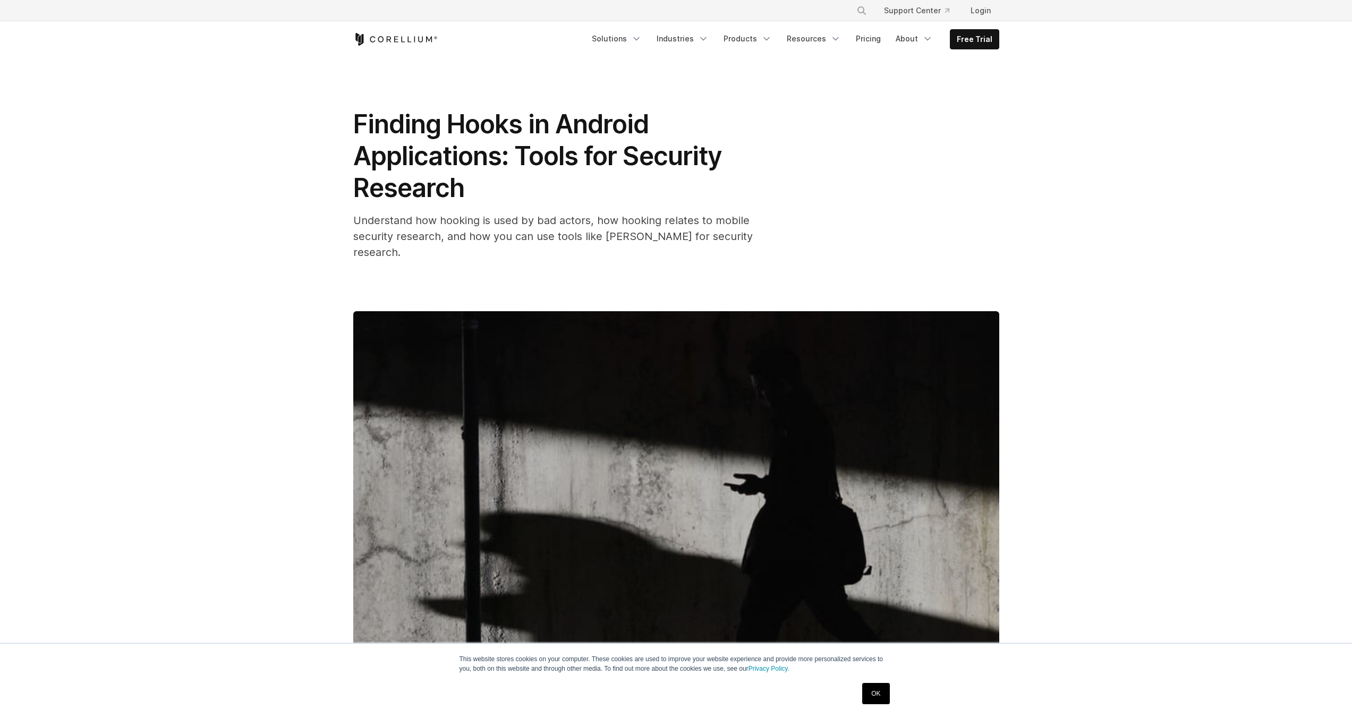
scroll to position [67, 0]
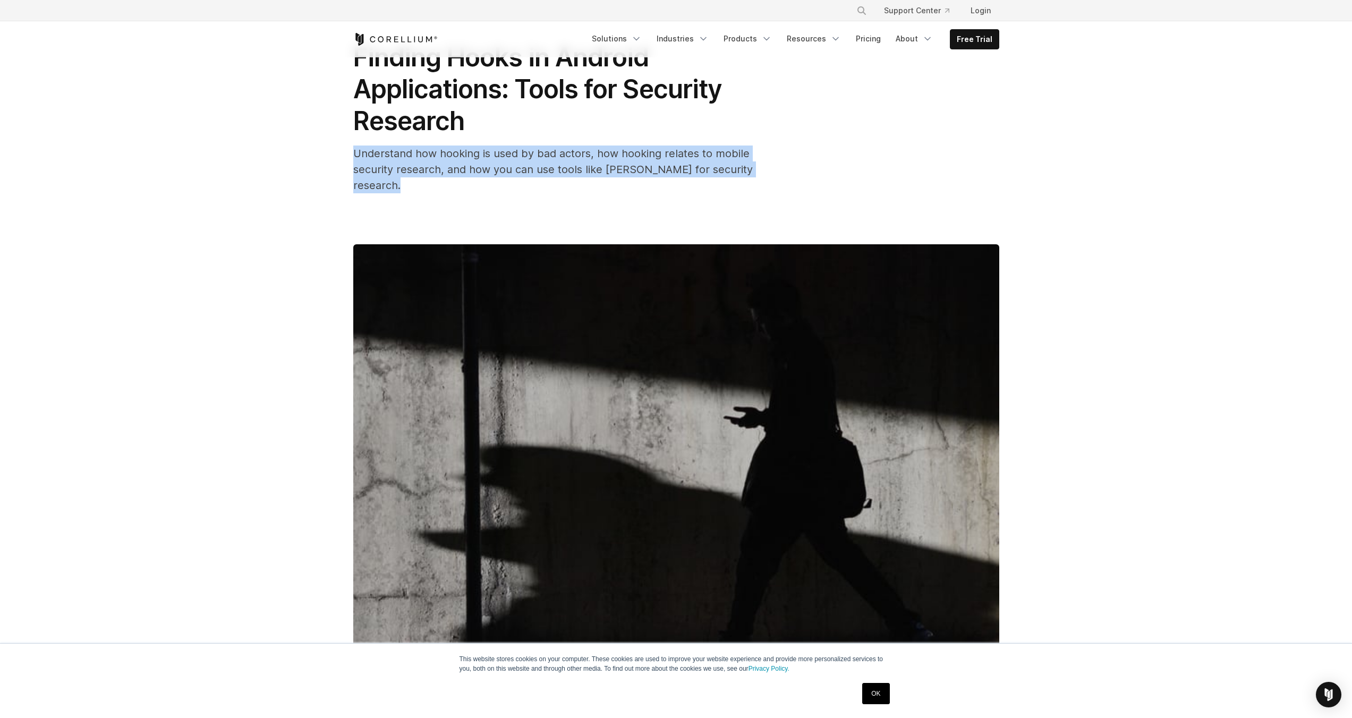
click at [336, 155] on div "Finding Hooks in Android Applications: Tools for Security Research Understand h…" at bounding box center [676, 358] width 680 height 736
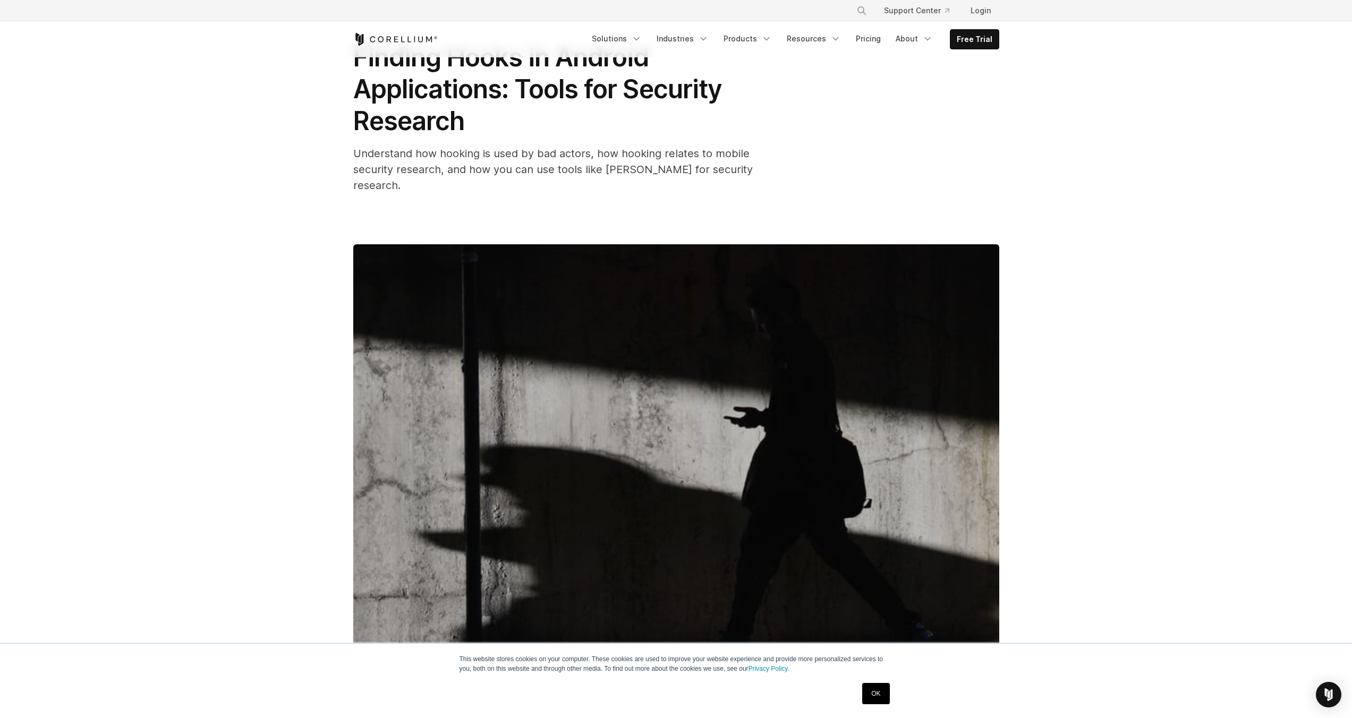
click at [336, 155] on div "Finding Hooks in Android Applications: Tools for Security Research Understand h…" at bounding box center [676, 358] width 680 height 736
click at [340, 168] on div "Finding Hooks in Android Applications: Tools for Security Research Understand h…" at bounding box center [676, 358] width 680 height 736
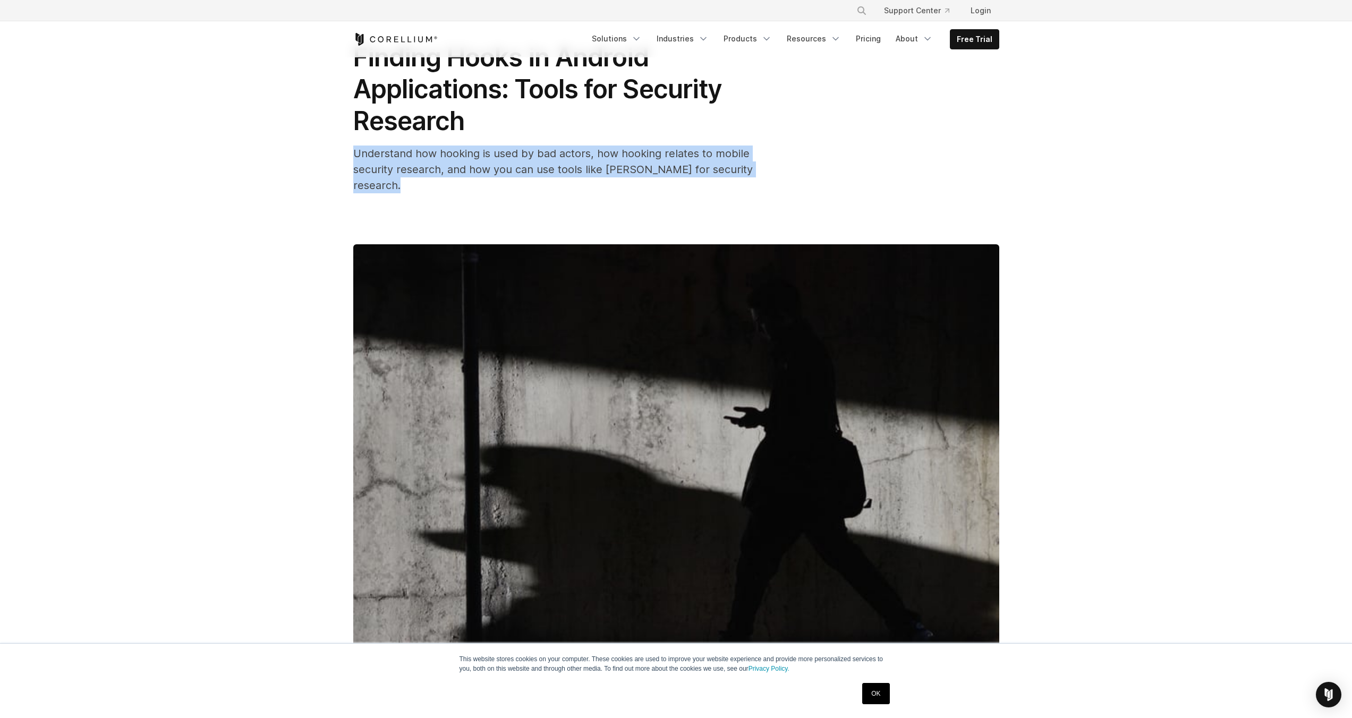
click at [340, 168] on div "Finding Hooks in Android Applications: Tools for Security Research Understand h…" at bounding box center [676, 358] width 680 height 736
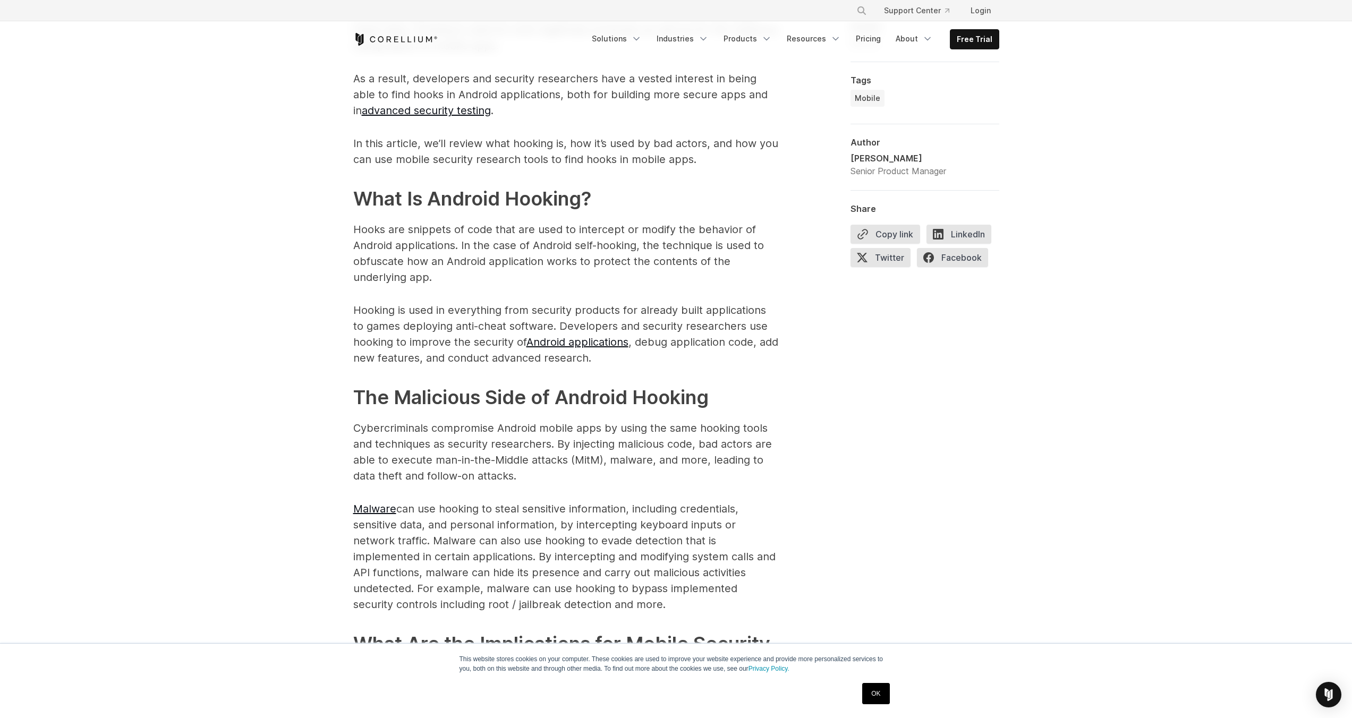
scroll to position [914, 0]
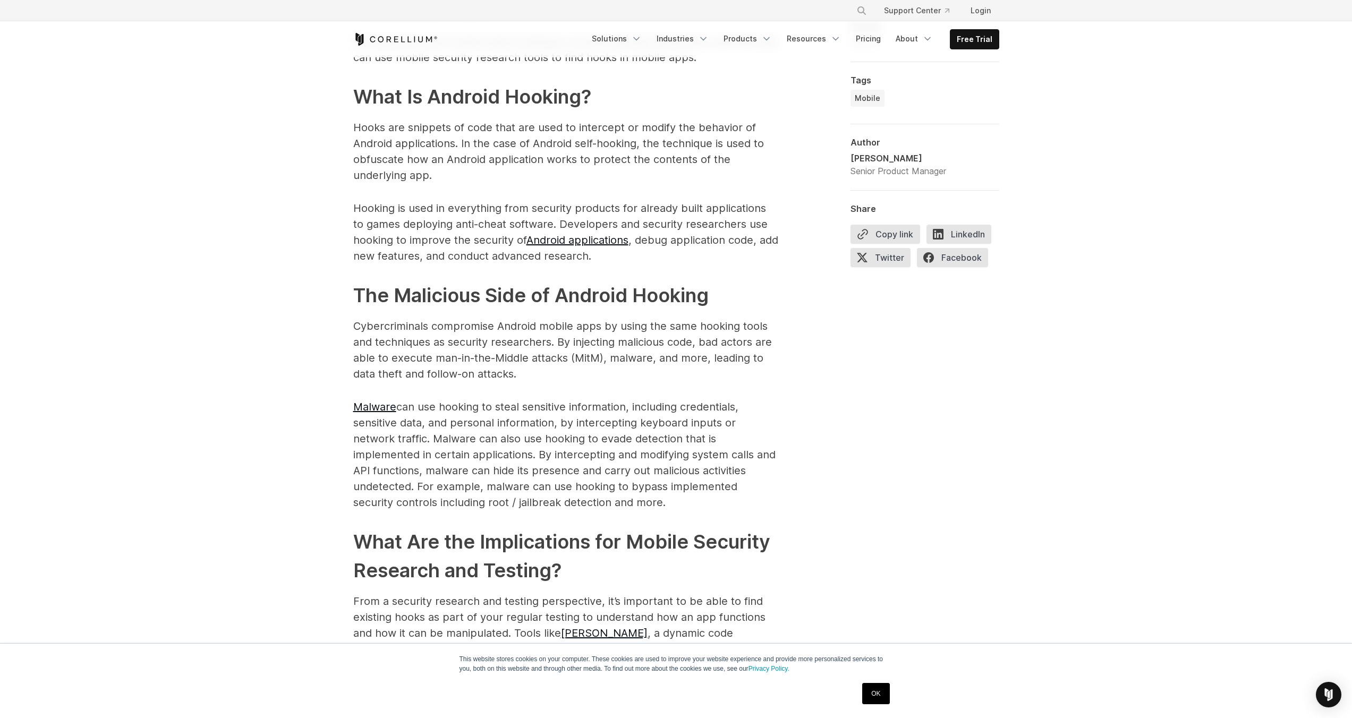
click at [368, 124] on p "Hooks are snippets of code that are used to intercept or modify the behavior of…" at bounding box center [565, 152] width 425 height 64
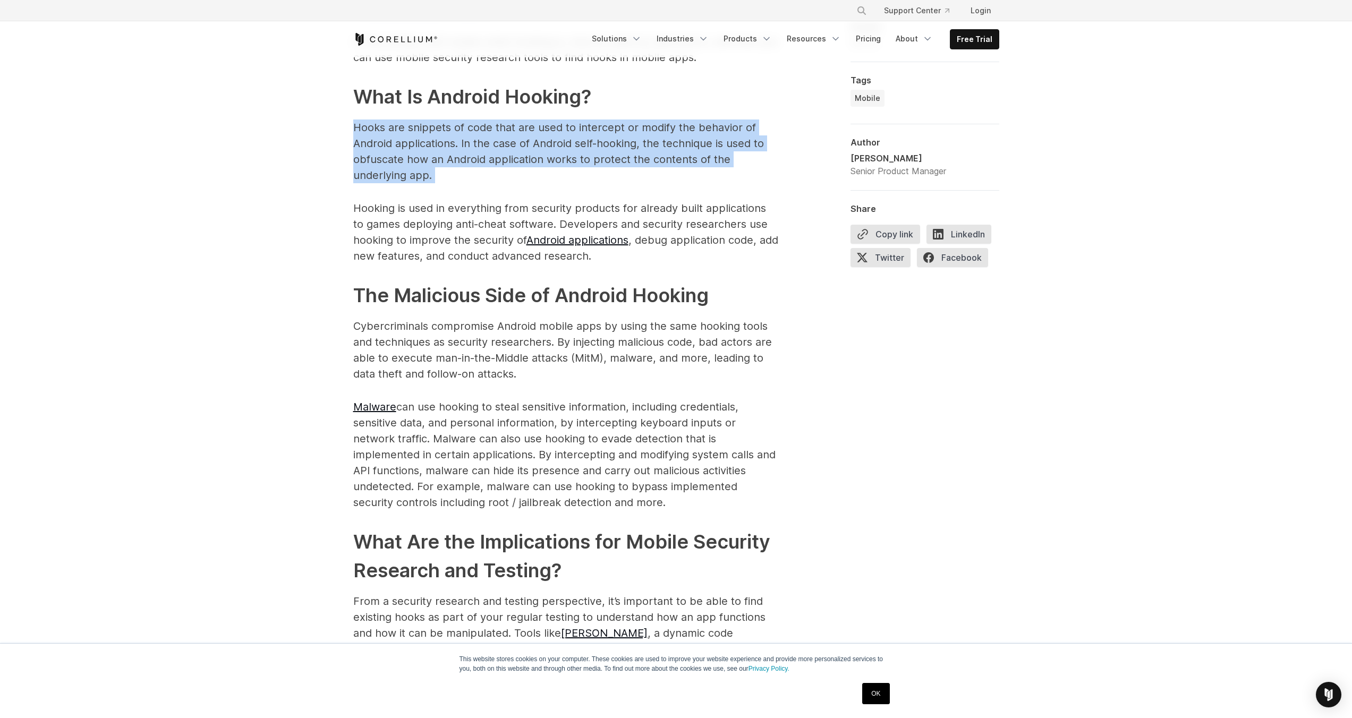
drag, startPoint x: 368, startPoint y: 124, endPoint x: 370, endPoint y: 112, distance: 12.4
click at [368, 125] on p "Hooks are snippets of code that are used to intercept or modify the behavior of…" at bounding box center [565, 152] width 425 height 64
click at [370, 120] on p "Hooks are snippets of code that are used to intercept or modify the behavior of…" at bounding box center [565, 152] width 425 height 64
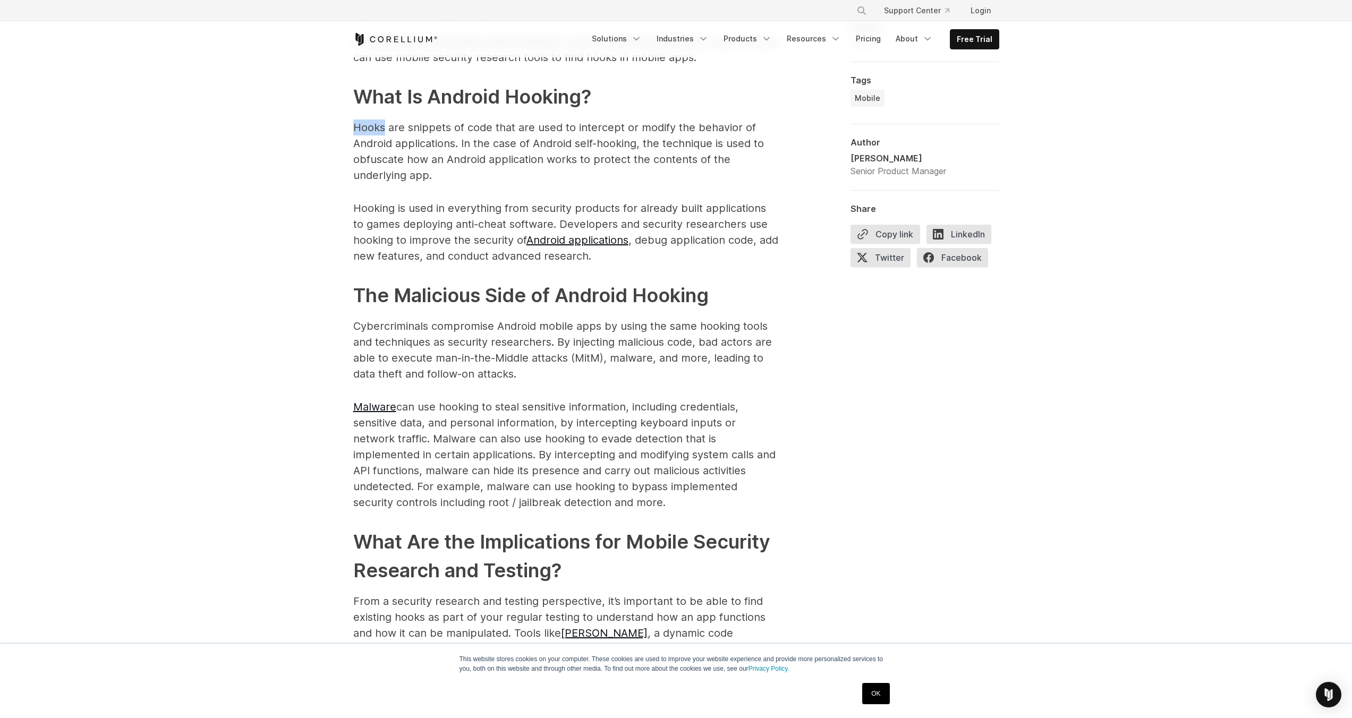
click at [370, 120] on p "Hooks are snippets of code that are used to intercept or modify the behavior of…" at bounding box center [565, 152] width 425 height 64
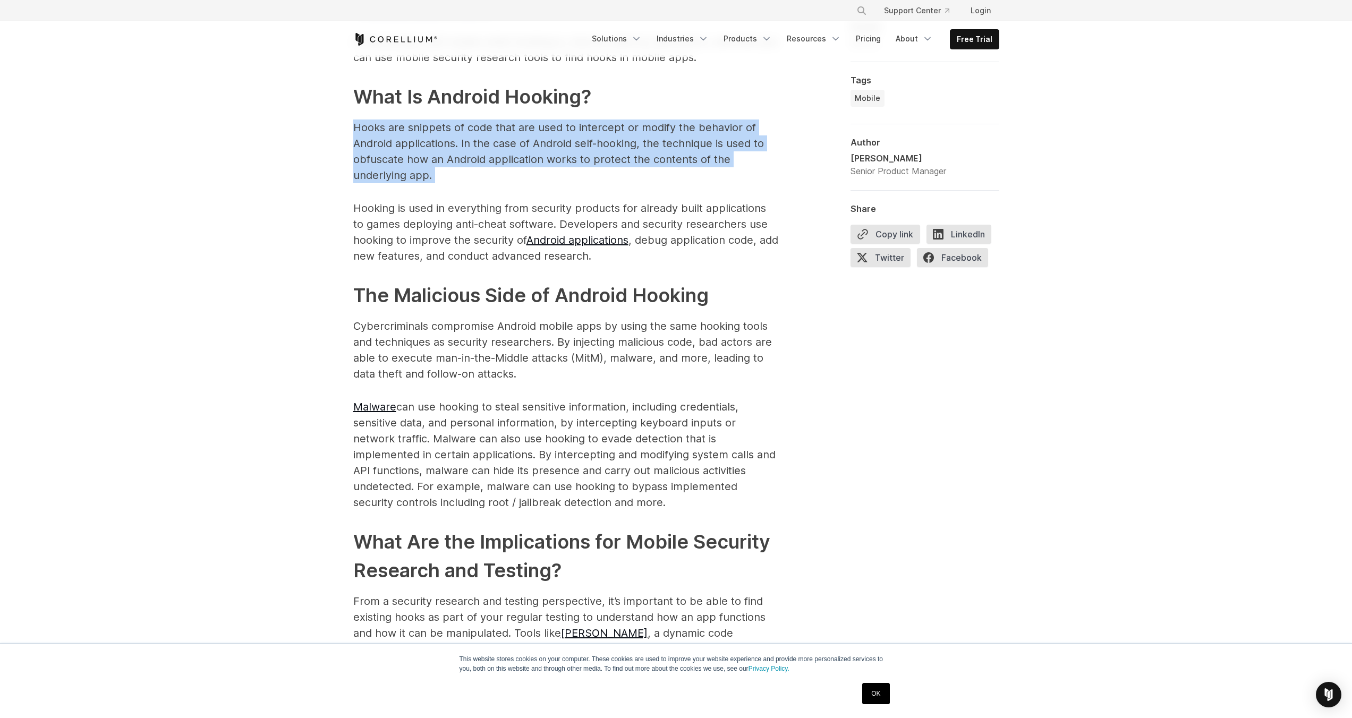
click at [370, 120] on p "Hooks are snippets of code that are used to intercept or modify the behavior of…" at bounding box center [565, 152] width 425 height 64
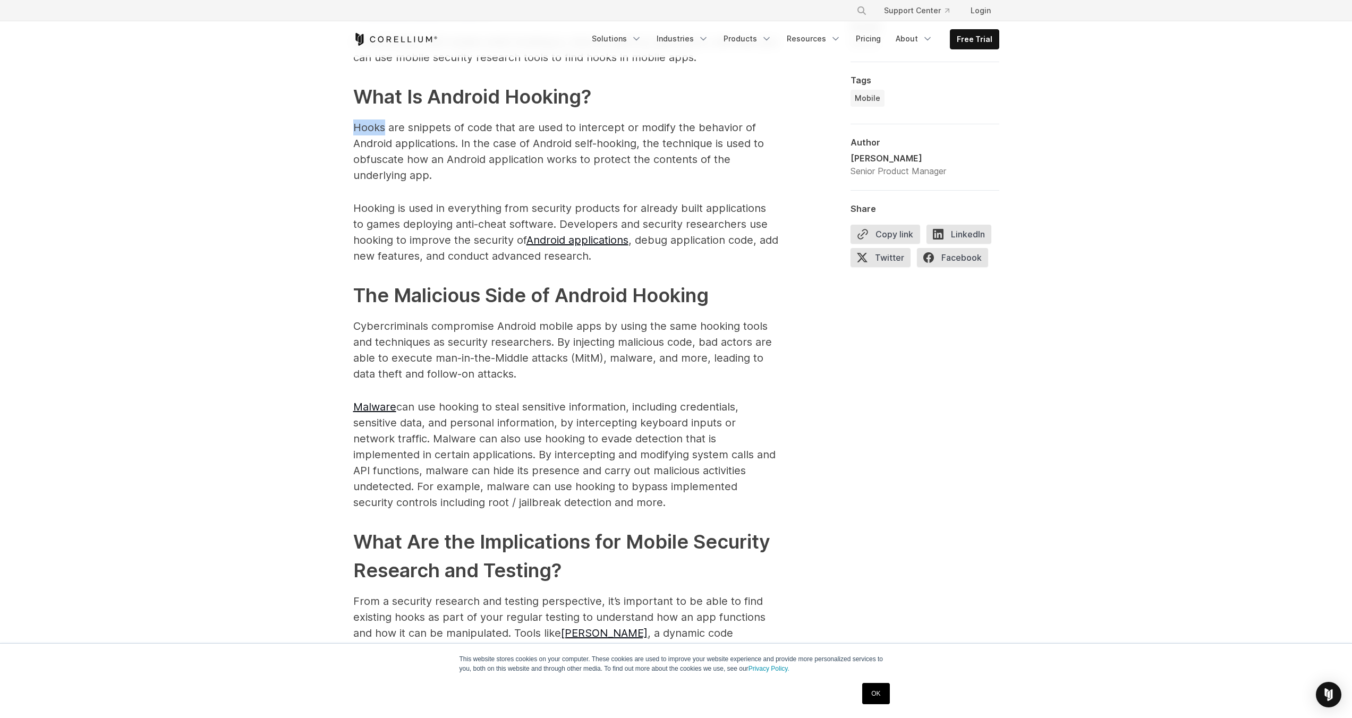
click at [370, 120] on p "Hooks are snippets of code that are used to intercept or modify the behavior of…" at bounding box center [565, 152] width 425 height 64
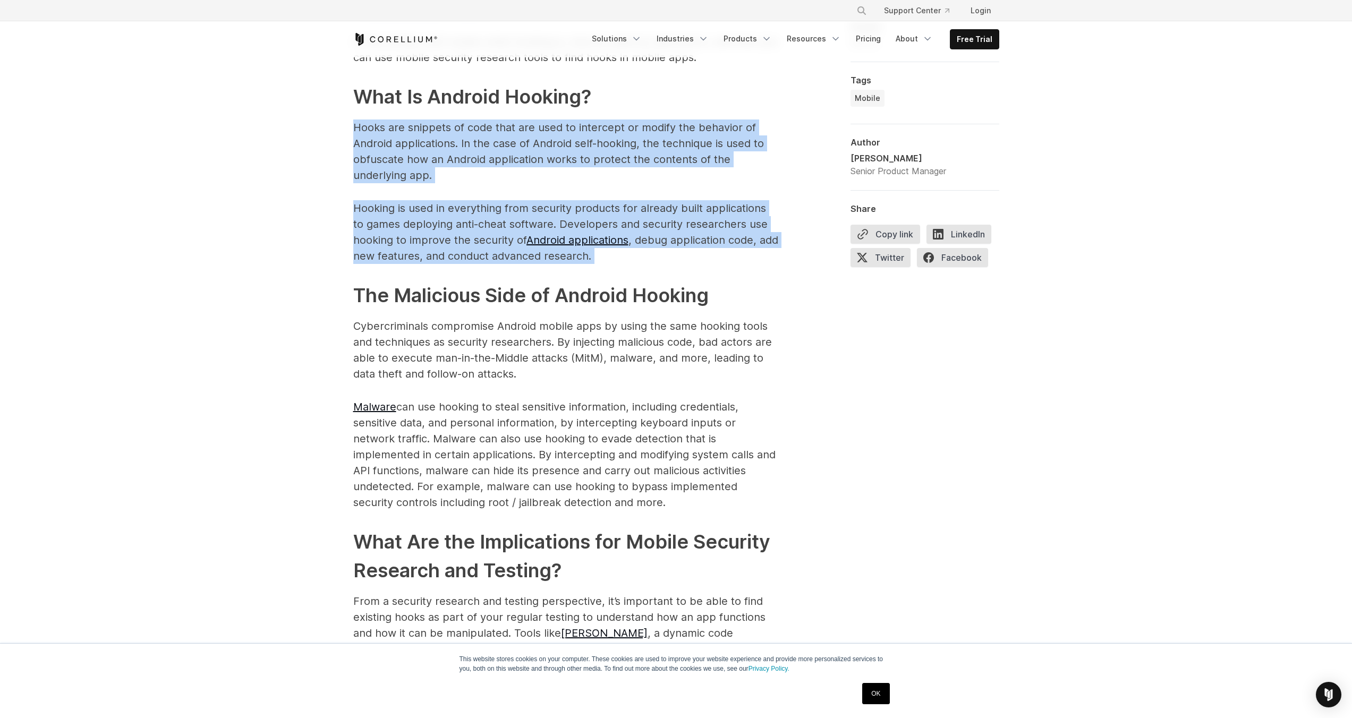
drag, startPoint x: 370, startPoint y: 109, endPoint x: 403, endPoint y: 174, distance: 72.0
click at [403, 174] on span "Android hooking is a powerful technique used to intercept and modify the behavi…" at bounding box center [565, 500] width 425 height 1224
click at [417, 161] on p "Hooks are snippets of code that are used to intercept or modify the behavior of…" at bounding box center [565, 152] width 425 height 64
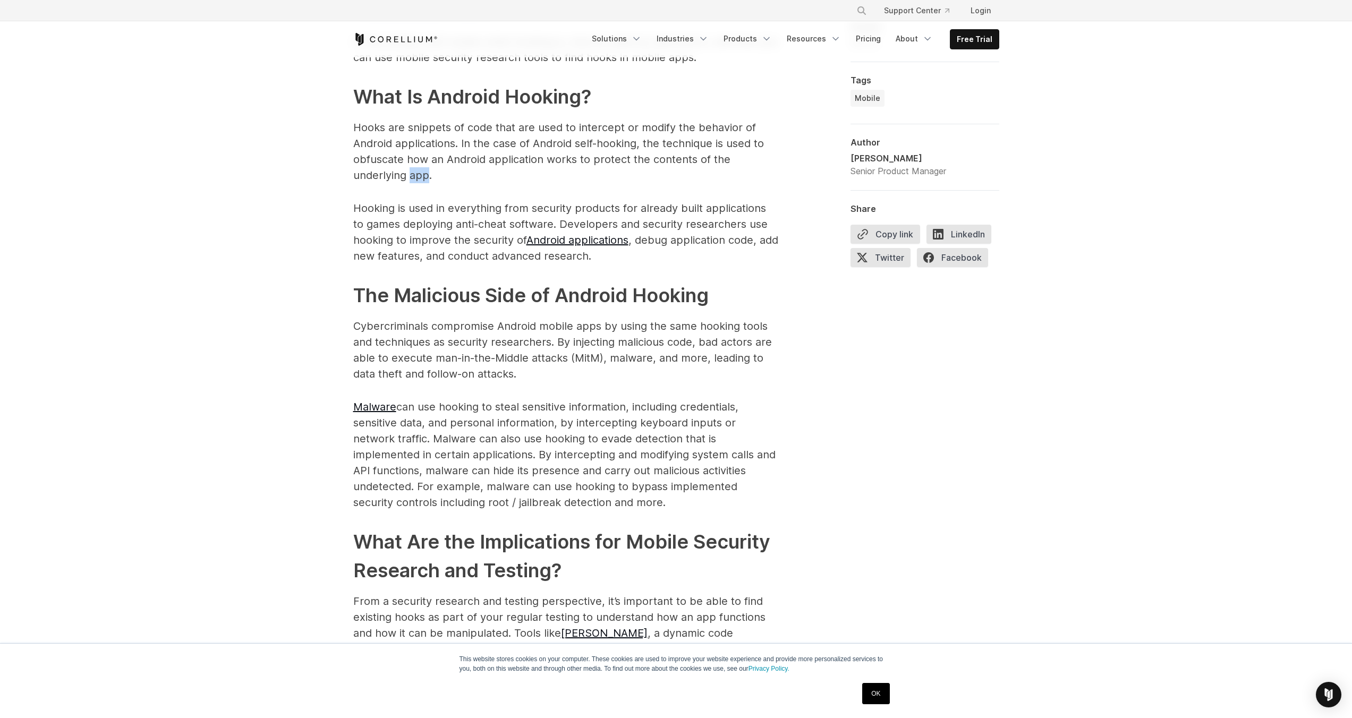
click at [417, 161] on p "Hooks are snippets of code that are used to intercept or modify the behavior of…" at bounding box center [565, 152] width 425 height 64
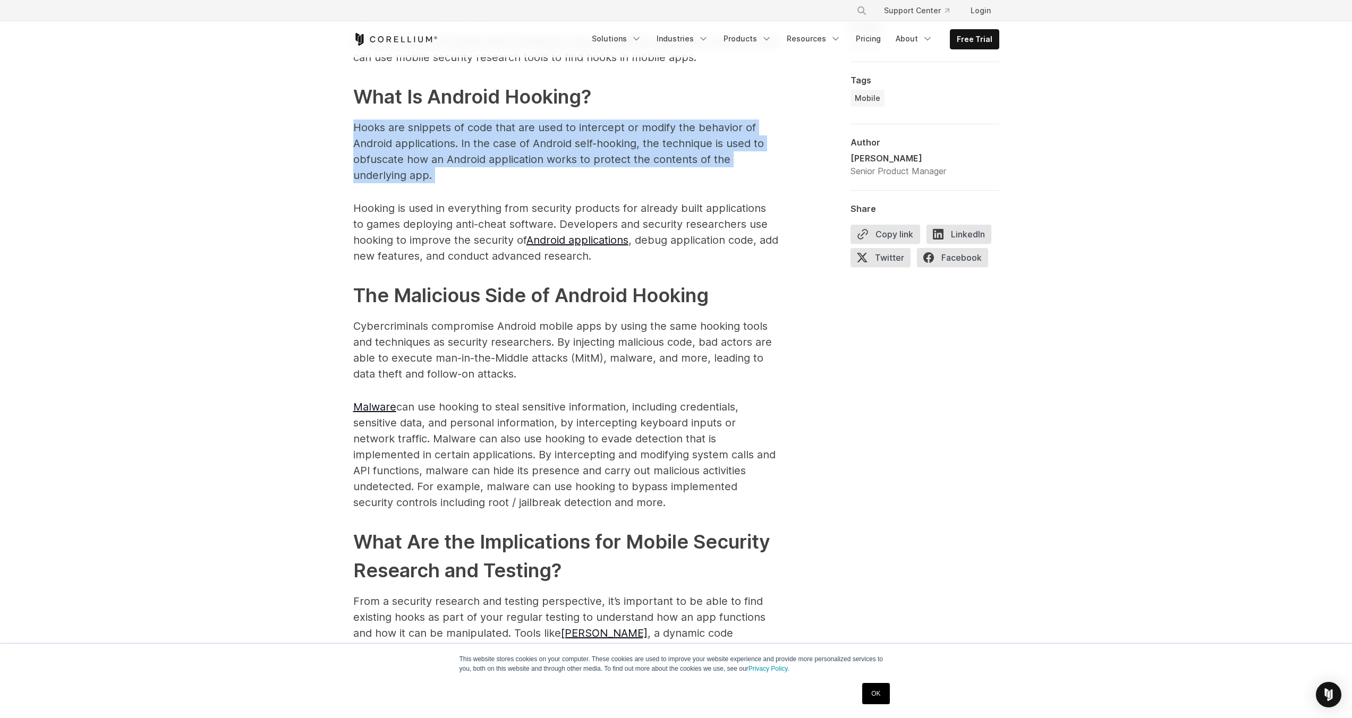
click at [417, 161] on p "Hooks are snippets of code that are used to intercept or modify the behavior of…" at bounding box center [565, 152] width 425 height 64
click at [367, 120] on p "Hooks are snippets of code that are used to intercept or modify the behavior of…" at bounding box center [565, 152] width 425 height 64
drag, startPoint x: 367, startPoint y: 117, endPoint x: 434, endPoint y: 162, distance: 80.5
click at [434, 162] on p "Hooks are snippets of code that are used to intercept or modify the behavior of…" at bounding box center [565, 152] width 425 height 64
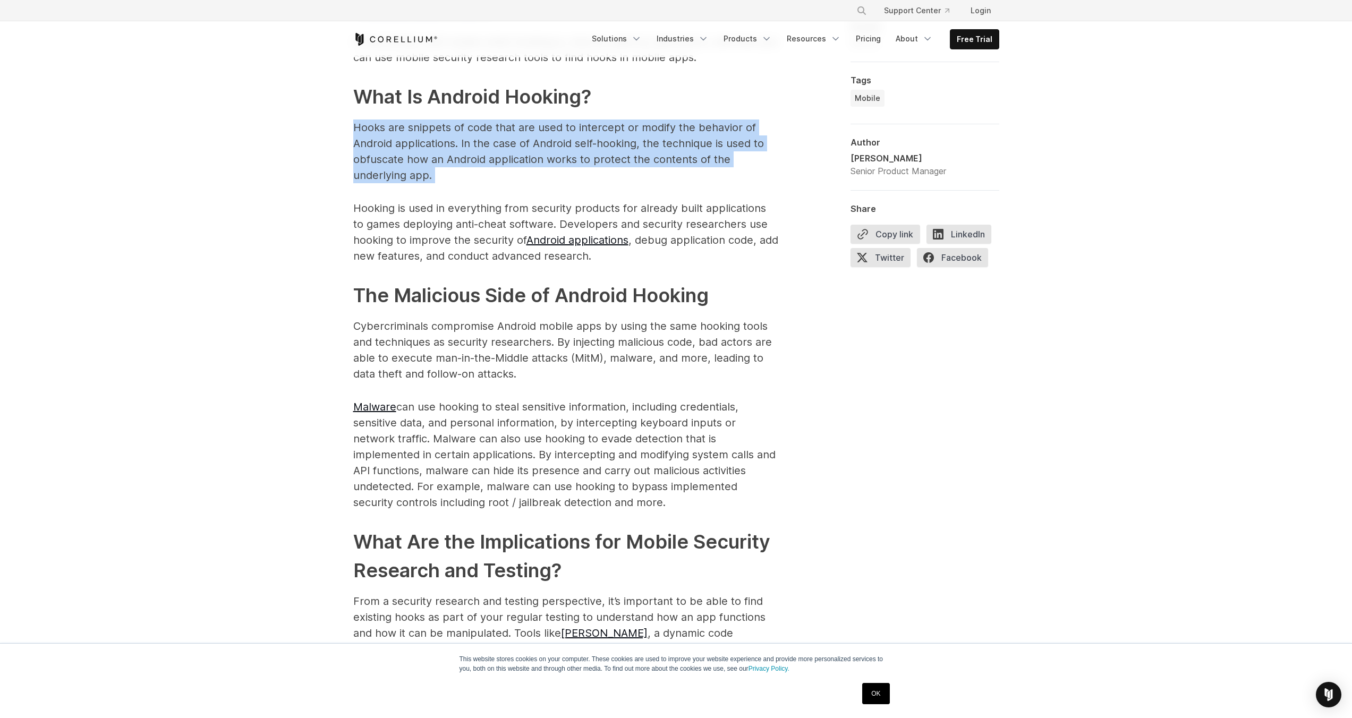
drag, startPoint x: 434, startPoint y: 162, endPoint x: 361, endPoint y: 105, distance: 91.9
click at [361, 120] on p "Hooks are snippets of code that are used to intercept or modify the behavior of…" at bounding box center [565, 152] width 425 height 64
drag, startPoint x: 361, startPoint y: 105, endPoint x: 435, endPoint y: 162, distance: 93.2
click at [435, 162] on p "Hooks are snippets of code that are used to intercept or modify the behavior of…" at bounding box center [565, 152] width 425 height 64
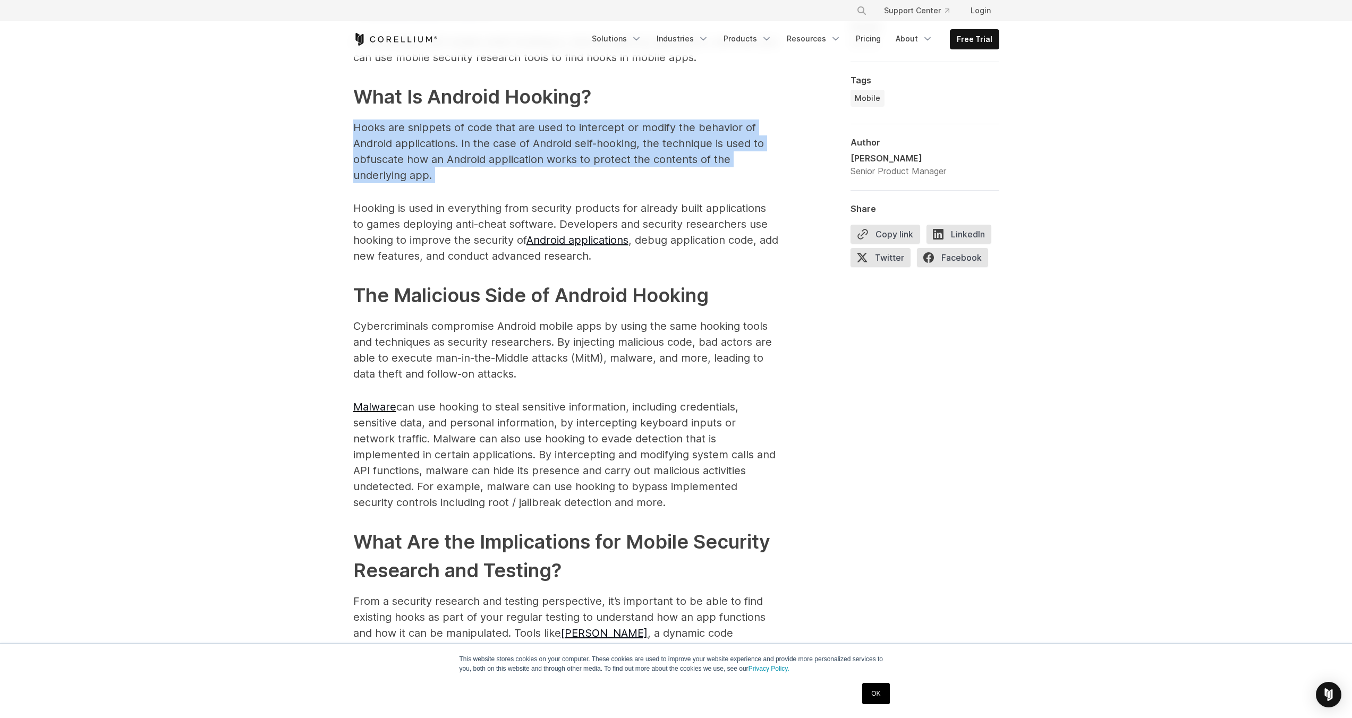
click at [435, 162] on p "Hooks are snippets of code that are used to intercept or modify the behavior of…" at bounding box center [565, 152] width 425 height 64
drag, startPoint x: 435, startPoint y: 162, endPoint x: 333, endPoint y: 115, distance: 112.7
click at [333, 115] on div "Finding Hooks in Android Applications: Tools for Security Research Understand h…" at bounding box center [676, 378] width 1352 height 2470
drag, startPoint x: 333, startPoint y: 115, endPoint x: 457, endPoint y: 158, distance: 132.1
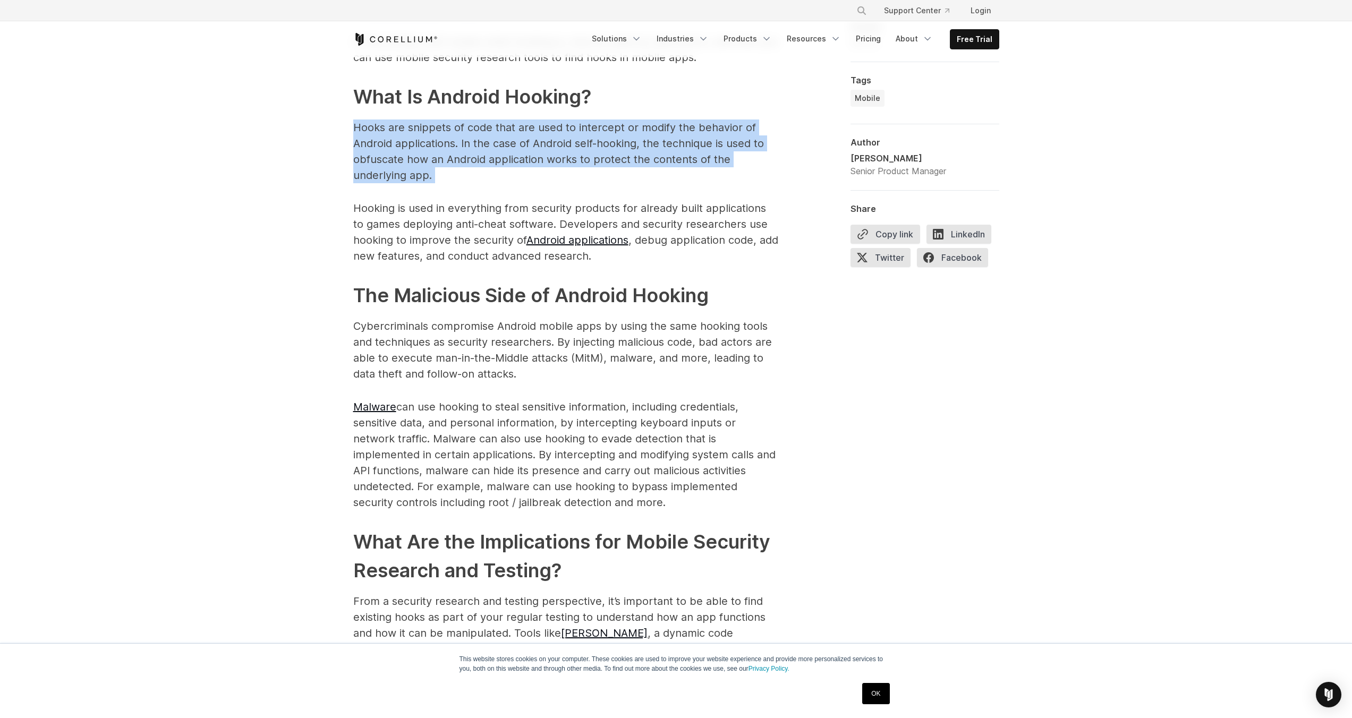
click at [457, 158] on div "Finding Hooks in Android Applications: Tools for Security Research Understand h…" at bounding box center [676, 378] width 1352 height 2470
click at [457, 158] on p "Hooks are snippets of code that are used to intercept or modify the behavior of…" at bounding box center [565, 152] width 425 height 64
drag, startPoint x: 457, startPoint y: 158, endPoint x: 330, endPoint y: 114, distance: 134.8
click at [330, 114] on div "Finding Hooks in Android Applications: Tools for Security Research Understand h…" at bounding box center [676, 378] width 1352 height 2470
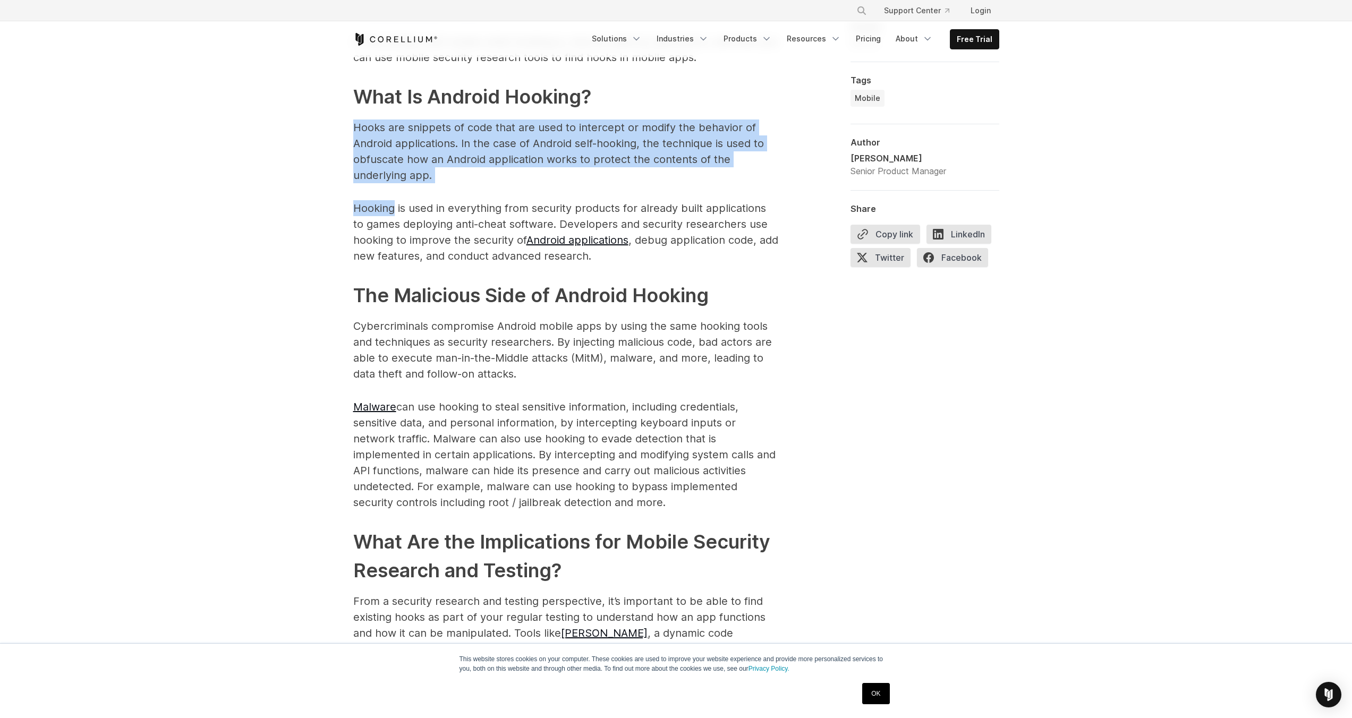
drag, startPoint x: 330, startPoint y: 114, endPoint x: 435, endPoint y: 174, distance: 121.1
click at [435, 174] on div "Finding Hooks in Android Applications: Tools for Security Research Understand h…" at bounding box center [676, 378] width 1352 height 2470
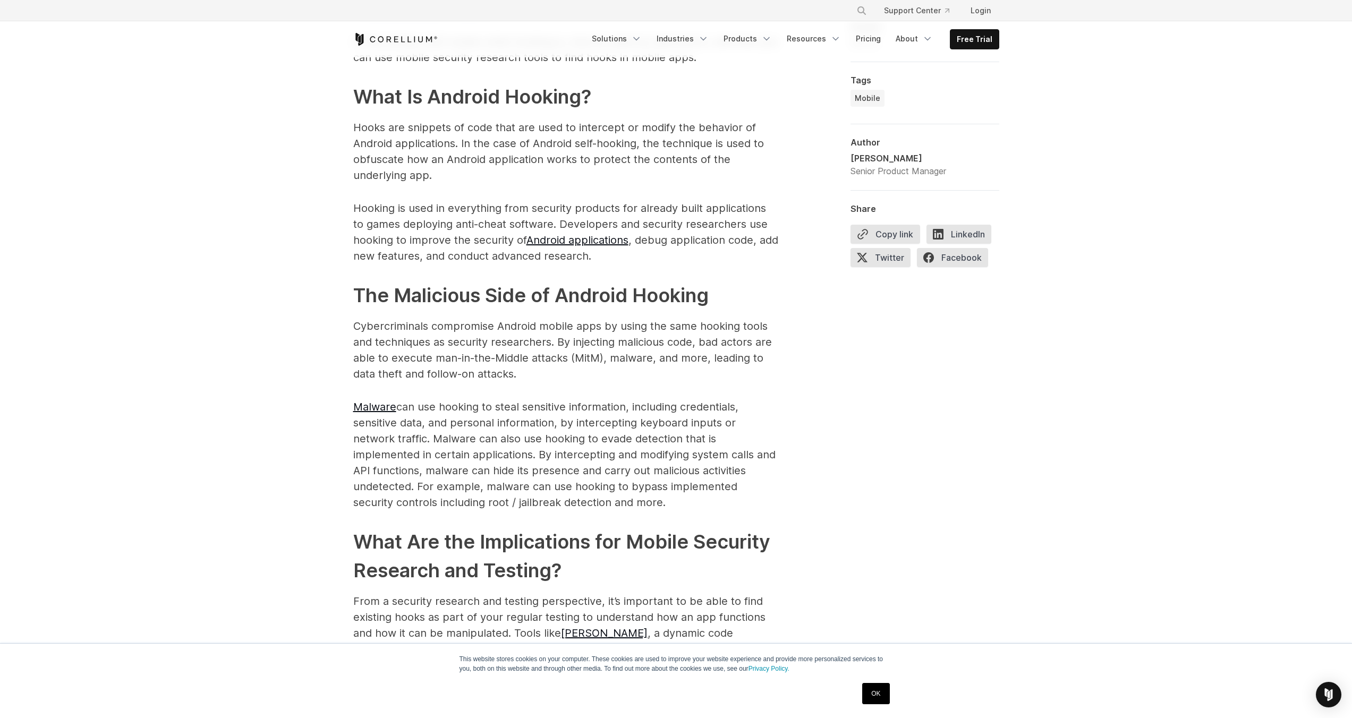
click at [356, 262] on span "Android hooking is a powerful technique used to intercept and modify the behavi…" at bounding box center [565, 500] width 425 height 1224
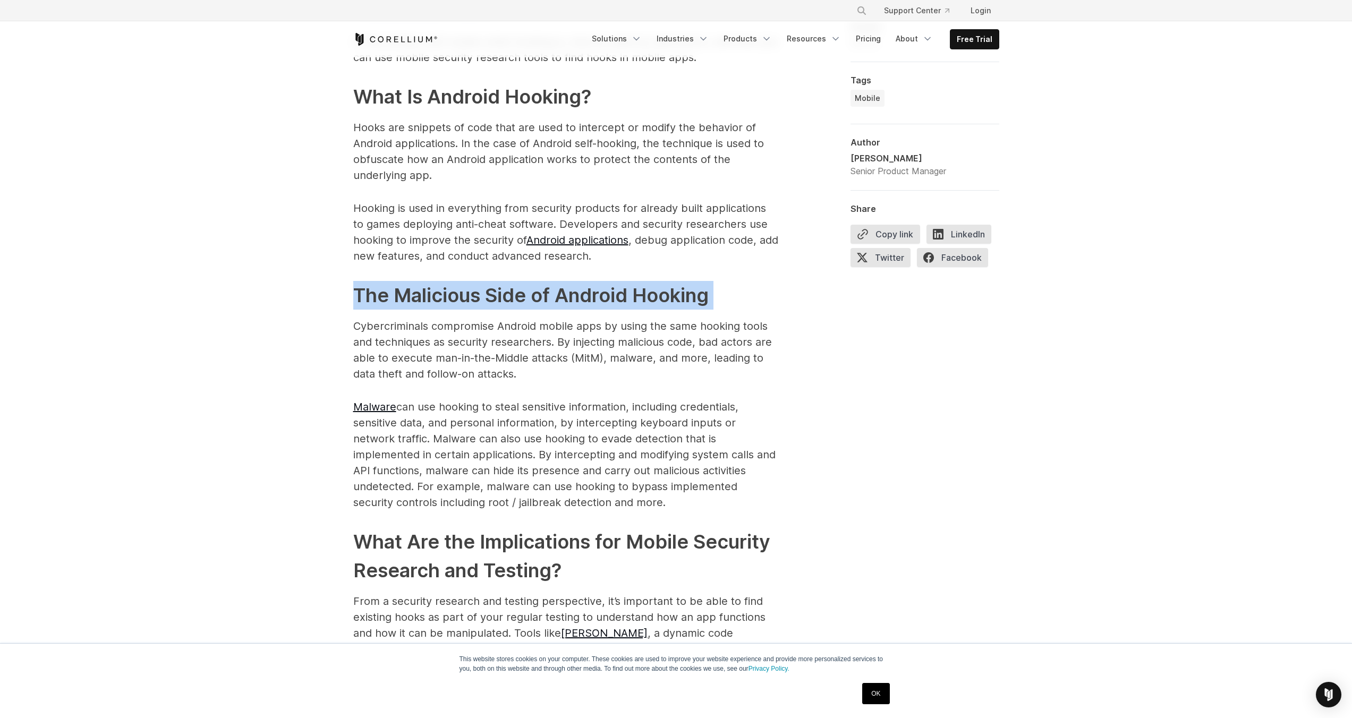
click at [356, 262] on span "Android hooking is a powerful technique used to intercept and modify the behavi…" at bounding box center [565, 500] width 425 height 1224
click at [498, 281] on h2 "The Malicious Side of Android Hooking" at bounding box center [565, 295] width 425 height 29
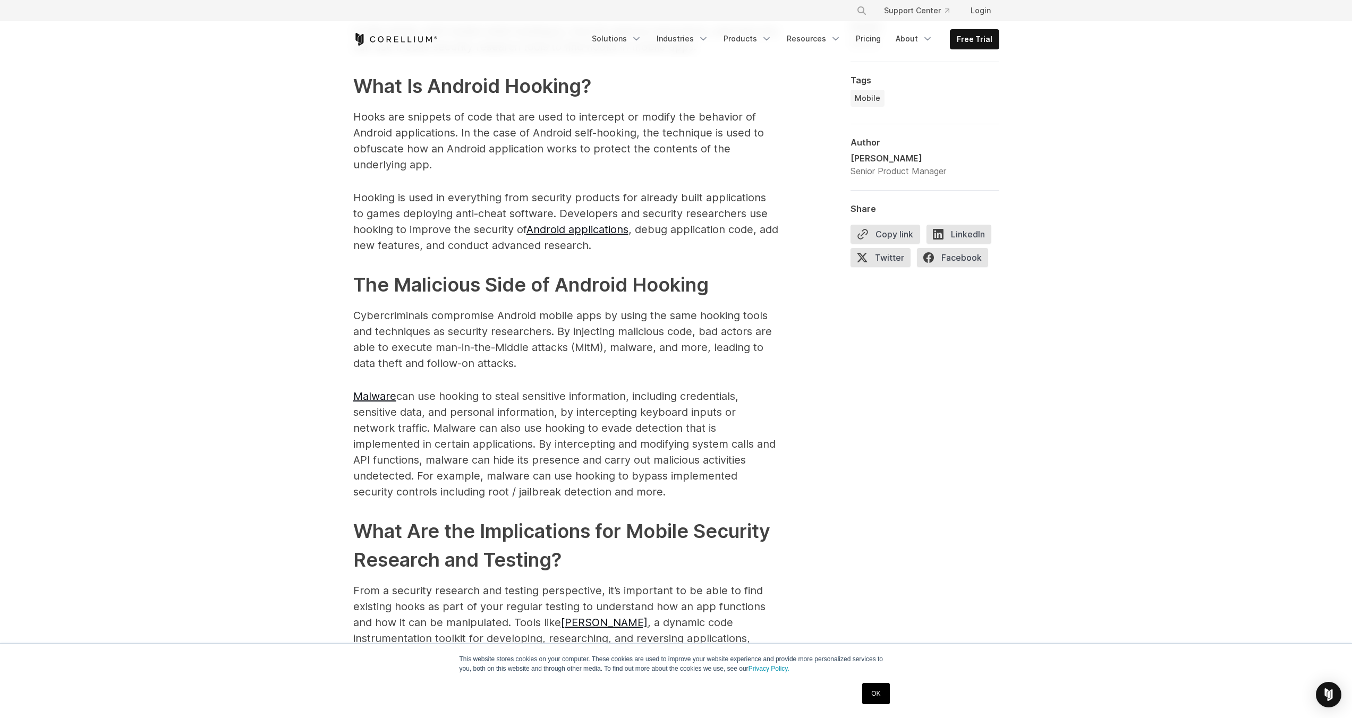
scroll to position [934, 0]
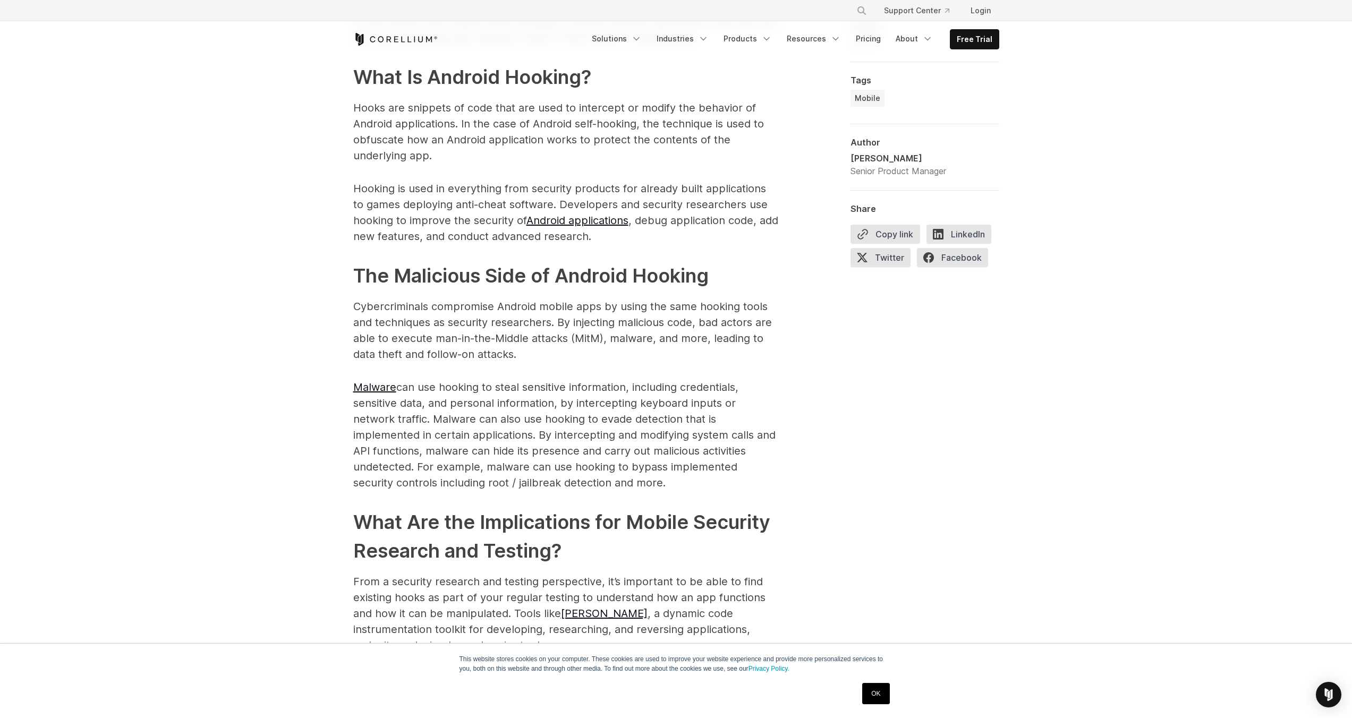
click at [359, 299] on p "Cybercriminals compromise Android mobile apps by using the same hooking tools a…" at bounding box center [565, 331] width 425 height 64
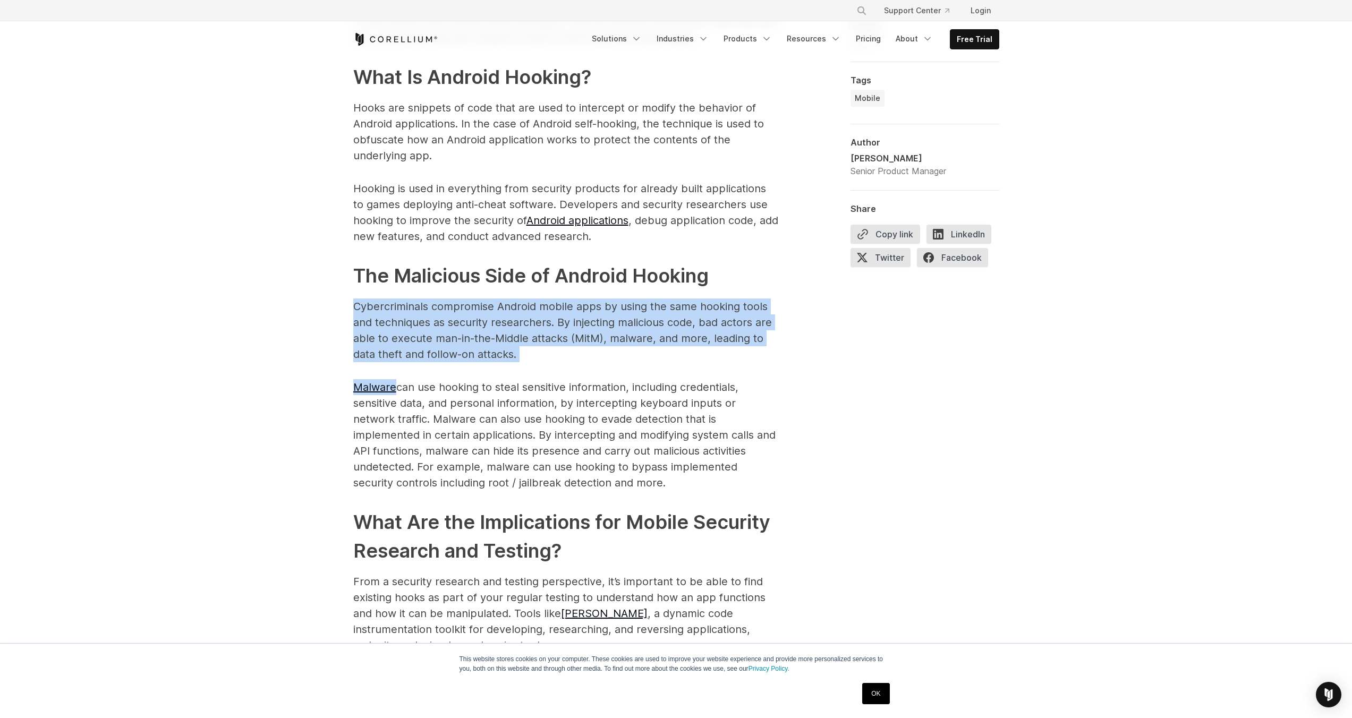
drag, startPoint x: 359, startPoint y: 283, endPoint x: 606, endPoint y: 350, distance: 255.6
click at [606, 350] on span "Android hooking is a powerful technique used to intercept and modify the behavi…" at bounding box center [565, 480] width 425 height 1224
click at [604, 340] on p "Cybercriminals compromise Android mobile apps by using the same hooking tools a…" at bounding box center [565, 331] width 425 height 64
drag, startPoint x: 572, startPoint y: 341, endPoint x: 337, endPoint y: 285, distance: 241.4
click at [337, 285] on div "Android hooking is a powerful technique used to intercept and modify the behavi…" at bounding box center [676, 519] width 680 height 1318
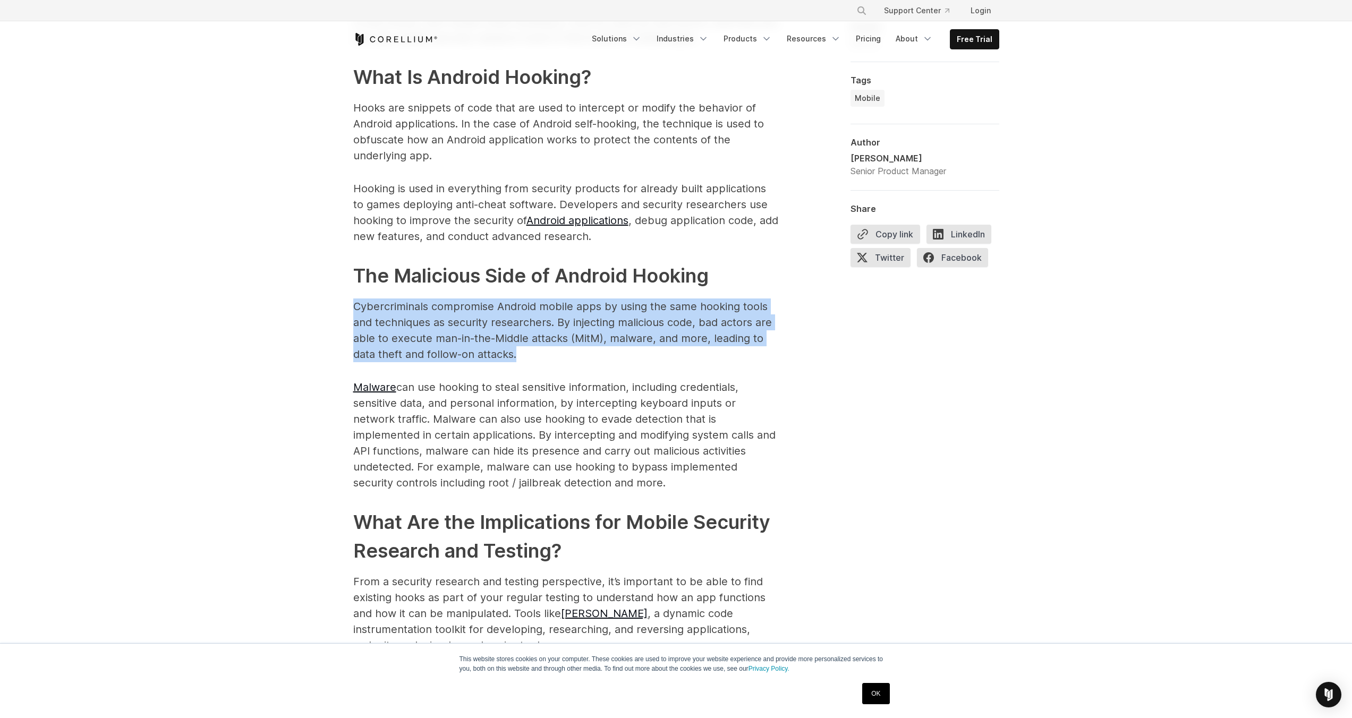
click at [337, 285] on div "Android hooking is a powerful technique used to intercept and modify the behavi…" at bounding box center [676, 519] width 680 height 1318
drag, startPoint x: 337, startPoint y: 285, endPoint x: 530, endPoint y: 341, distance: 200.3
click at [530, 341] on div "Android hooking is a powerful technique used to intercept and modify the behavi…" at bounding box center [676, 519] width 680 height 1318
click at [530, 341] on p "Cybercriminals compromise Android mobile apps by using the same hooking tools a…" at bounding box center [565, 331] width 425 height 64
drag, startPoint x: 530, startPoint y: 341, endPoint x: 325, endPoint y: 289, distance: 211.1
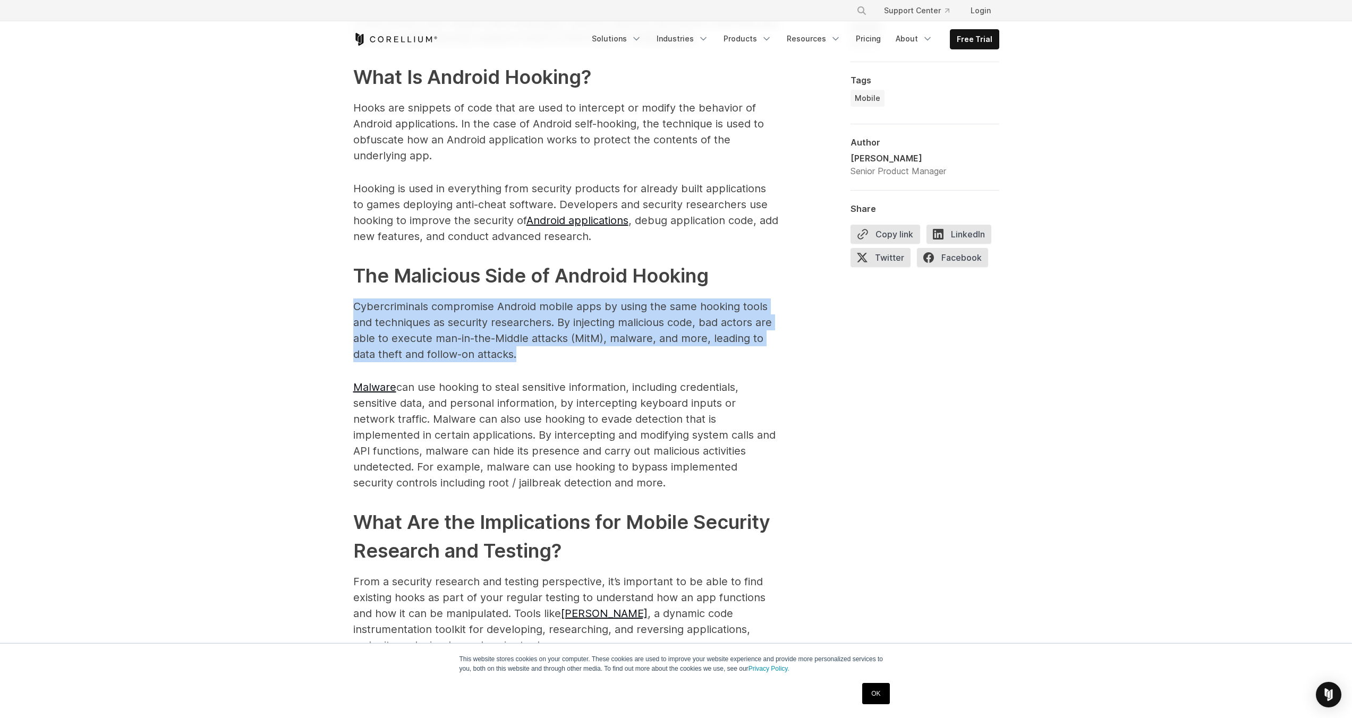
click at [325, 289] on div "Finding Hooks in Android Applications: Tools for Security Research Understand h…" at bounding box center [676, 359] width 1352 height 2470
drag, startPoint x: 325, startPoint y: 289, endPoint x: 524, endPoint y: 338, distance: 205.3
click at [523, 338] on div "Finding Hooks in Android Applications: Tools for Security Research Understand h…" at bounding box center [676, 359] width 1352 height 2470
click at [524, 338] on p "Cybercriminals compromise Android mobile apps by using the same hooking tools a…" at bounding box center [565, 331] width 425 height 64
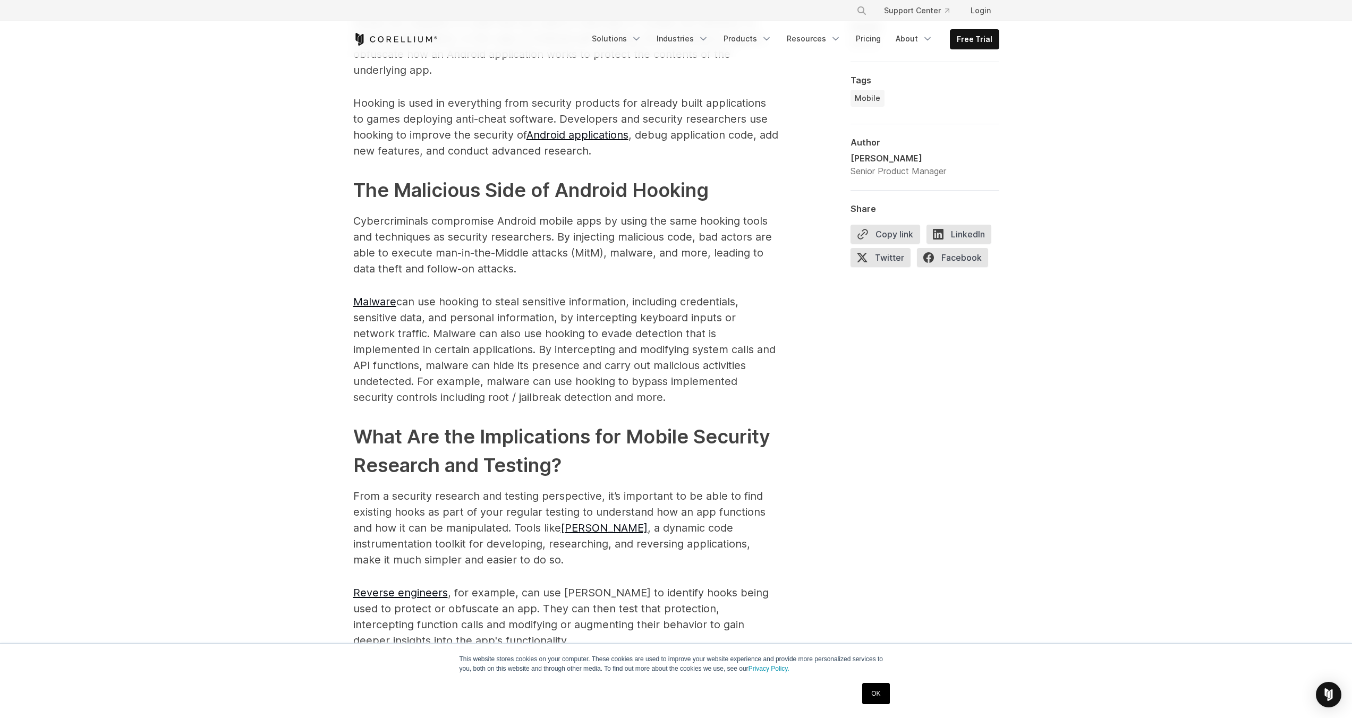
scroll to position [1020, 0]
click at [464, 341] on p "Malware can use hooking to steal sensitive information, including credentials, …" at bounding box center [565, 349] width 425 height 112
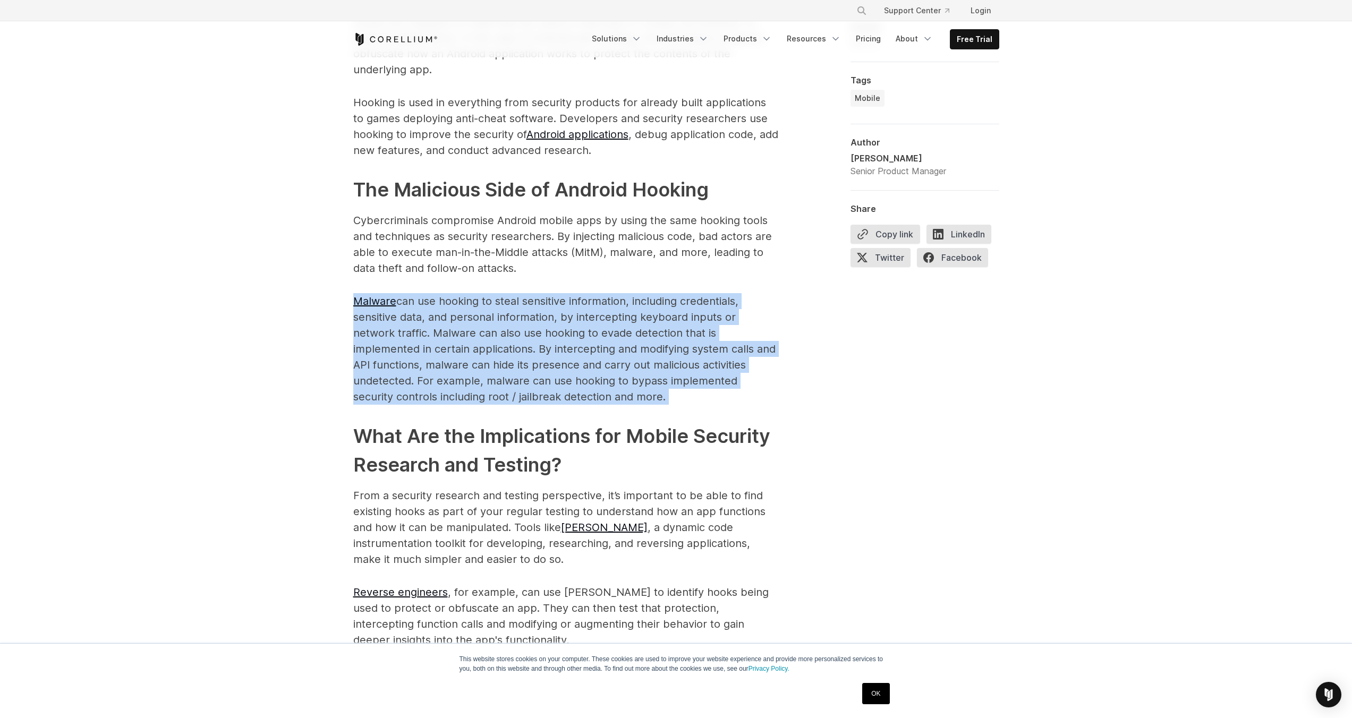
drag, startPoint x: 464, startPoint y: 341, endPoint x: 468, endPoint y: 315, distance: 26.2
click at [464, 341] on p "Malware can use hooking to steal sensitive information, including credentials, …" at bounding box center [565, 349] width 425 height 112
click at [468, 313] on p "Malware can use hooking to steal sensitive information, including credentials, …" at bounding box center [565, 349] width 425 height 112
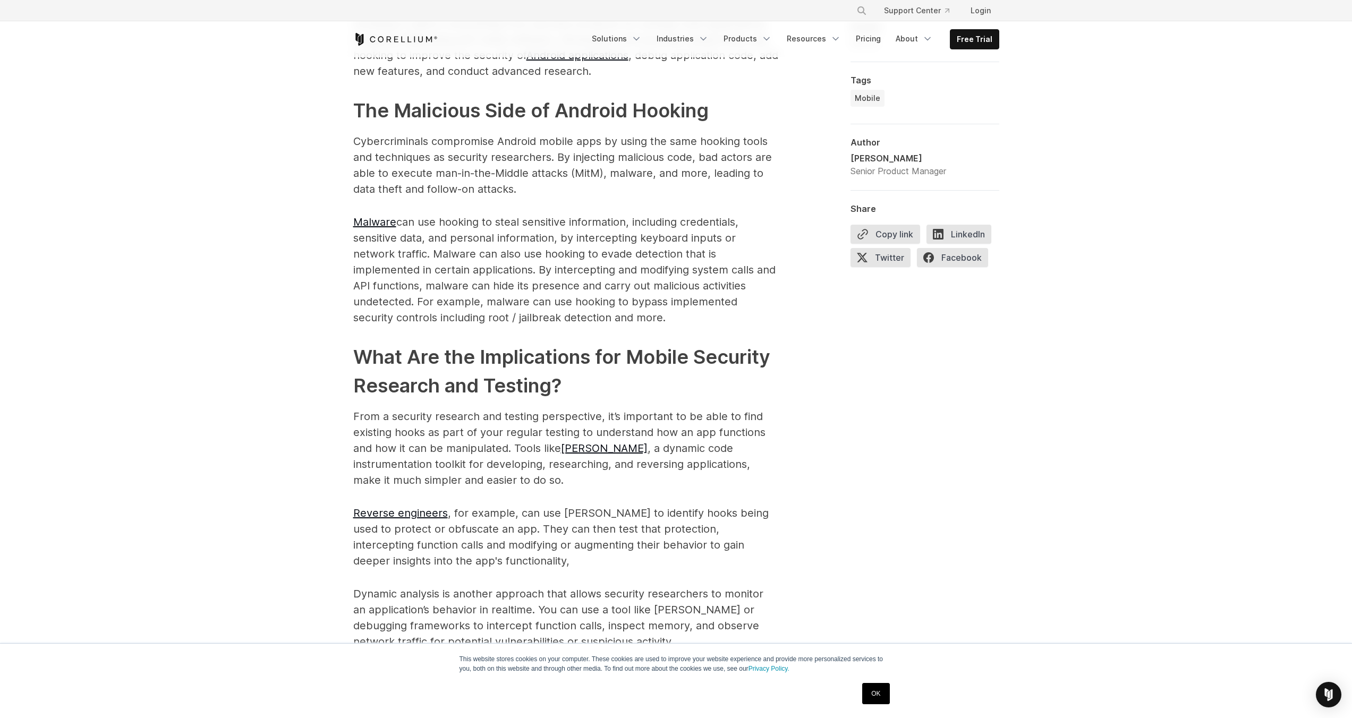
scroll to position [1211, 0]
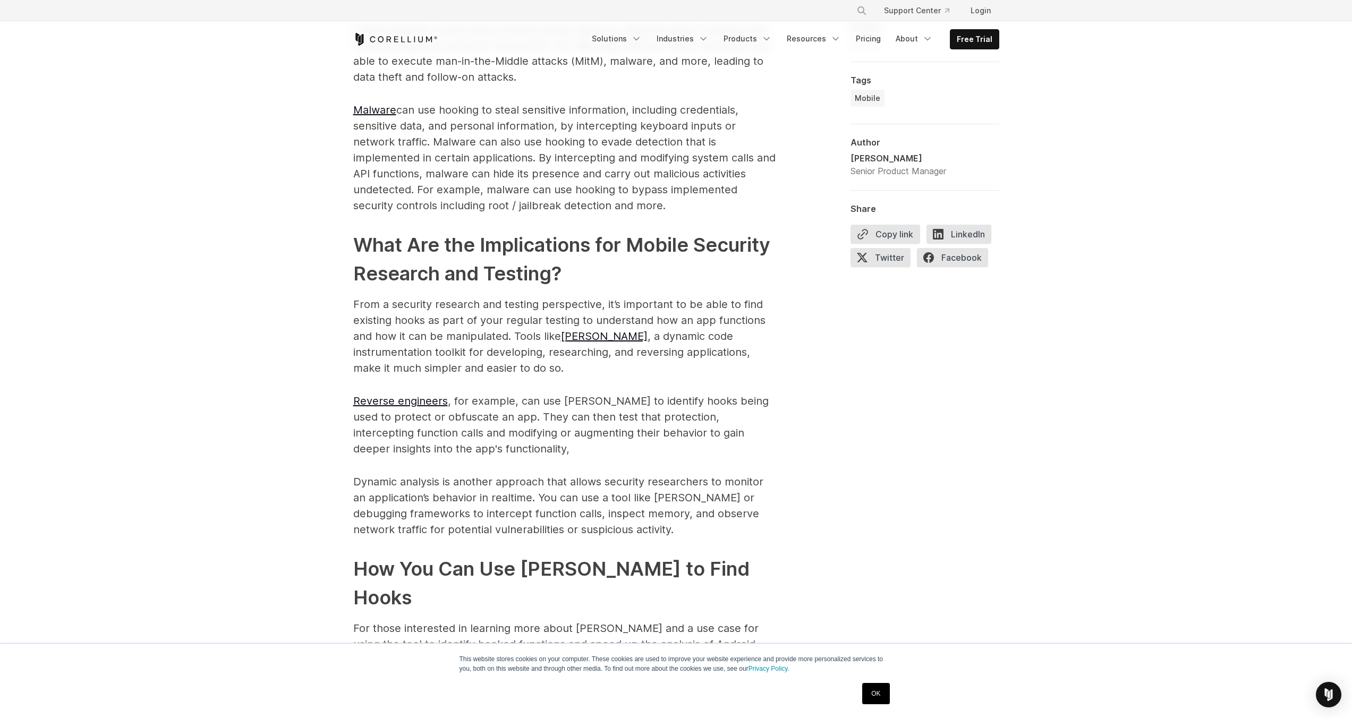
click at [468, 313] on p "From a security research and testing perspective, it’s important to be able to …" at bounding box center [565, 336] width 425 height 80
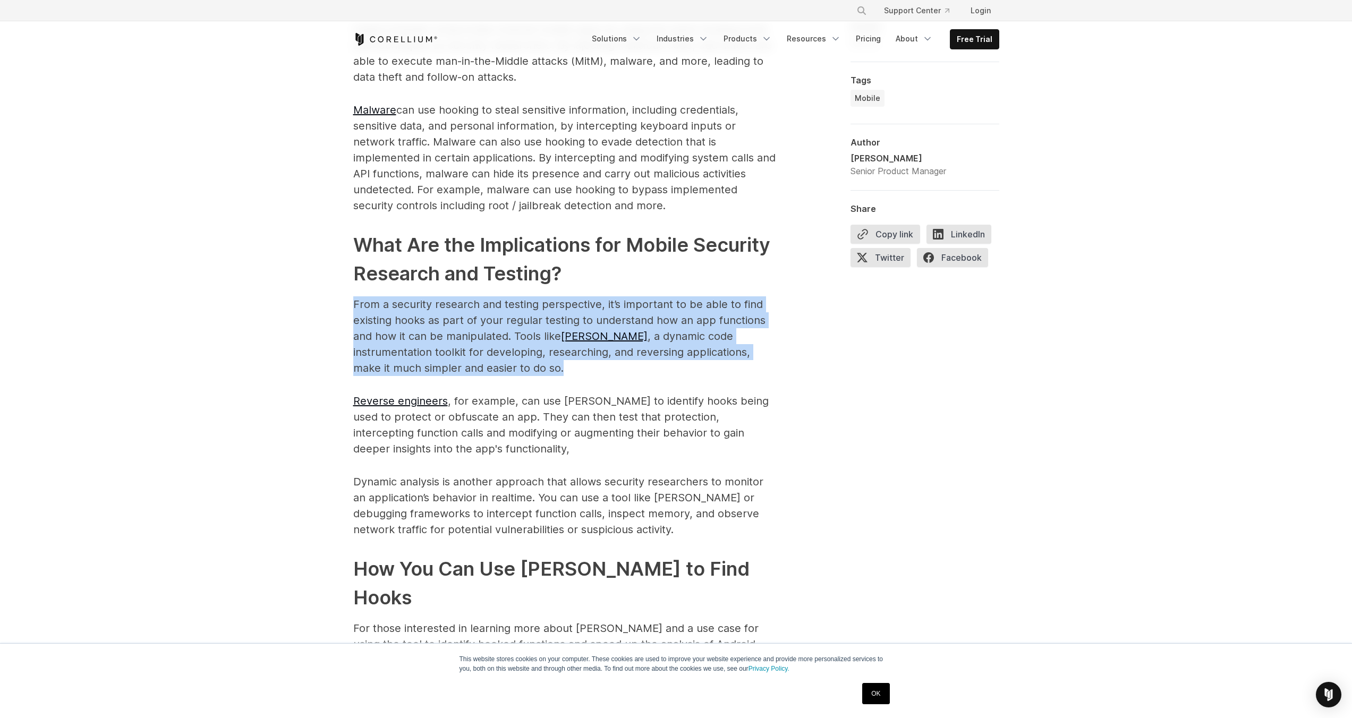
click at [468, 313] on p "From a security research and testing perspective, it’s important to be able to …" at bounding box center [565, 336] width 425 height 80
click at [448, 319] on p "From a security research and testing perspective, it’s important to be able to …" at bounding box center [565, 336] width 425 height 80
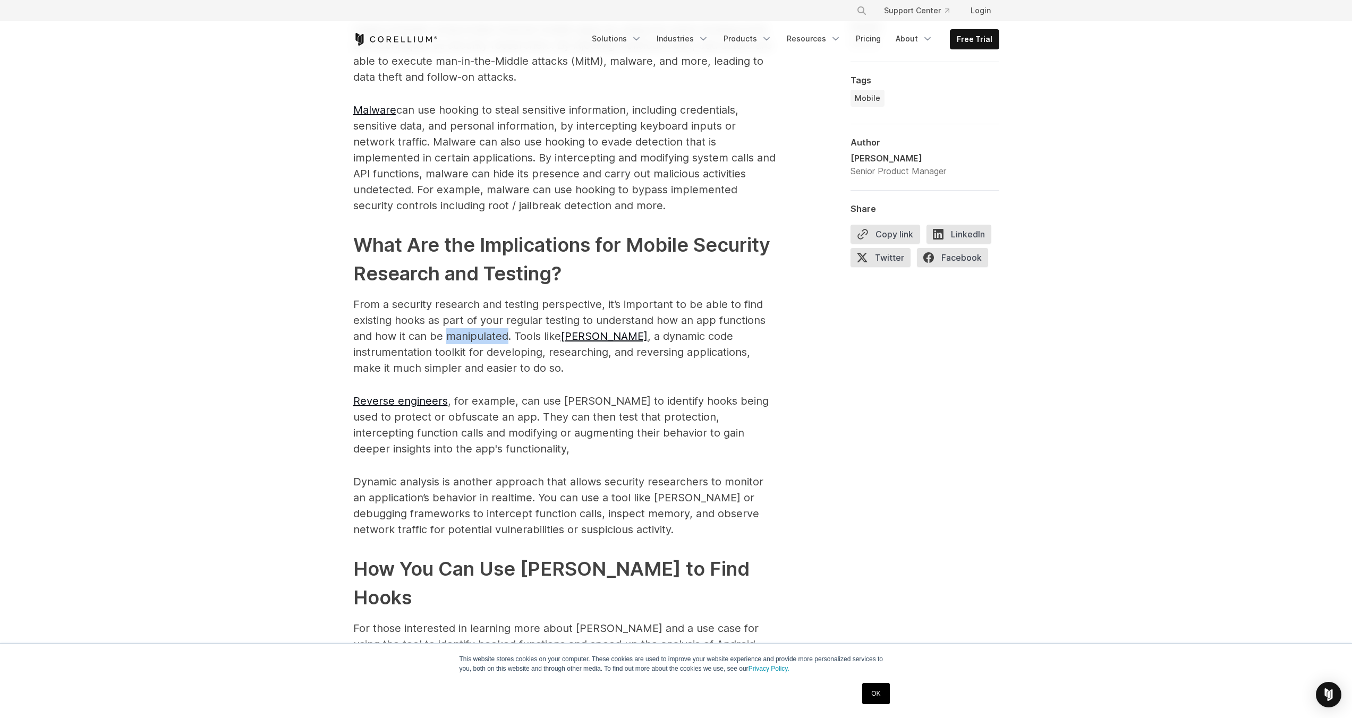
click at [448, 319] on p "From a security research and testing perspective, it’s important to be able to …" at bounding box center [565, 336] width 425 height 80
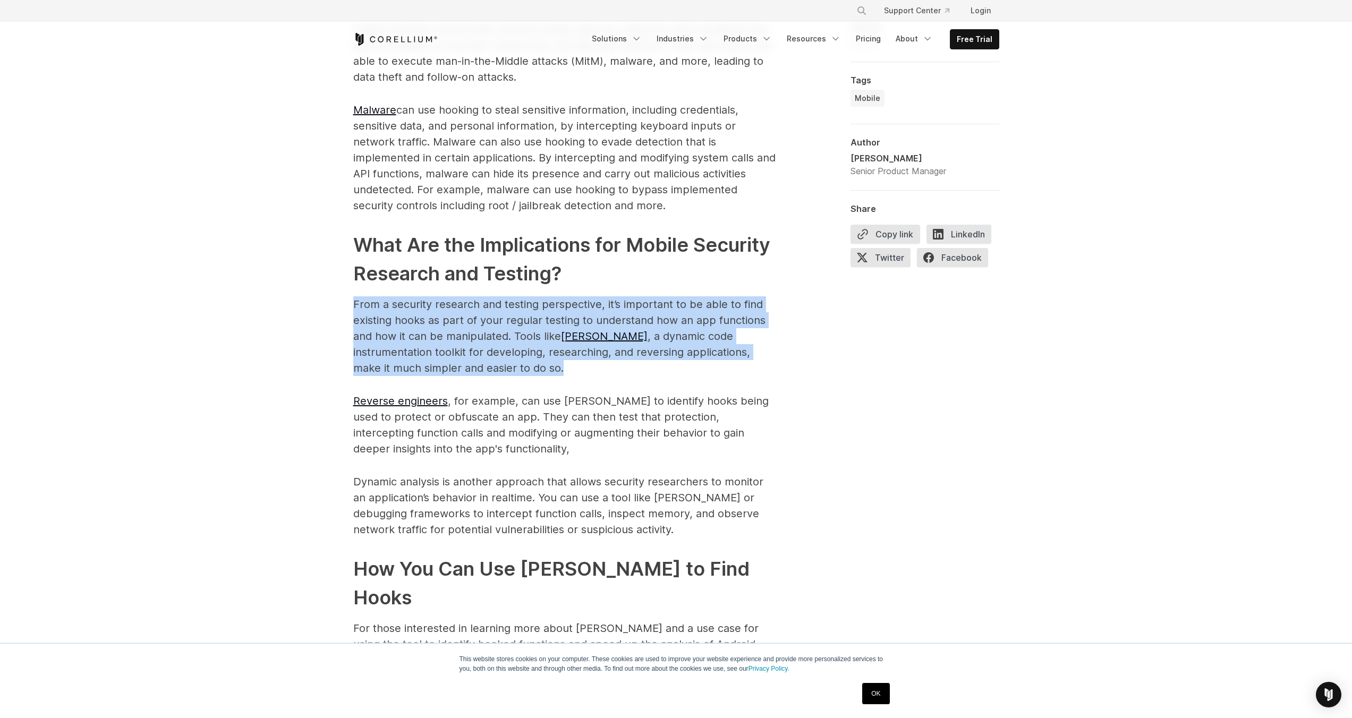
click at [448, 319] on p "From a security research and testing perspective, it’s important to be able to …" at bounding box center [565, 336] width 425 height 80
click at [413, 324] on p "From a security research and testing perspective, it’s important to be able to …" at bounding box center [565, 336] width 425 height 80
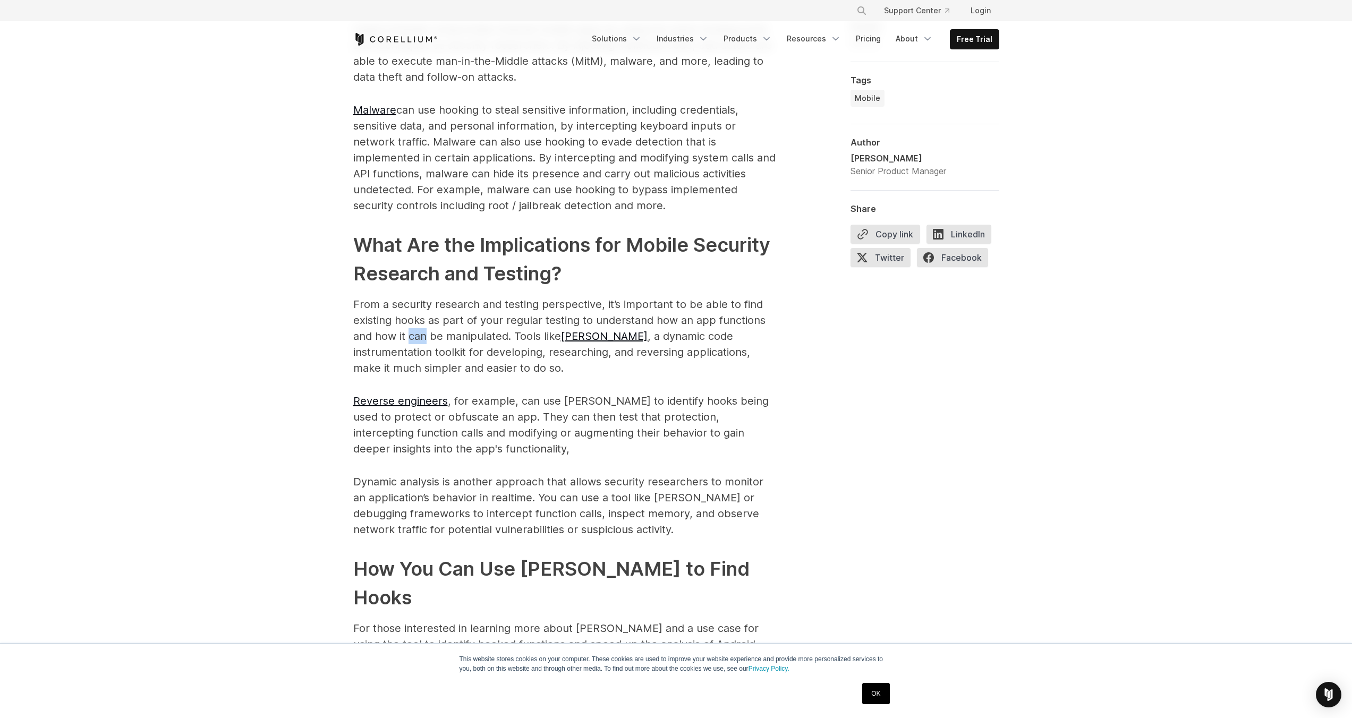
click at [413, 324] on p "From a security research and testing perspective, it’s important to be able to …" at bounding box center [565, 336] width 425 height 80
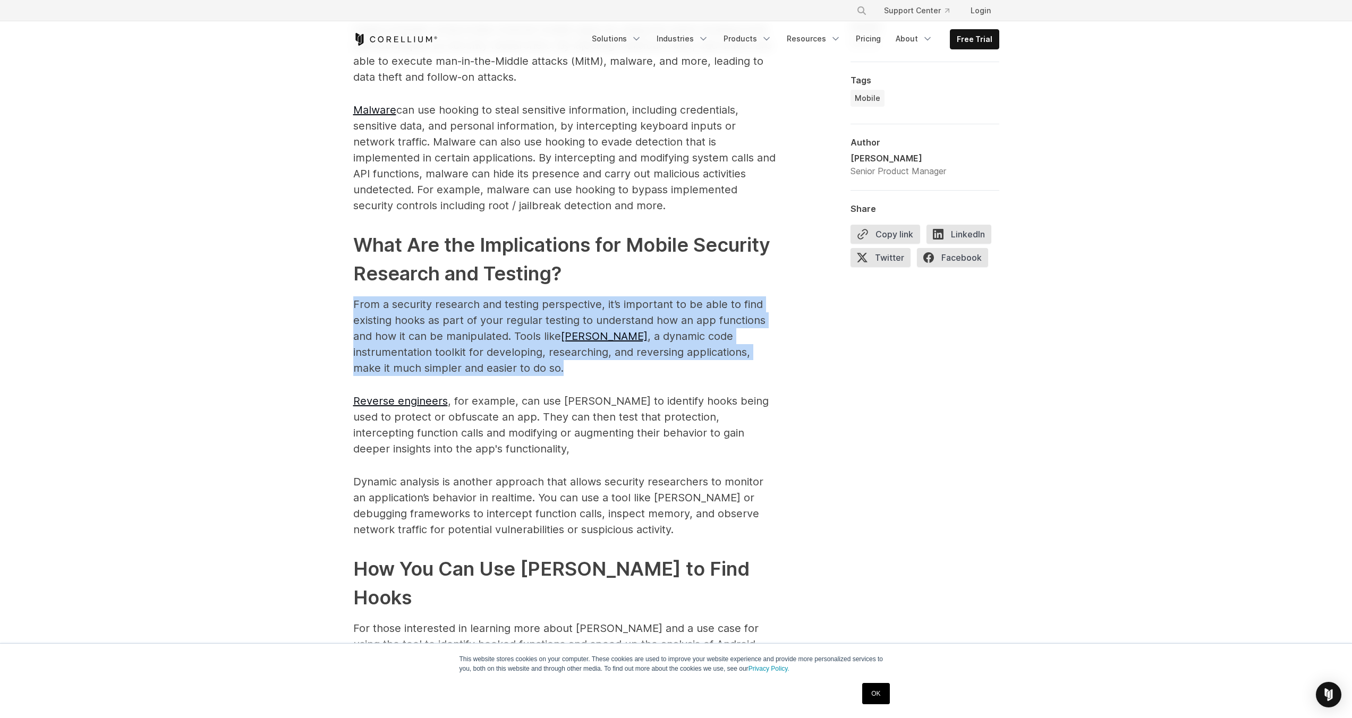
click at [413, 324] on p "From a security research and testing perspective, it’s important to be able to …" at bounding box center [565, 336] width 425 height 80
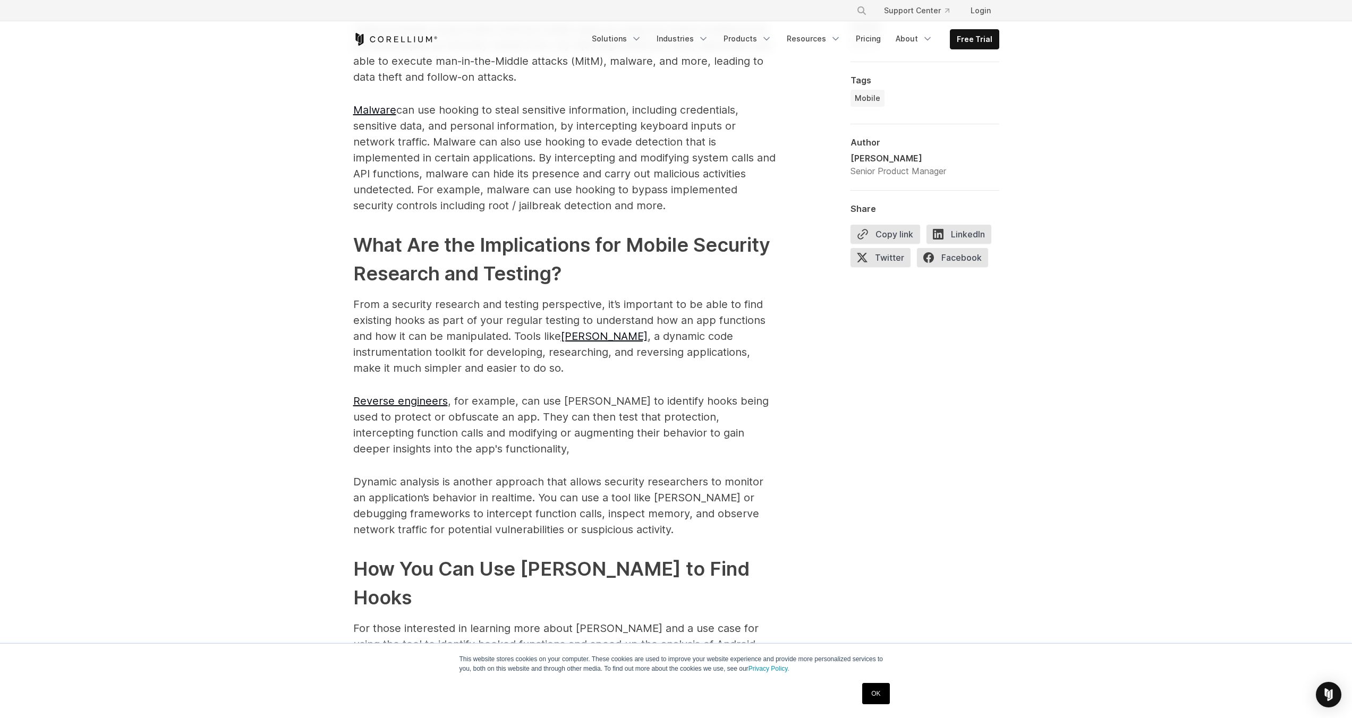
click at [465, 305] on p "From a security research and testing perspective, it’s important to be able to …" at bounding box center [565, 336] width 425 height 80
click at [435, 296] on p "From a security research and testing perspective, it’s important to be able to …" at bounding box center [565, 336] width 425 height 80
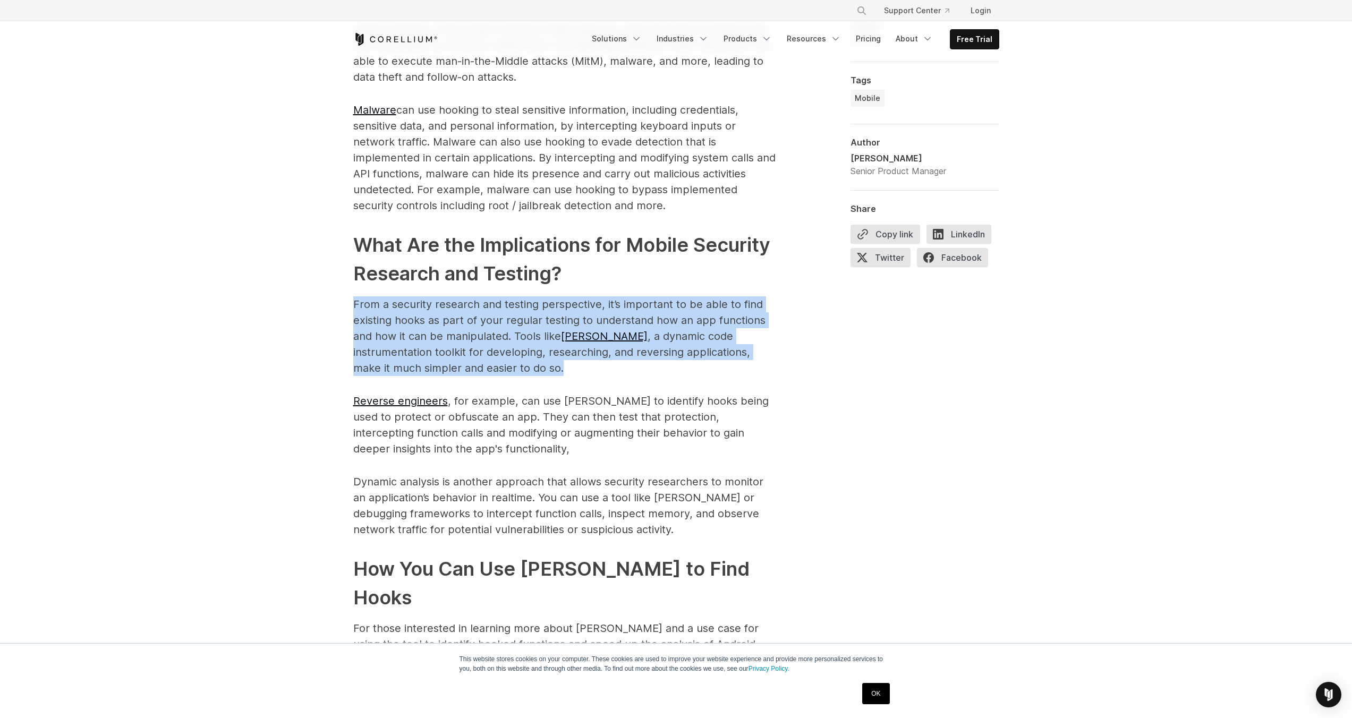
drag, startPoint x: 435, startPoint y: 294, endPoint x: 314, endPoint y: 303, distance: 121.5
click at [435, 296] on p "From a security research and testing perspective, it’s important to be able to …" at bounding box center [565, 336] width 425 height 80
click at [323, 287] on div "Finding Hooks in Android Applications: Tools for Security Research Understand h…" at bounding box center [676, 81] width 1352 height 2470
click at [339, 281] on div "Android hooking is a powerful technique used to intercept and modify the behavi…" at bounding box center [676, 241] width 680 height 1318
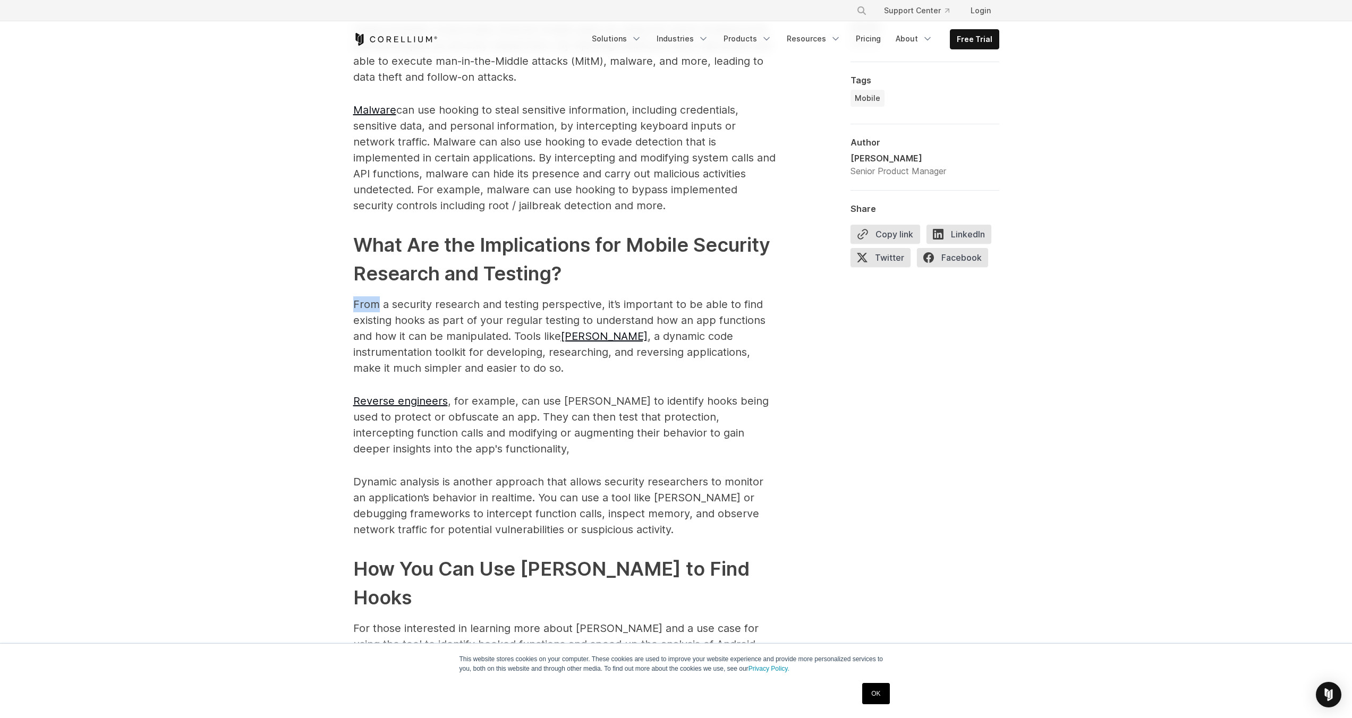
click at [339, 281] on div "Android hooking is a powerful technique used to intercept and modify the behavi…" at bounding box center [676, 241] width 680 height 1318
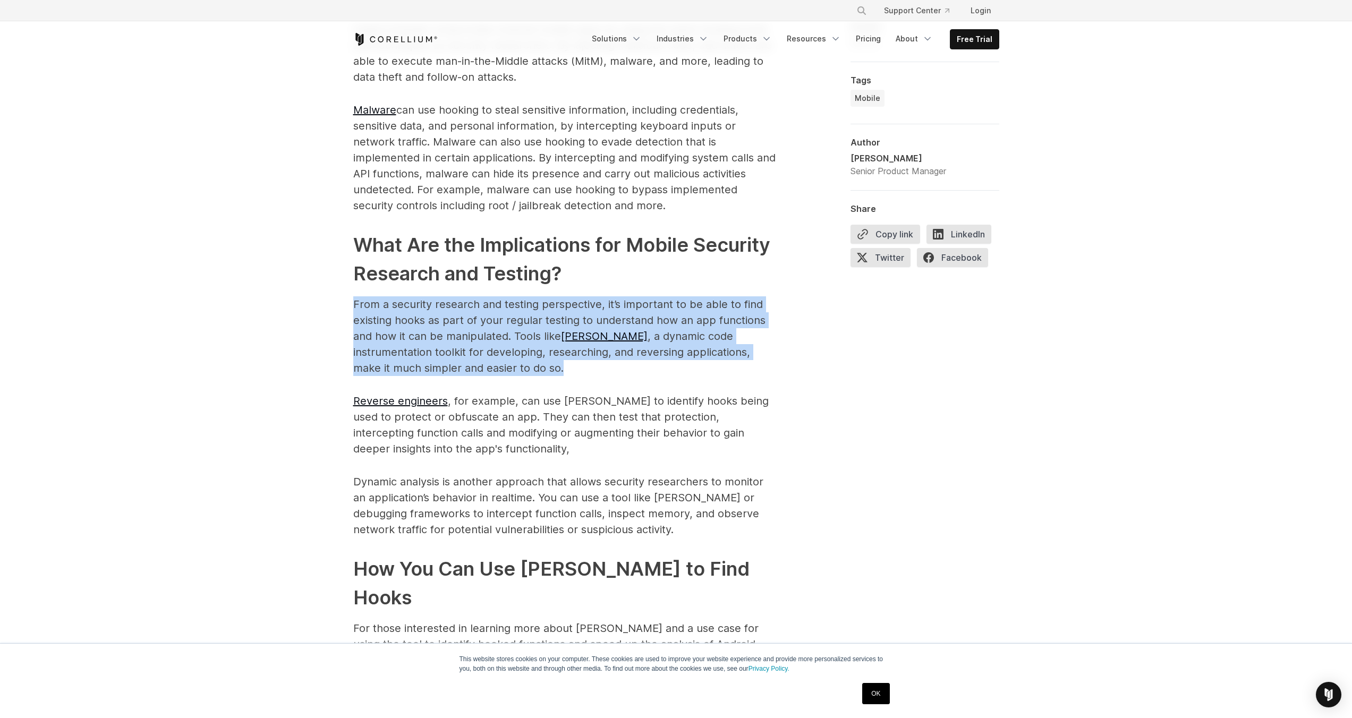
click at [339, 281] on div "Android hooking is a powerful technique used to intercept and modify the behavi…" at bounding box center [676, 241] width 680 height 1318
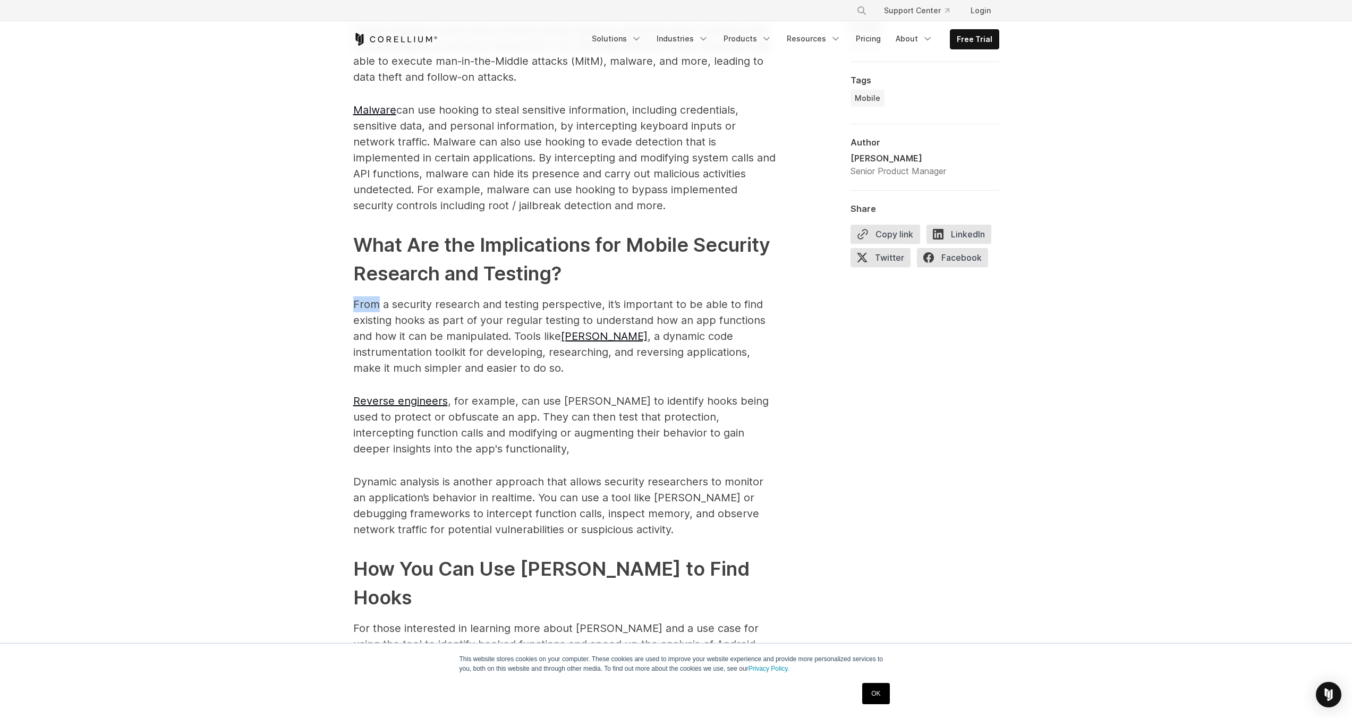
click at [339, 281] on div "Android hooking is a powerful technique used to intercept and modify the behavi…" at bounding box center [676, 241] width 680 height 1318
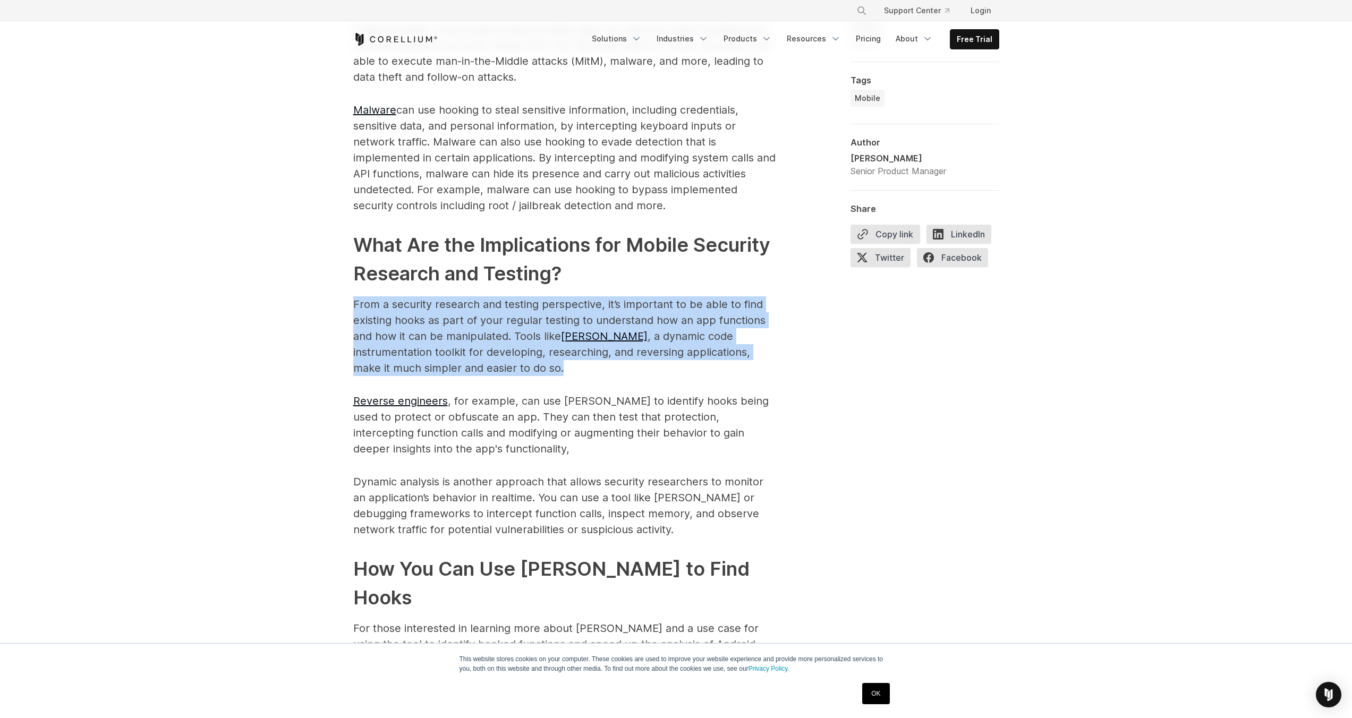
click at [339, 281] on div "Android hooking is a powerful technique used to intercept and modify the behavi…" at bounding box center [676, 241] width 680 height 1318
click at [344, 286] on div "Android hooking is a powerful technique used to intercept and modify the behavi…" at bounding box center [676, 241] width 680 height 1318
drag, startPoint x: 344, startPoint y: 286, endPoint x: 578, endPoint y: 357, distance: 244.1
click at [578, 357] on div "Android hooking is a powerful technique used to intercept and modify the behavi…" at bounding box center [676, 241] width 680 height 1318
click at [578, 357] on p "From a security research and testing perspective, it’s important to be able to …" at bounding box center [565, 336] width 425 height 80
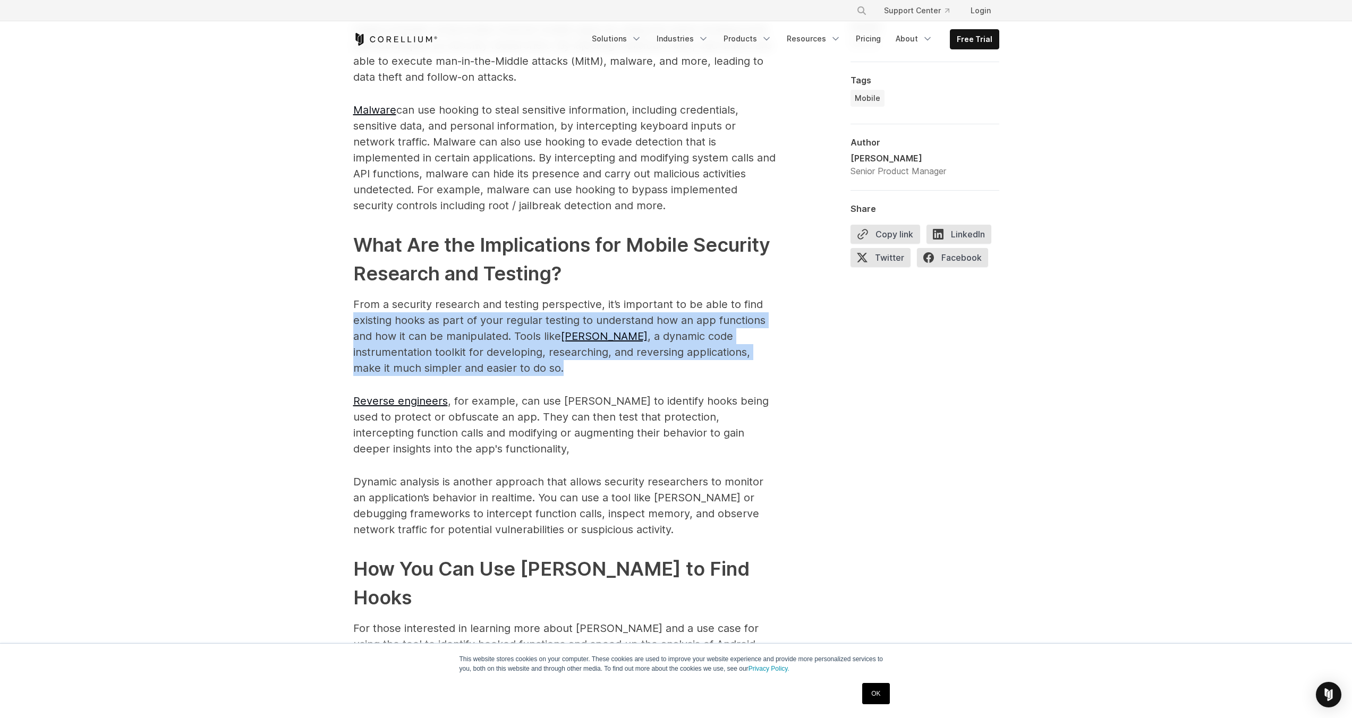
drag, startPoint x: 578, startPoint y: 357, endPoint x: 345, endPoint y: 288, distance: 243.1
click at [346, 290] on div "Android hooking is a powerful technique used to intercept and modify the behavi…" at bounding box center [676, 241] width 680 height 1318
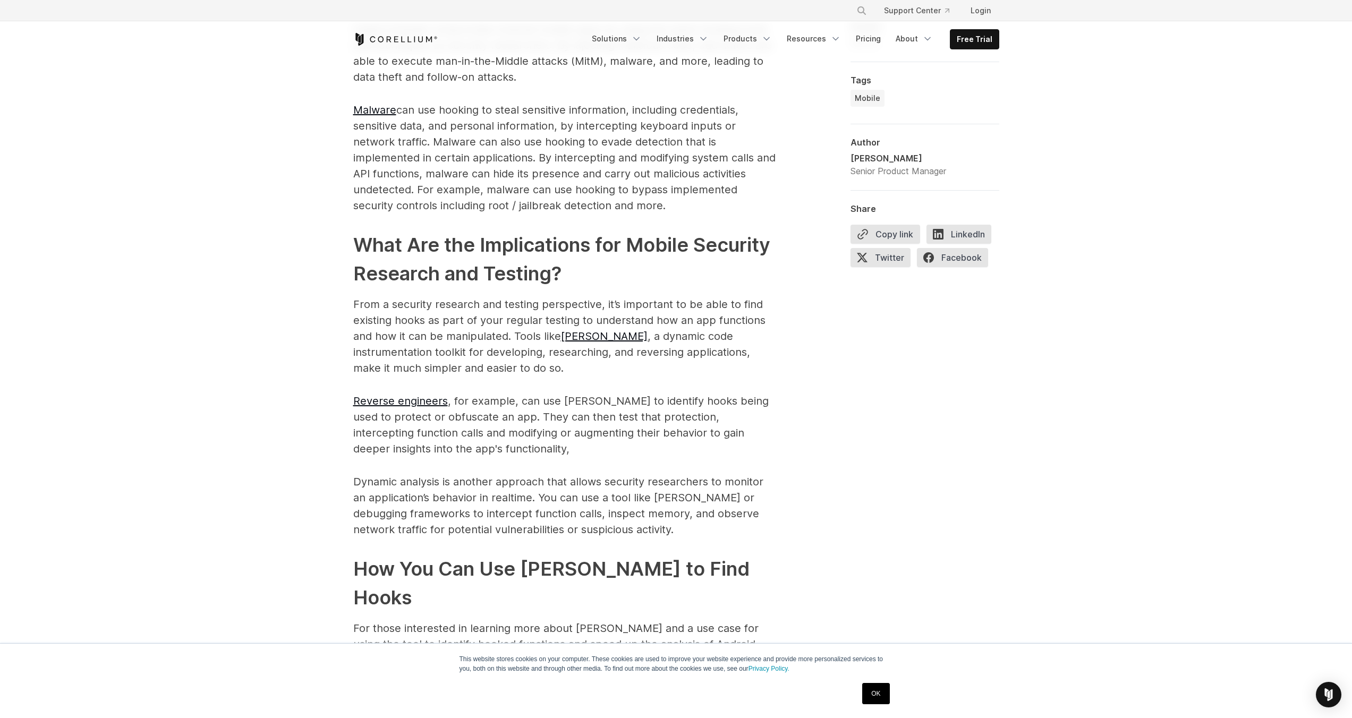
click at [493, 296] on p "From a security research and testing perspective, it’s important to be able to …" at bounding box center [565, 336] width 425 height 80
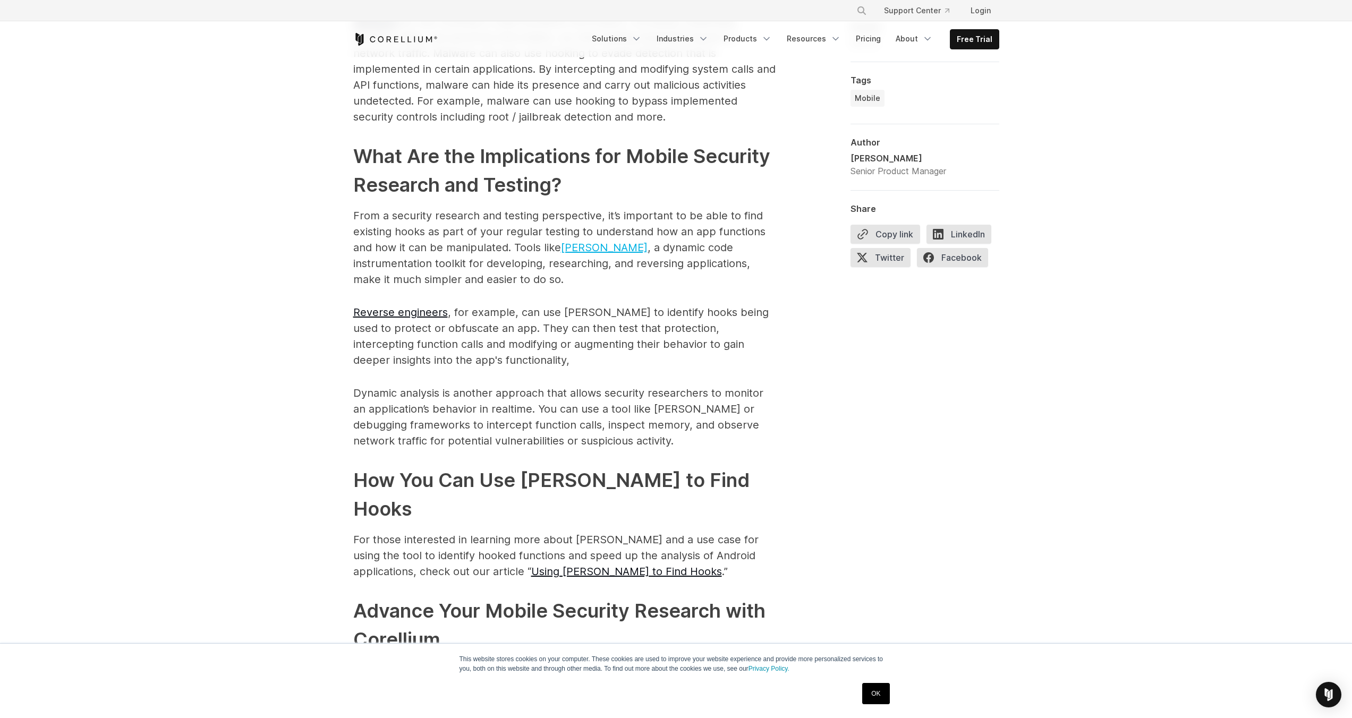
scroll to position [1304, 0]
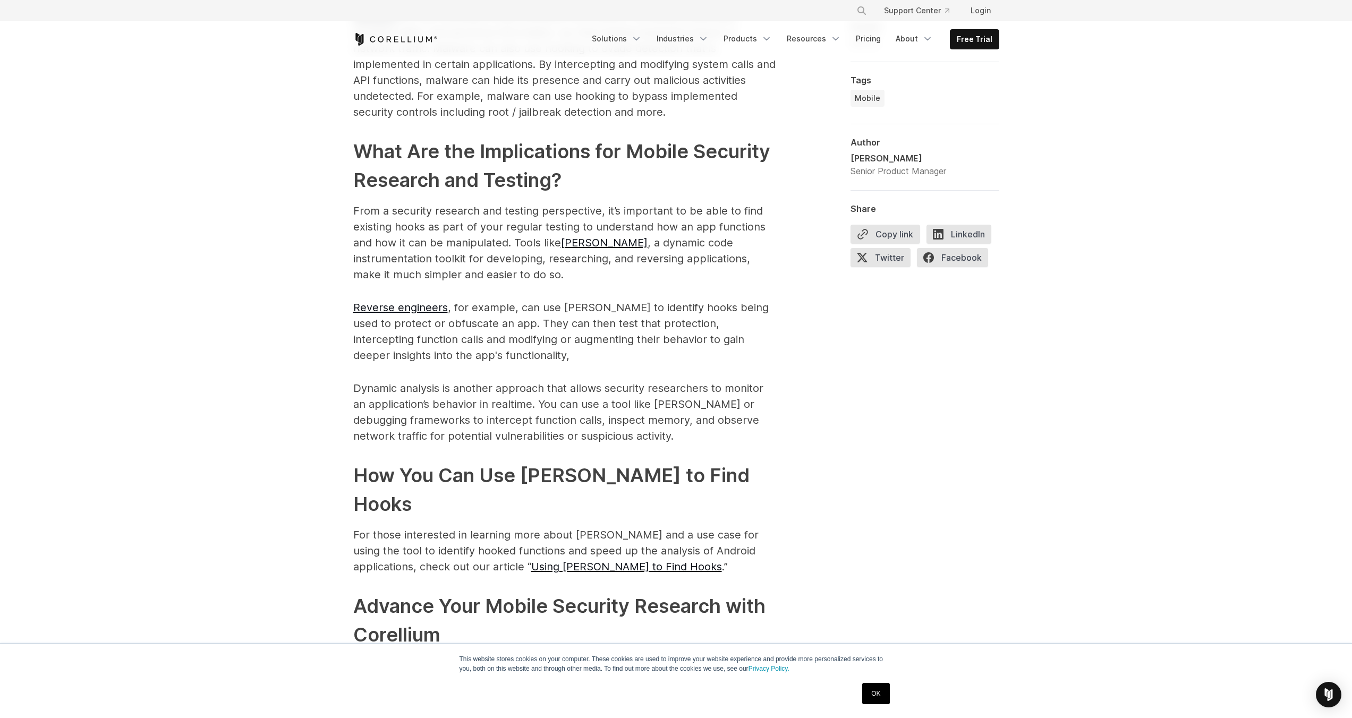
click at [482, 300] on p "Reverse engineers , for example, can use [PERSON_NAME] to identify hooks being …" at bounding box center [565, 332] width 425 height 64
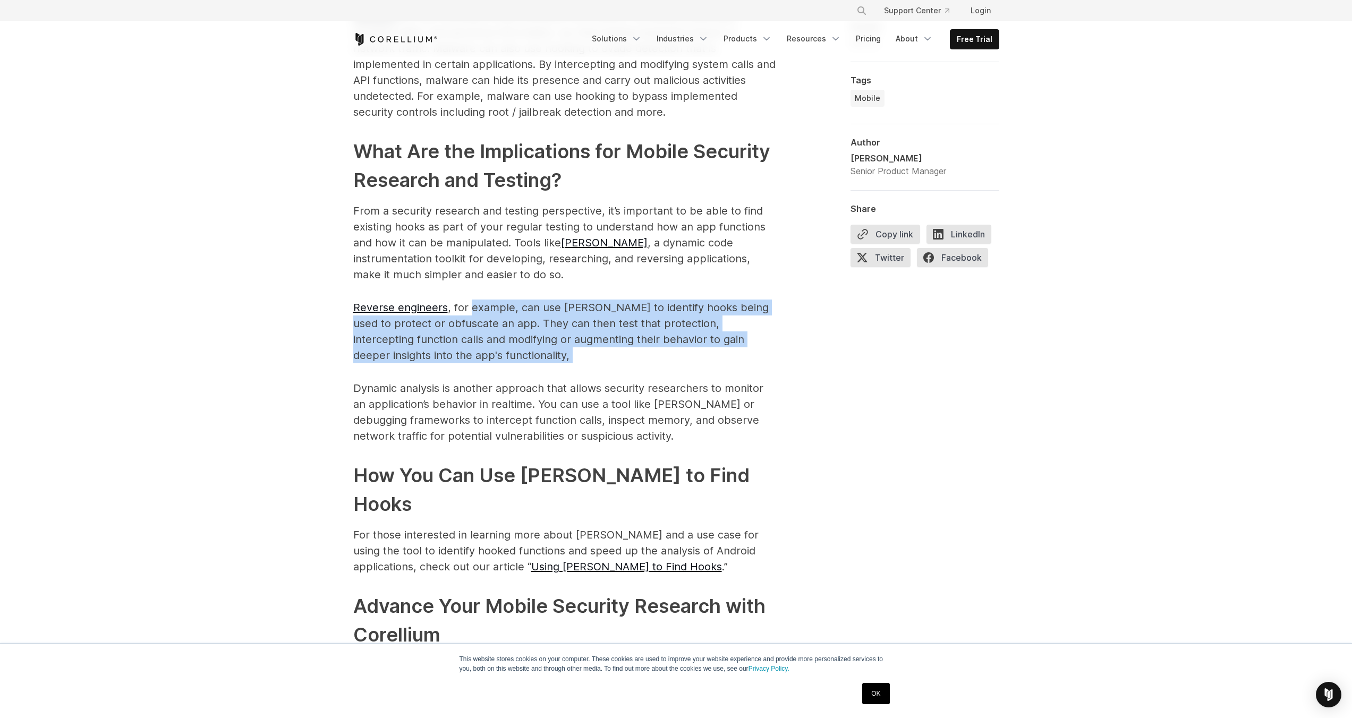
drag, startPoint x: 482, startPoint y: 291, endPoint x: 506, endPoint y: 338, distance: 53.7
click at [506, 338] on p "Reverse engineers , for example, can use [PERSON_NAME] to identify hooks being …" at bounding box center [565, 332] width 425 height 64
drag, startPoint x: 506, startPoint y: 338, endPoint x: 316, endPoint y: 290, distance: 196.9
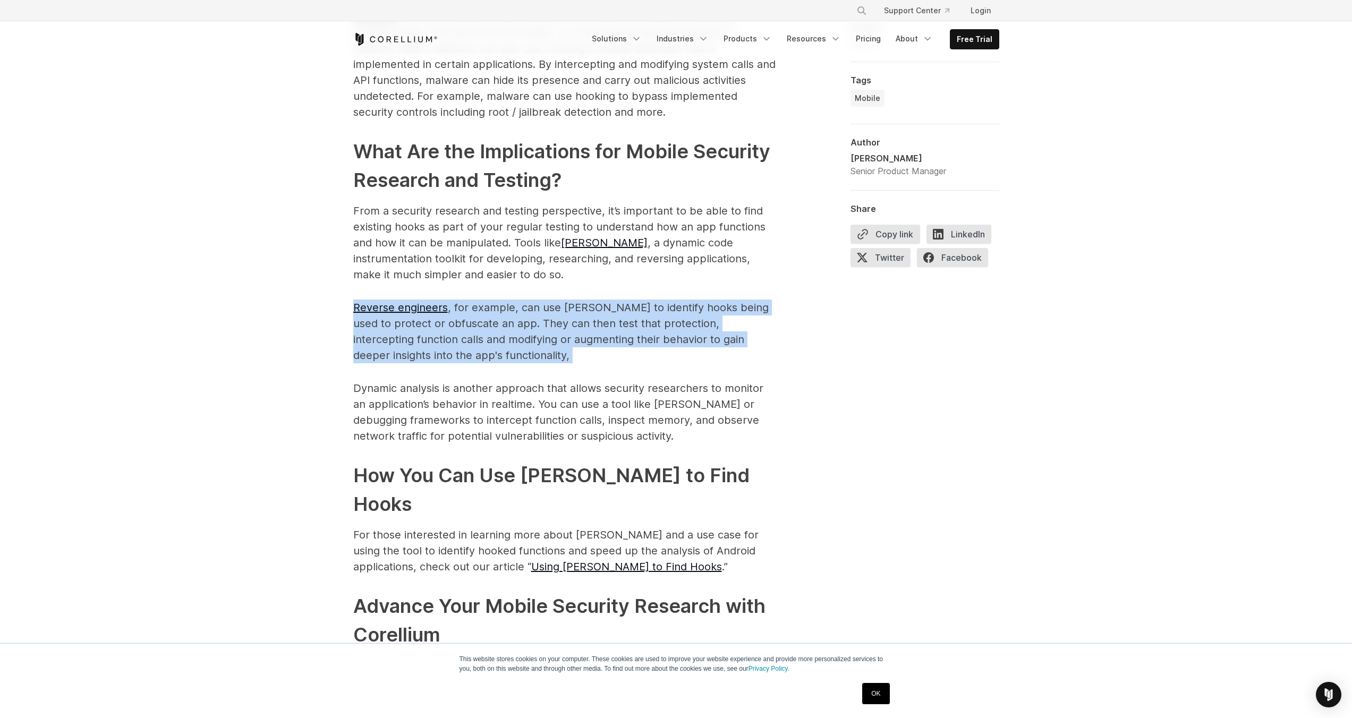
drag, startPoint x: 316, startPoint y: 290, endPoint x: 535, endPoint y: 340, distance: 225.2
click at [535, 340] on p "Reverse engineers , for example, can use [PERSON_NAME] to identify hooks being …" at bounding box center [565, 332] width 425 height 64
drag, startPoint x: 535, startPoint y: 340, endPoint x: 307, endPoint y: 299, distance: 231.6
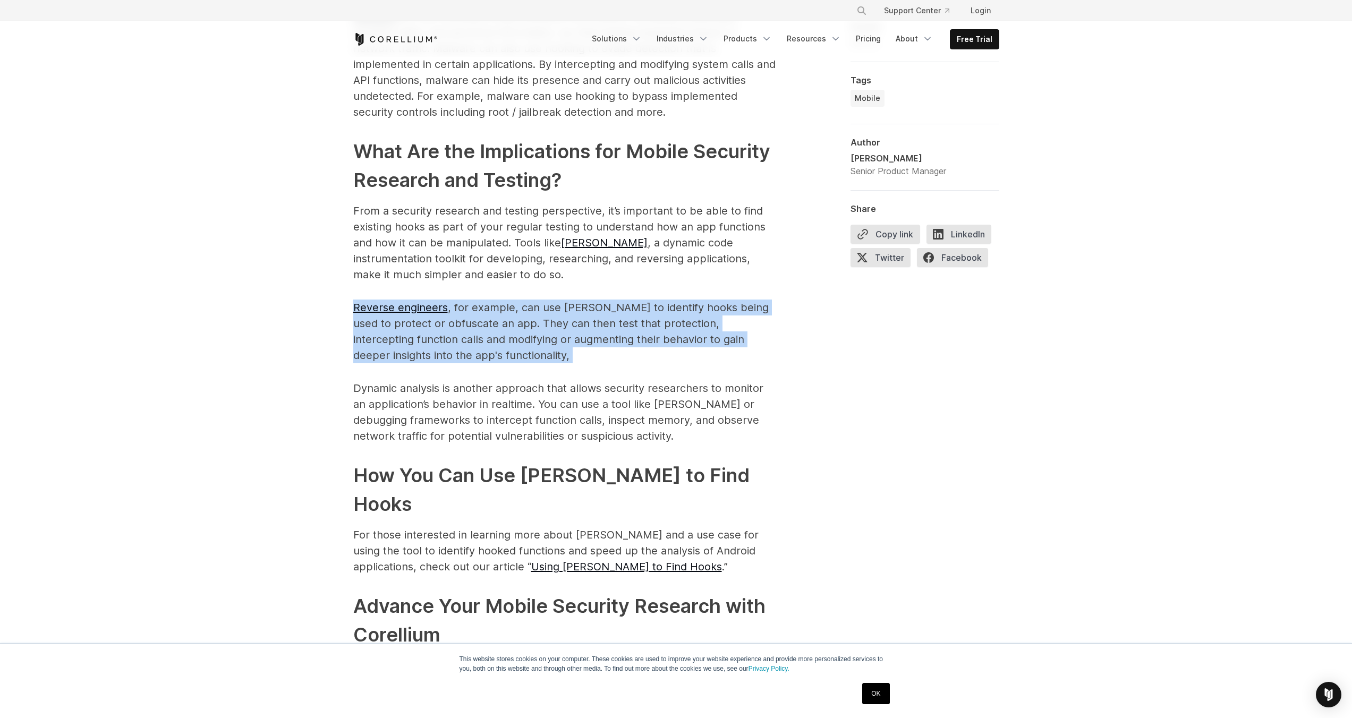
drag, startPoint x: 307, startPoint y: 299, endPoint x: 517, endPoint y: 342, distance: 214.1
click at [517, 342] on p "Reverse engineers , for example, can use [PERSON_NAME] to identify hooks being …" at bounding box center [565, 332] width 425 height 64
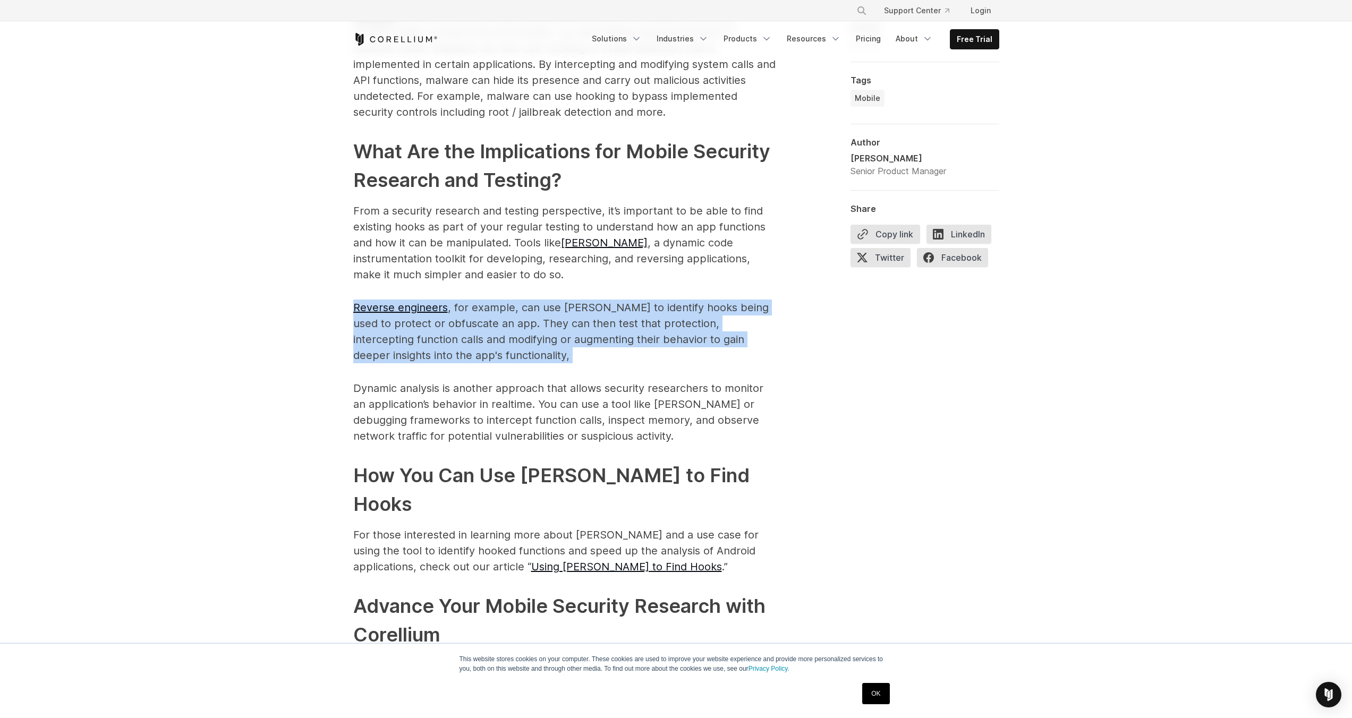
drag, startPoint x: 517, startPoint y: 342, endPoint x: 302, endPoint y: 292, distance: 220.4
drag, startPoint x: 302, startPoint y: 292, endPoint x: 494, endPoint y: 344, distance: 198.9
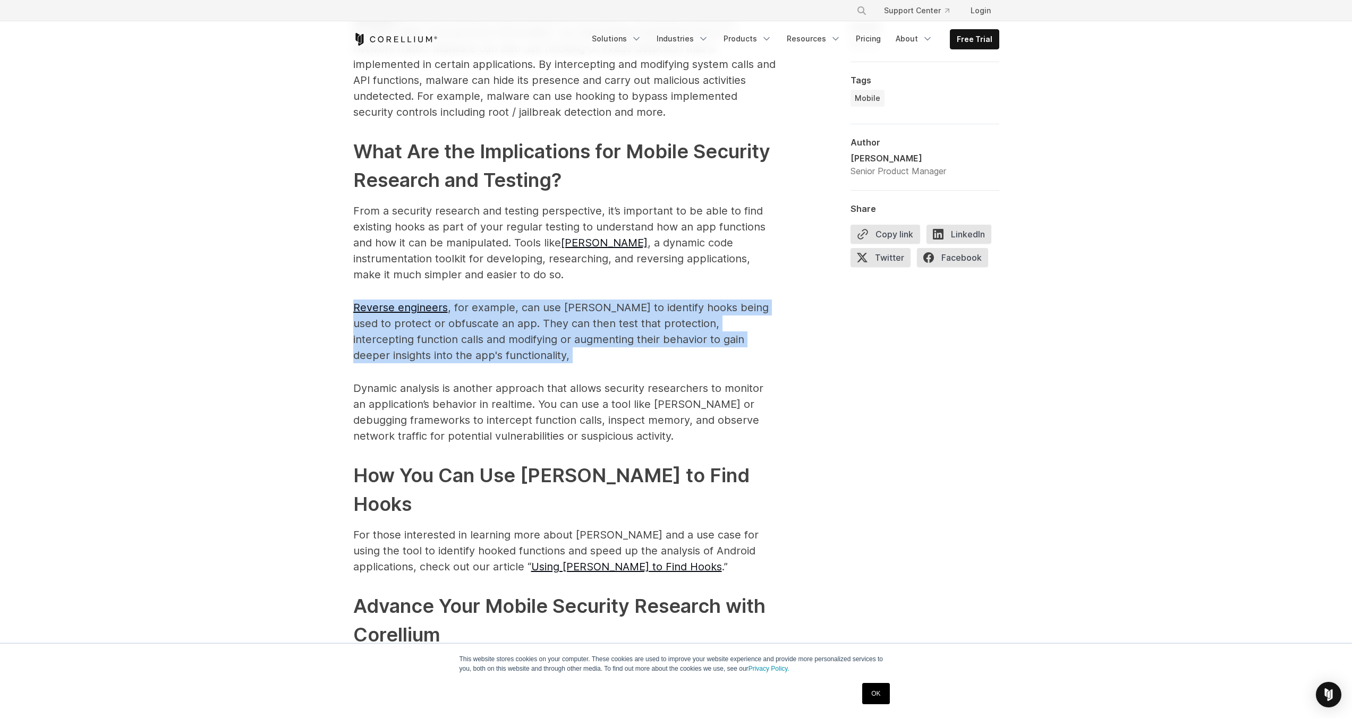
click at [494, 344] on p "Reverse engineers , for example, can use [PERSON_NAME] to identify hooks being …" at bounding box center [565, 332] width 425 height 64
drag, startPoint x: 494, startPoint y: 344, endPoint x: 303, endPoint y: 301, distance: 195.7
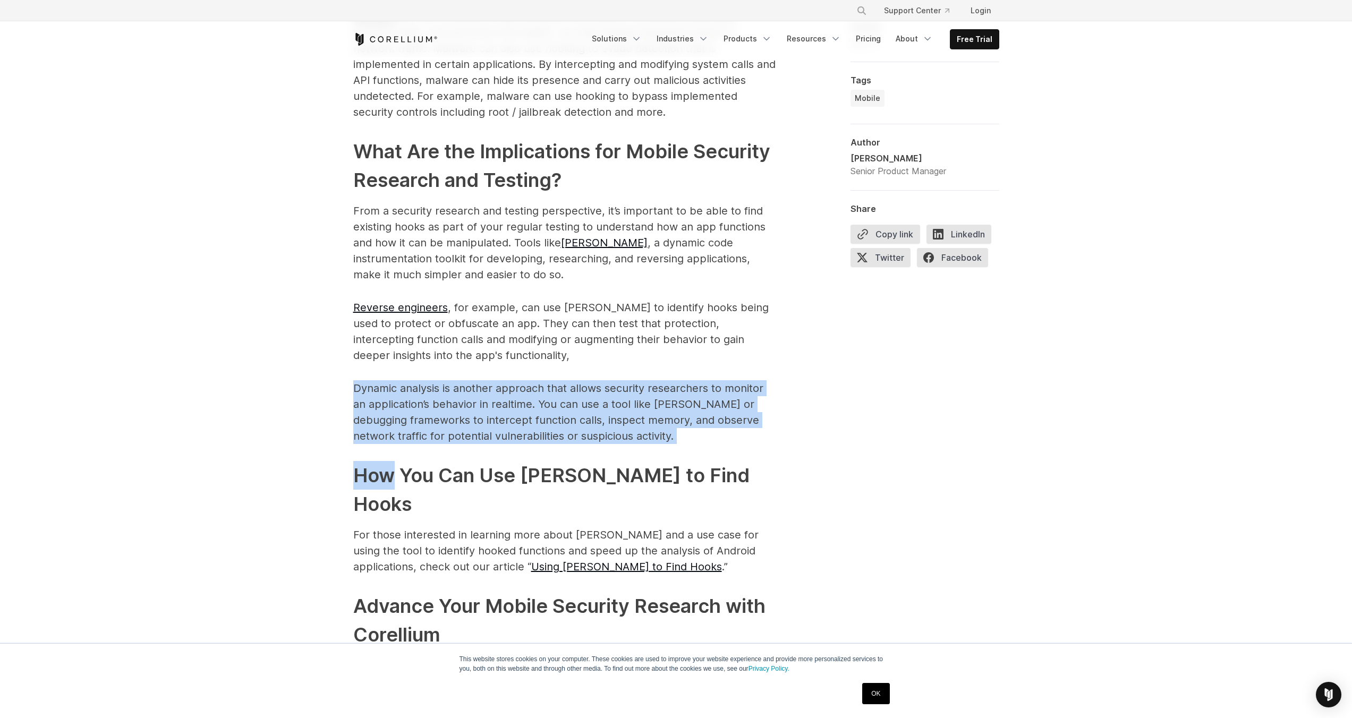
drag, startPoint x: 326, startPoint y: 357, endPoint x: 503, endPoint y: 446, distance: 197.7
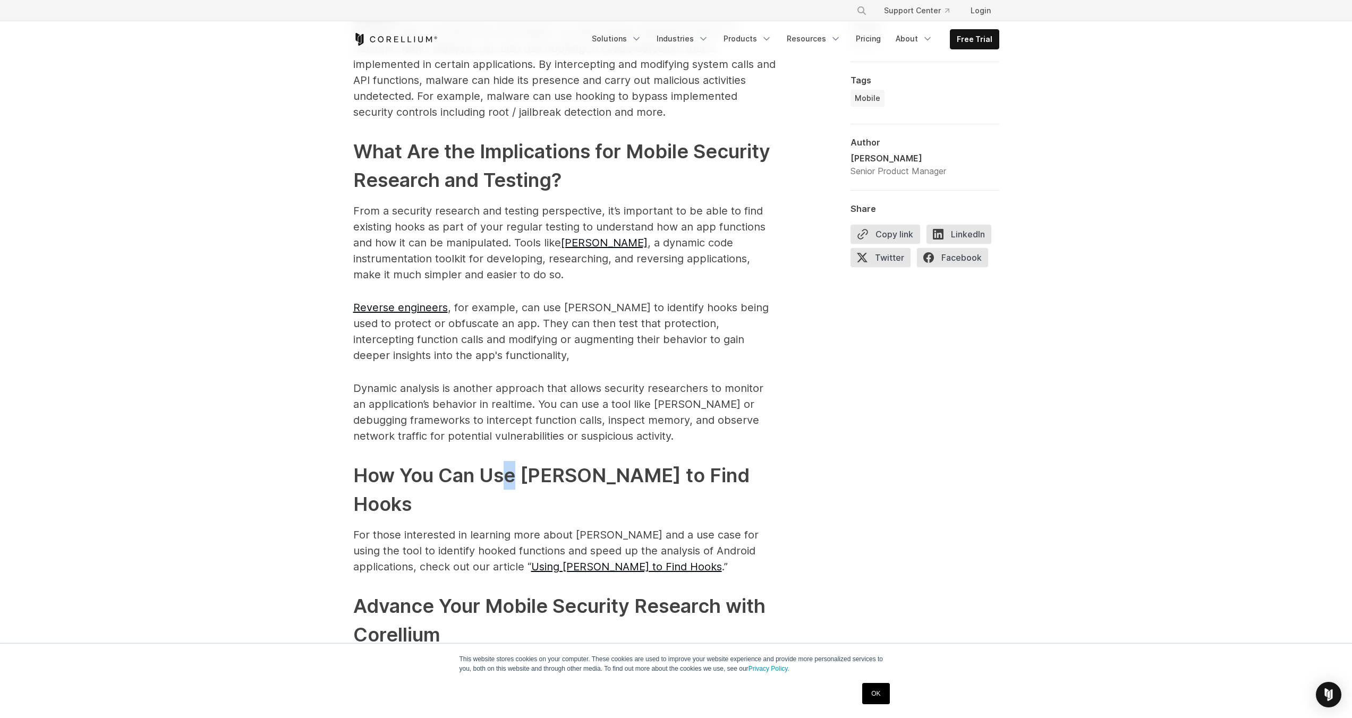
click at [503, 461] on h2 "How You Can Use [PERSON_NAME] to Find Hooks" at bounding box center [565, 489] width 425 height 57
click at [513, 391] on p "Dynamic analysis is another approach that allows security researchers to monito…" at bounding box center [565, 412] width 425 height 64
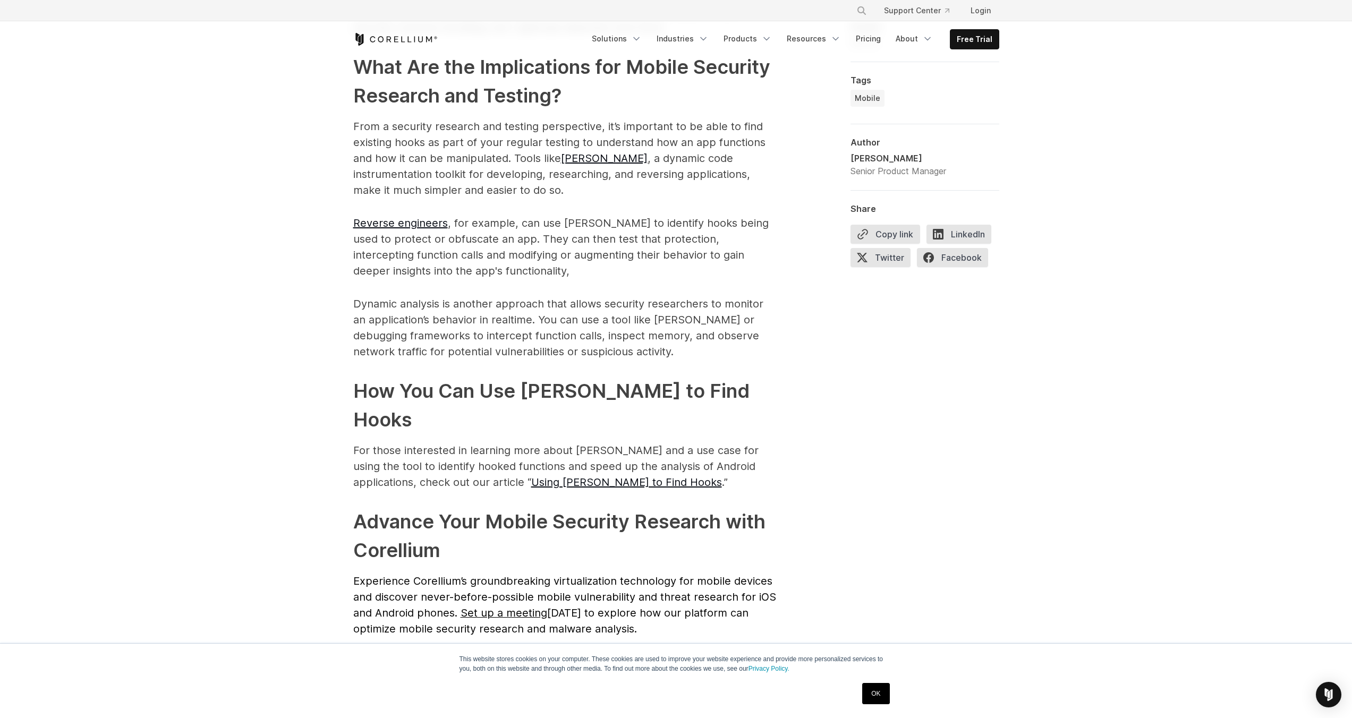
click at [344, 402] on div "Android hooking is a powerful technique used to intercept and modify the behavi…" at bounding box center [676, 63] width 680 height 1318
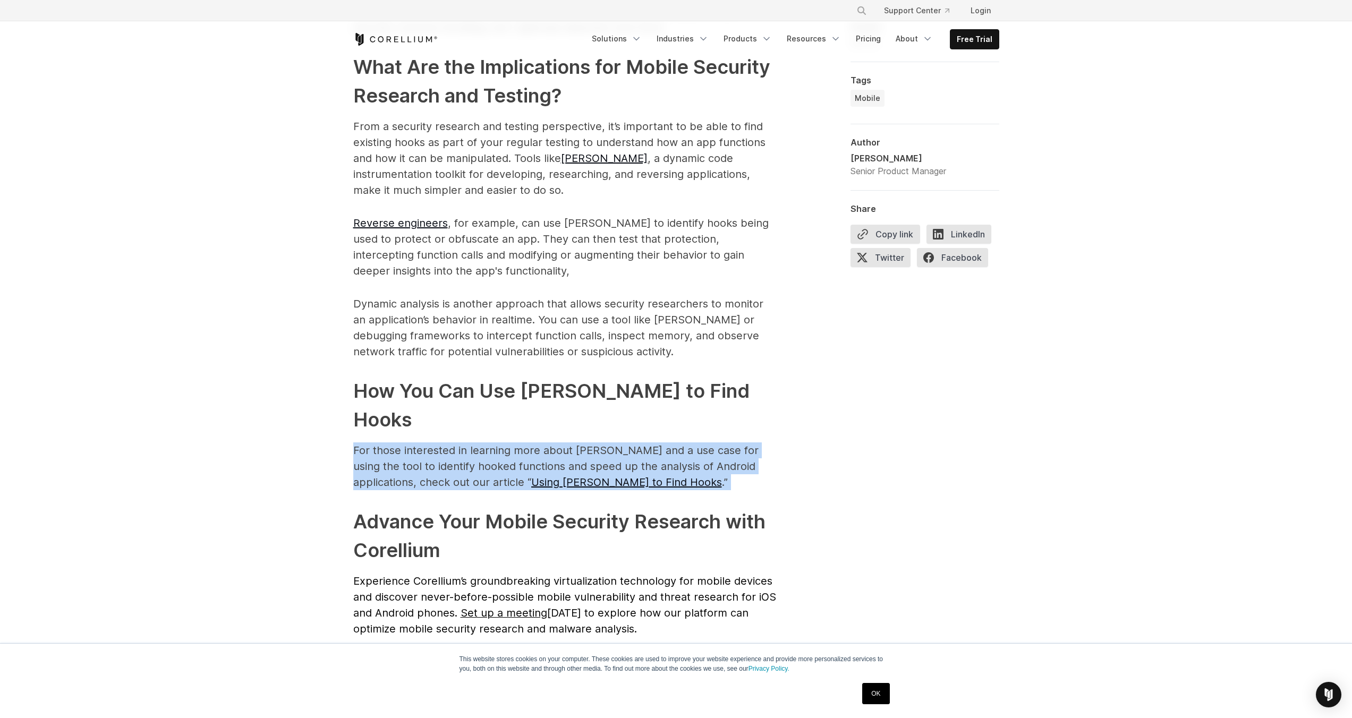
drag, startPoint x: 344, startPoint y: 402, endPoint x: 588, endPoint y: 440, distance: 246.9
click at [588, 440] on div "Android hooking is a powerful technique used to intercept and modify the behavi…" at bounding box center [676, 63] width 680 height 1318
click at [588, 443] on p "For those interested in learning more about [PERSON_NAME] and a use case for us…" at bounding box center [565, 467] width 425 height 48
drag, startPoint x: 588, startPoint y: 440, endPoint x: 313, endPoint y: 401, distance: 277.5
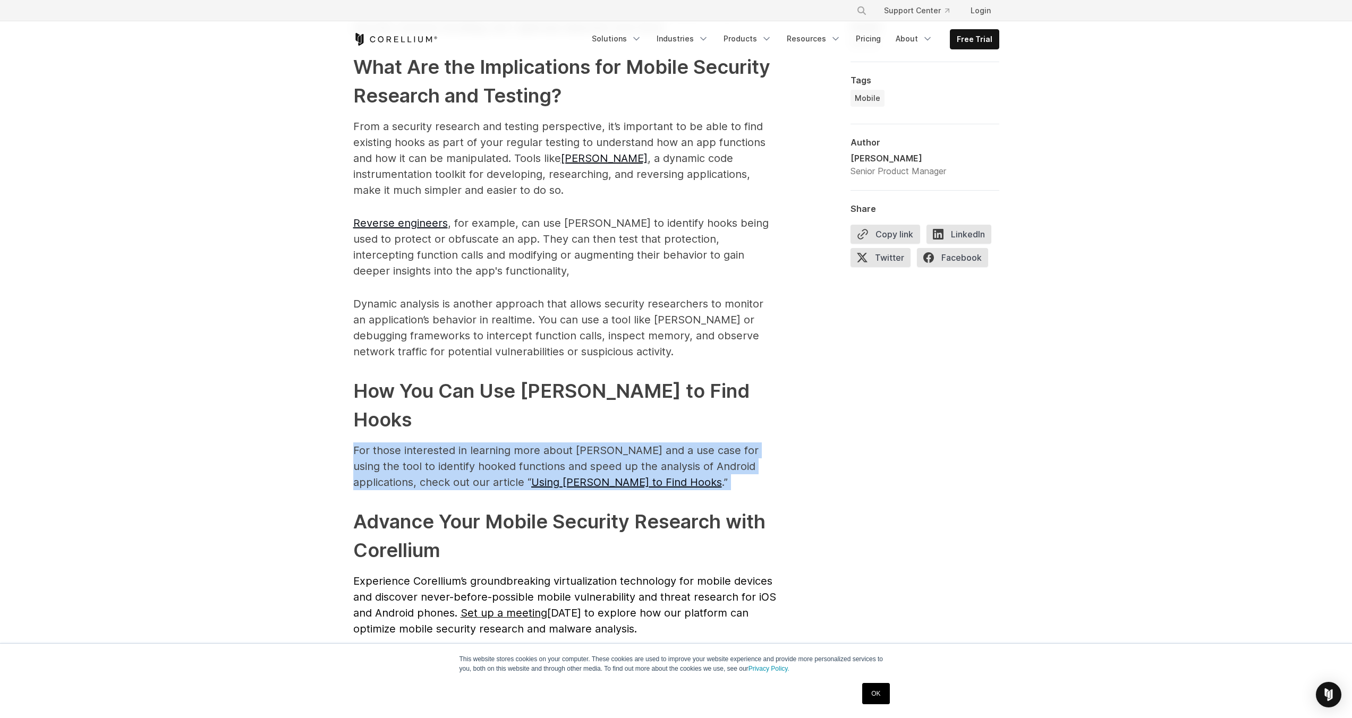
drag, startPoint x: 313, startPoint y: 401, endPoint x: 583, endPoint y: 439, distance: 272.6
click at [583, 443] on p "For those interested in learning more about [PERSON_NAME] and a use case for us…" at bounding box center [565, 467] width 425 height 48
drag, startPoint x: 583, startPoint y: 439, endPoint x: 348, endPoint y: 408, distance: 237.5
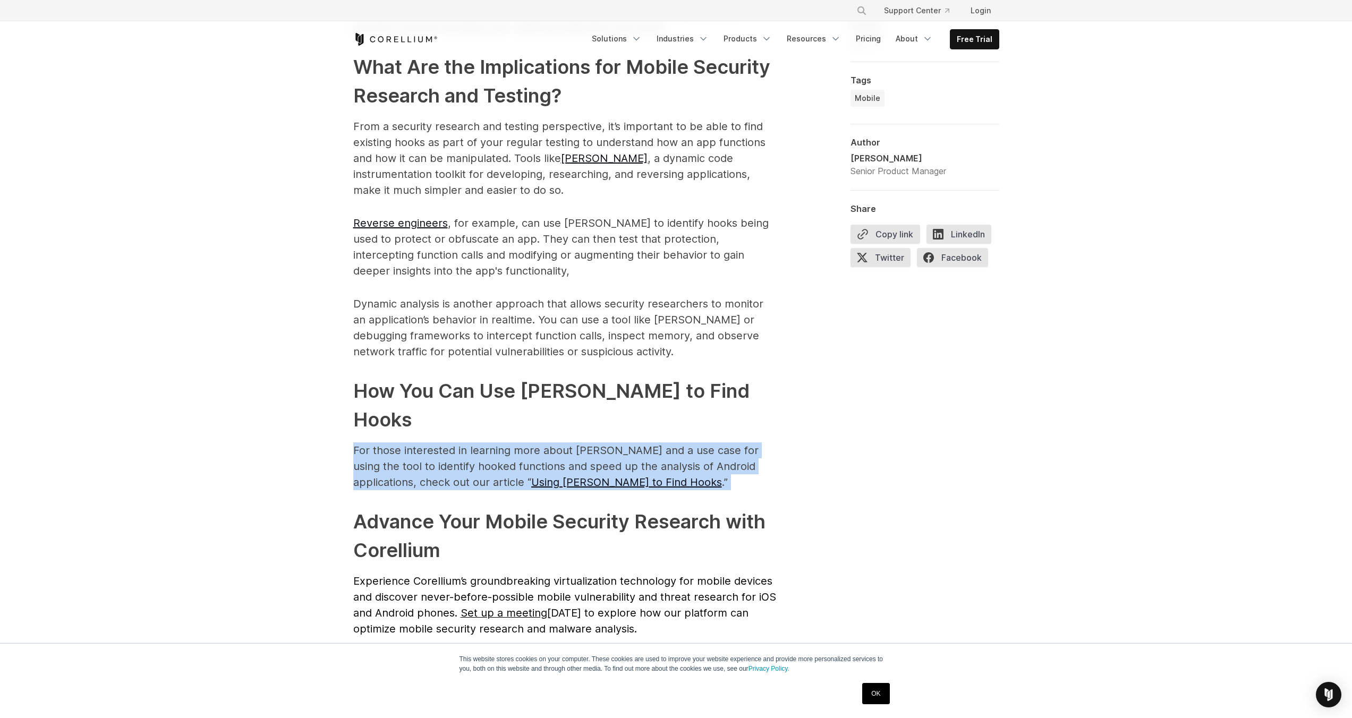
click at [348, 408] on div "Android hooking is a powerful technique used to intercept and modify the behavi…" at bounding box center [676, 63] width 680 height 1318
drag, startPoint x: 348, startPoint y: 408, endPoint x: 594, endPoint y: 434, distance: 247.4
click at [594, 434] on div "Android hooking is a powerful technique used to intercept and modify the behavi…" at bounding box center [676, 63] width 680 height 1318
click at [594, 443] on p "For those interested in learning more about [PERSON_NAME] and a use case for us…" at bounding box center [565, 467] width 425 height 48
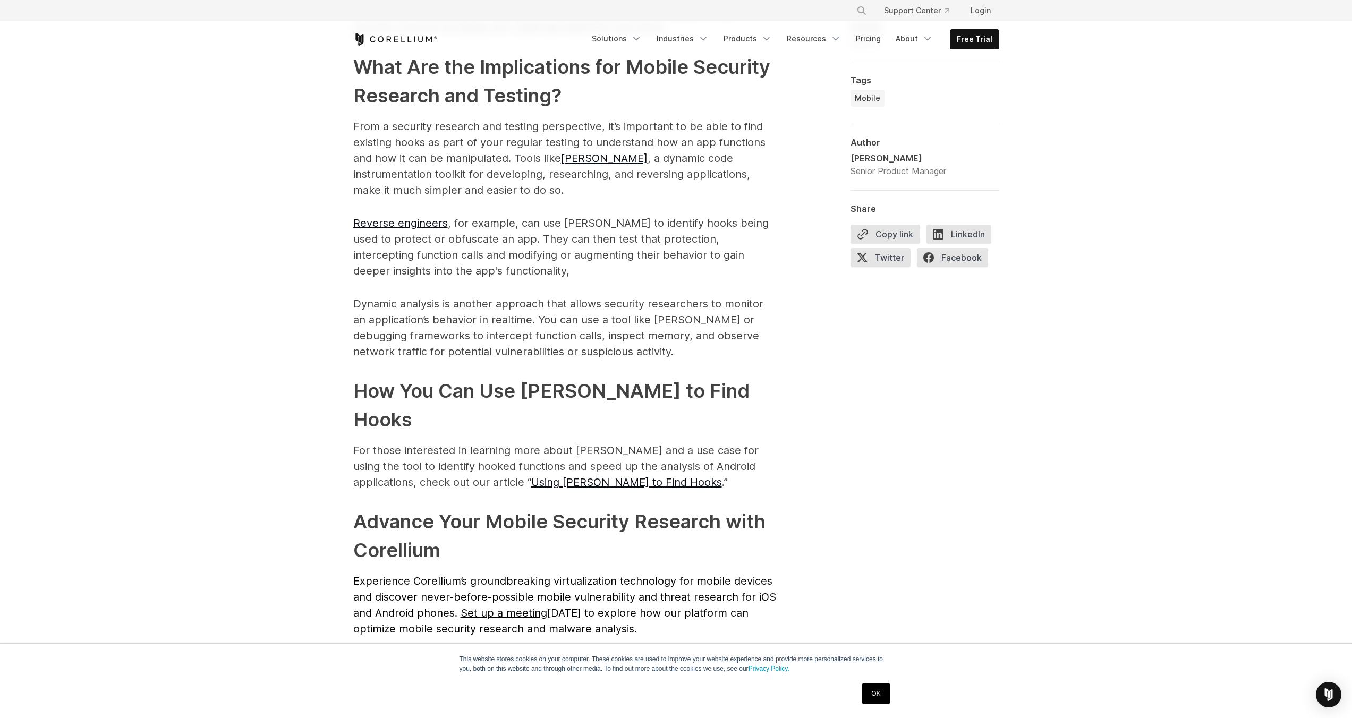
click at [349, 482] on div "Android hooking is a powerful technique used to intercept and modify the behavi…" at bounding box center [676, 63] width 680 height 1318
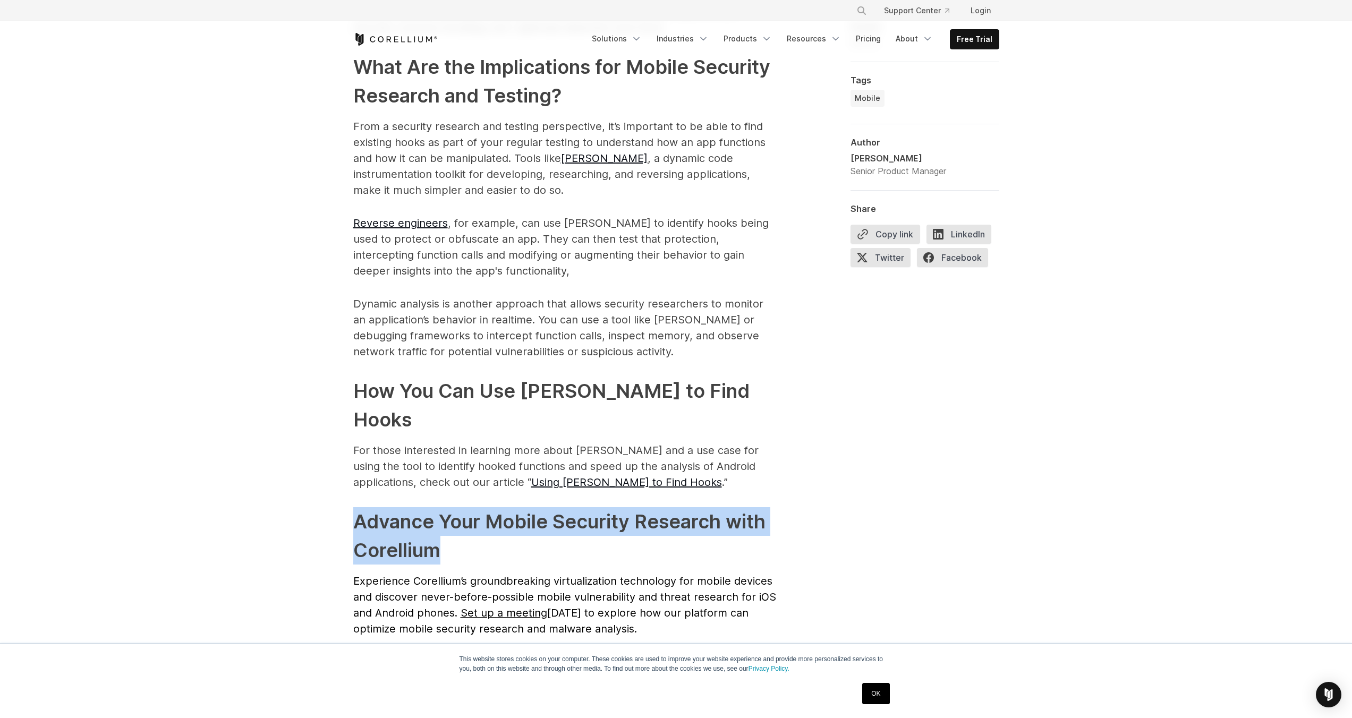
click at [349, 482] on div "Android hooking is a powerful technique used to intercept and modify the behavi…" at bounding box center [676, 63] width 680 height 1318
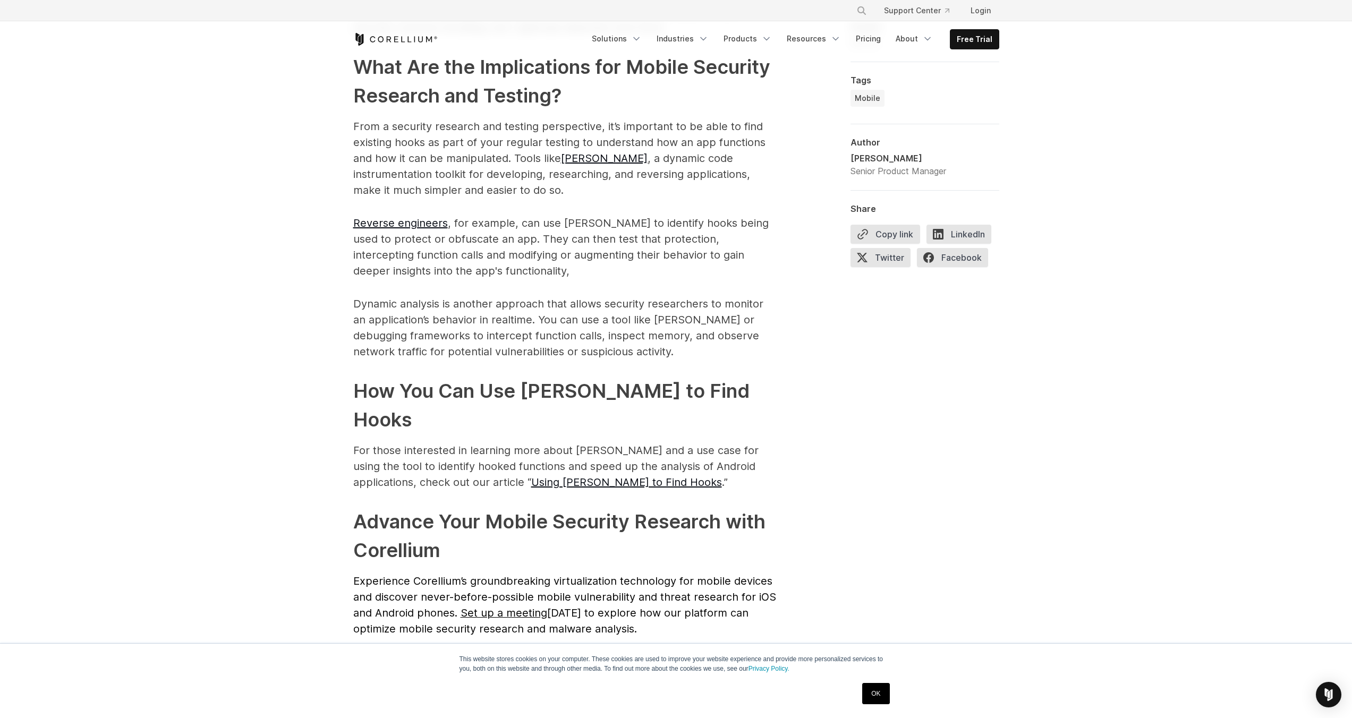
click at [342, 467] on div "Android hooking is a powerful technique used to intercept and modify the behavi…" at bounding box center [676, 63] width 680 height 1318
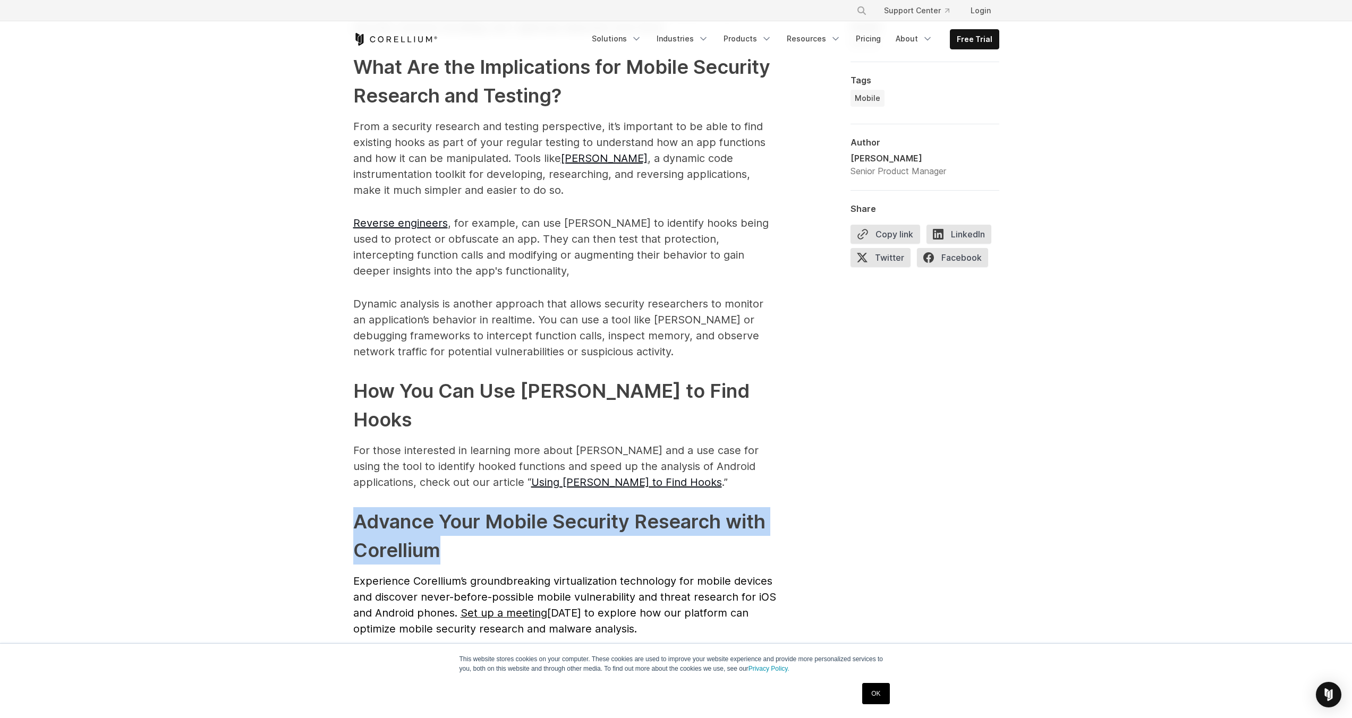
click at [342, 467] on div "Android hooking is a powerful technique used to intercept and modify the behavi…" at bounding box center [676, 63] width 680 height 1318
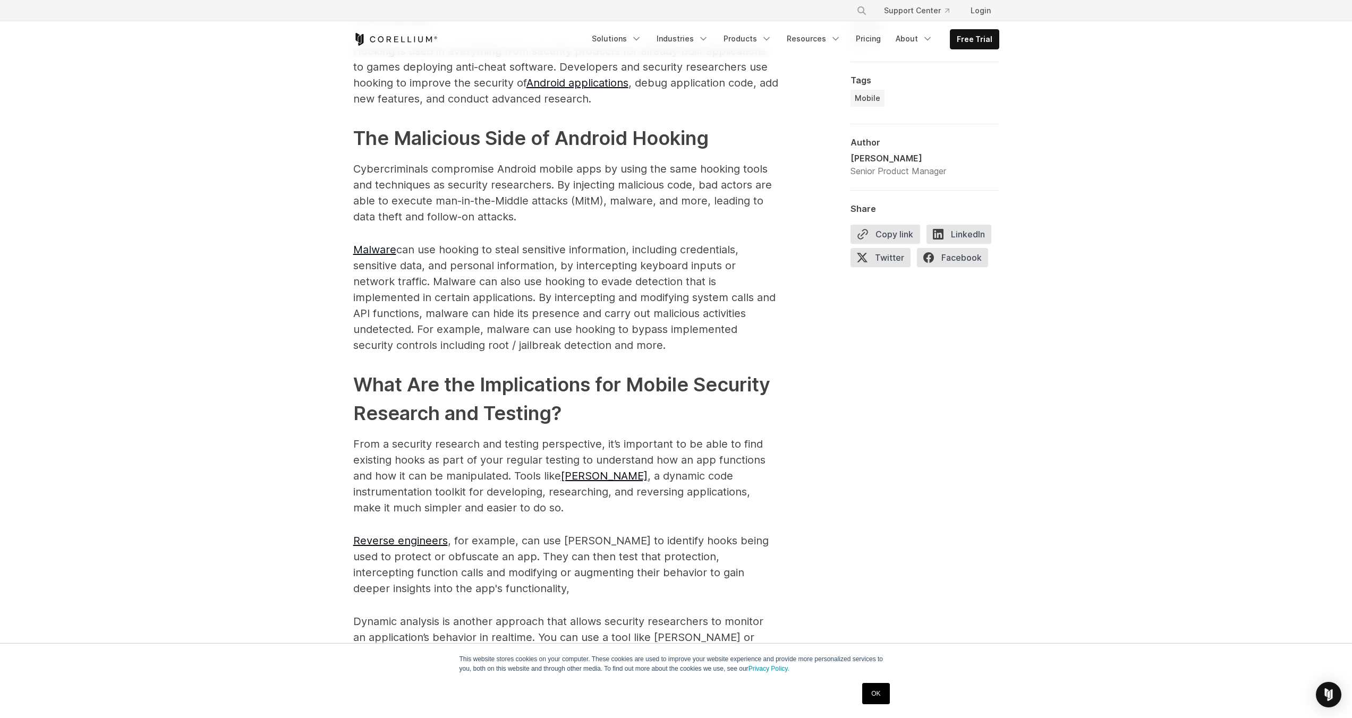
click at [423, 377] on h2 "What Are the Implications for Mobile Security Research and Testing?" at bounding box center [565, 398] width 425 height 57
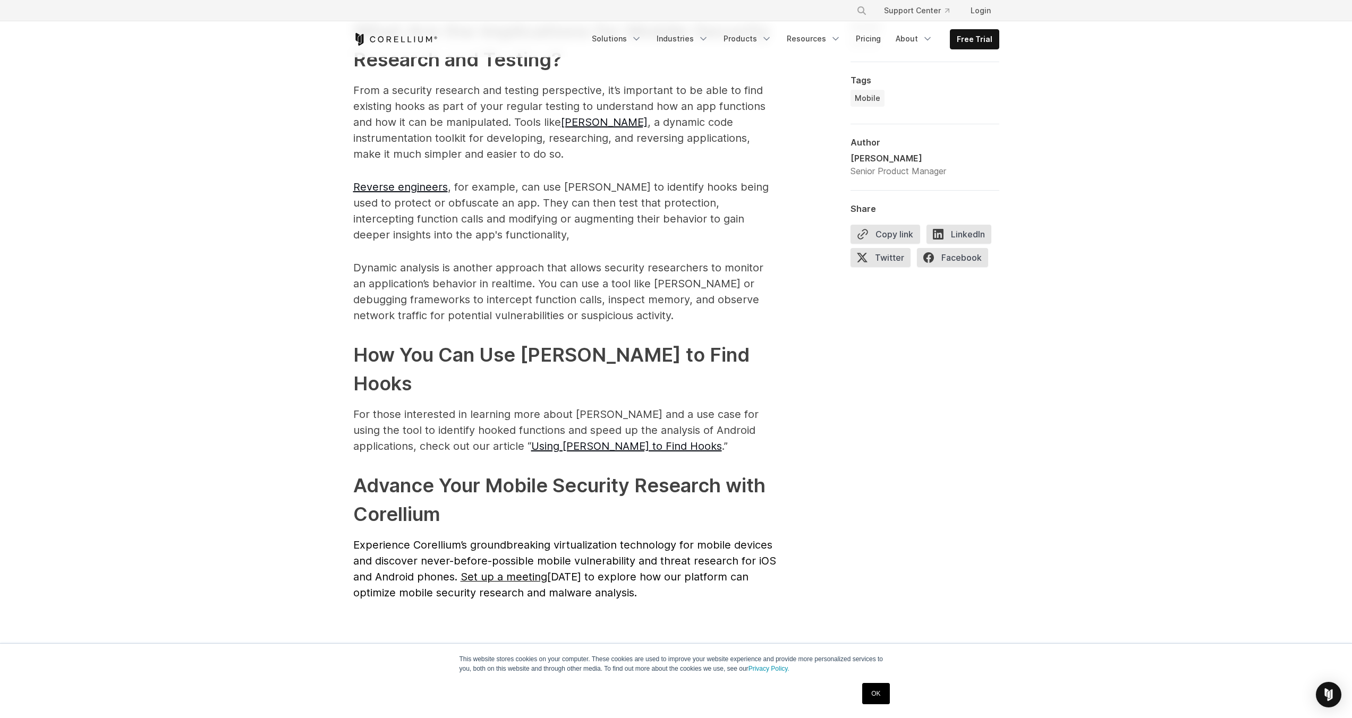
click at [561, 280] on p "Dynamic analysis is another approach that allows security researchers to monito…" at bounding box center [565, 292] width 425 height 64
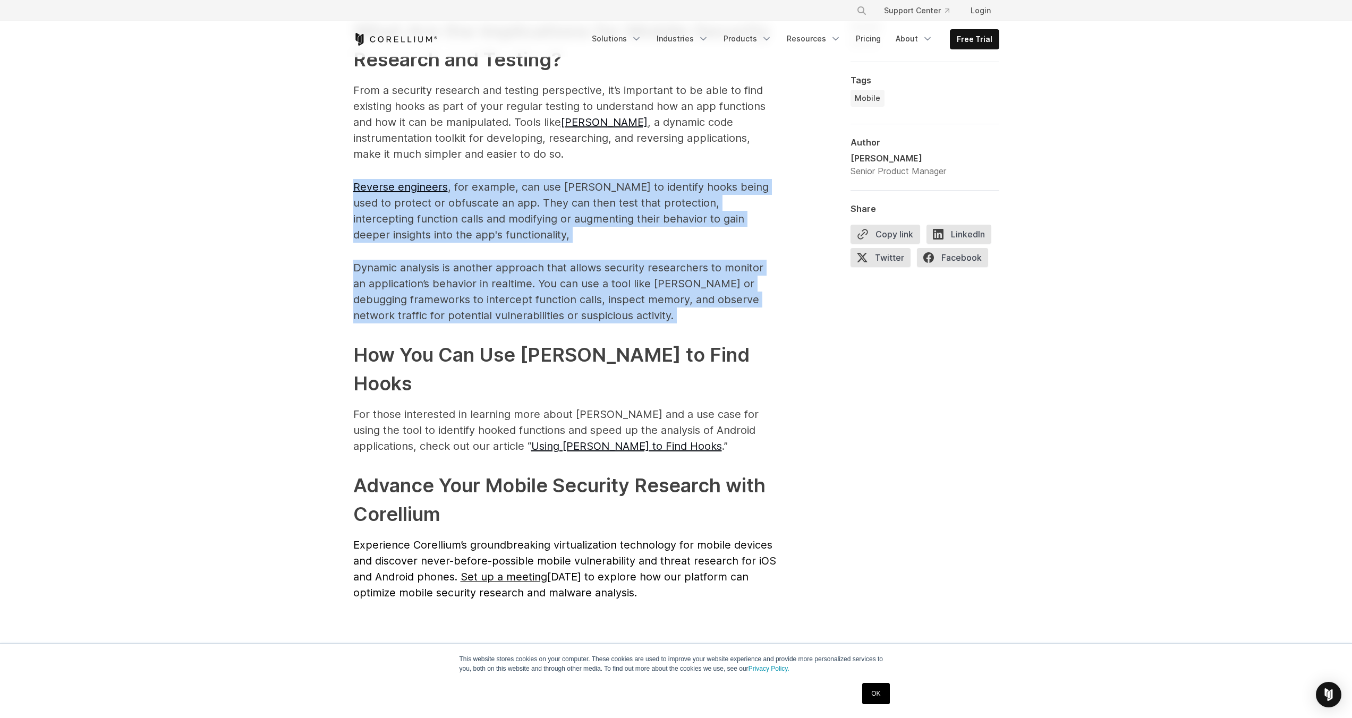
drag, startPoint x: 561, startPoint y: 280, endPoint x: 579, endPoint y: 188, distance: 93.6
click at [579, 188] on p "Reverse engineers , for example, can use [PERSON_NAME] to identify hooks being …" at bounding box center [565, 211] width 425 height 64
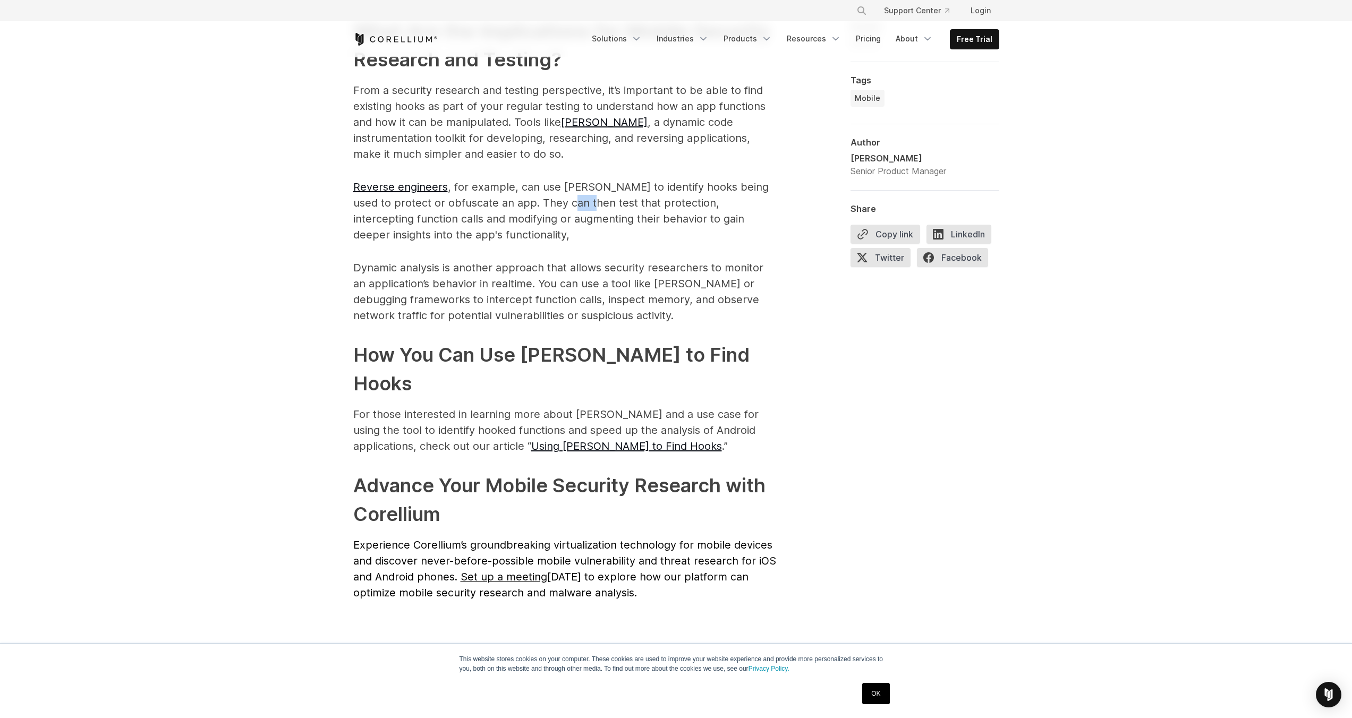
click at [579, 188] on p "Reverse engineers , for example, can use [PERSON_NAME] to identify hooks being …" at bounding box center [565, 211] width 425 height 64
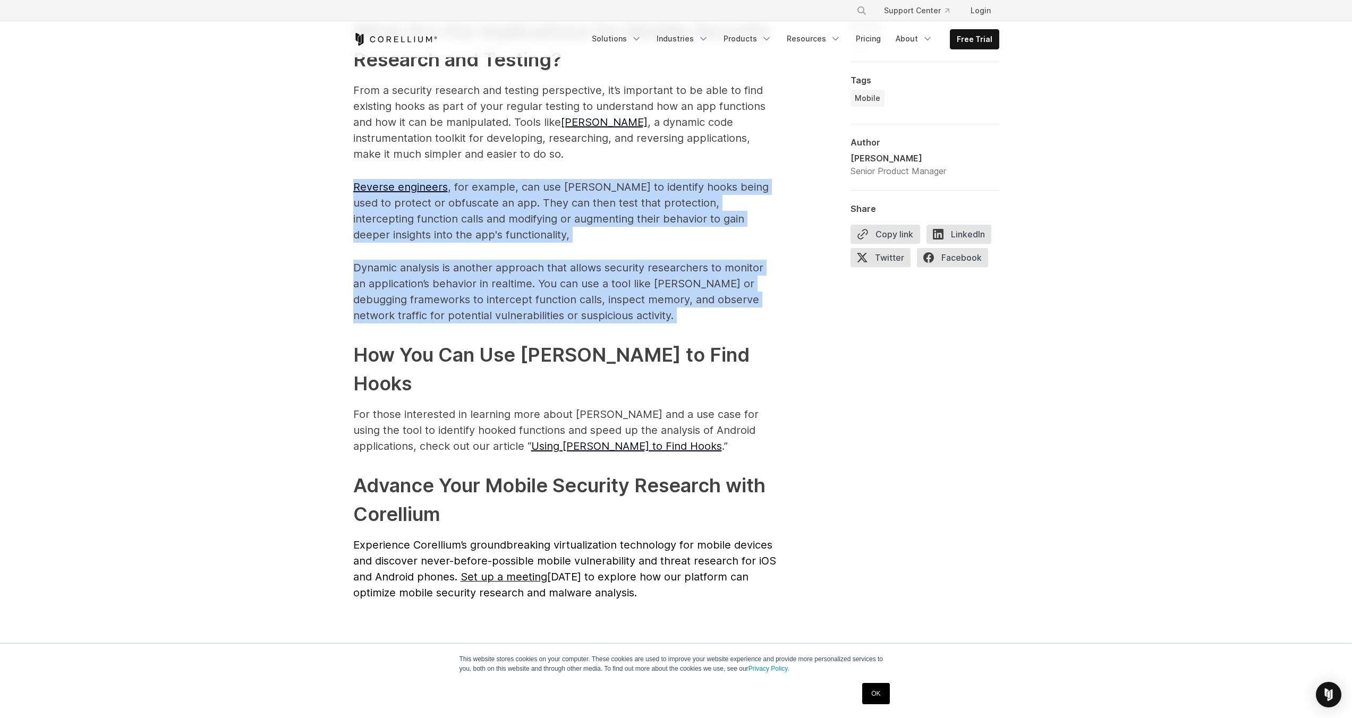
drag, startPoint x: 579, startPoint y: 188, endPoint x: 572, endPoint y: 254, distance: 66.2
click at [572, 260] on p "Dynamic analysis is another approach that allows security researchers to monito…" at bounding box center [565, 292] width 425 height 64
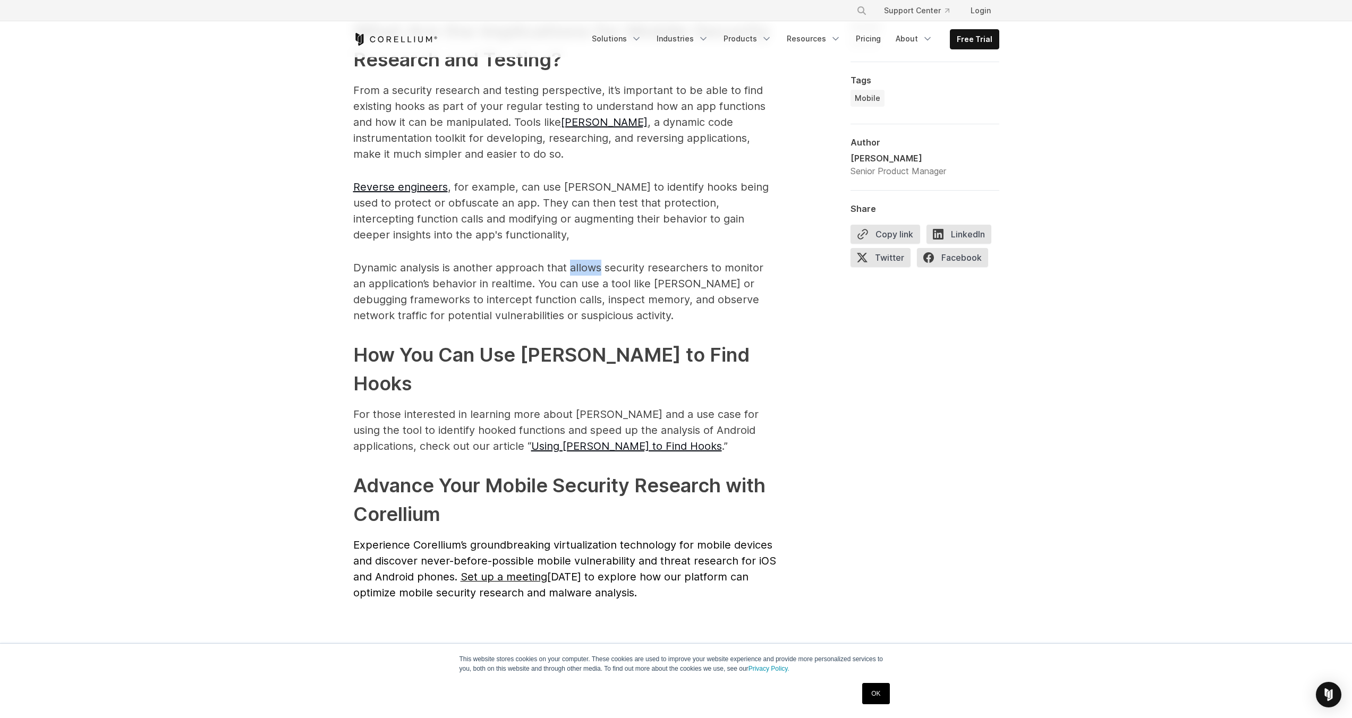
click at [572, 260] on p "Dynamic analysis is another approach that allows security researchers to monito…" at bounding box center [565, 292] width 425 height 64
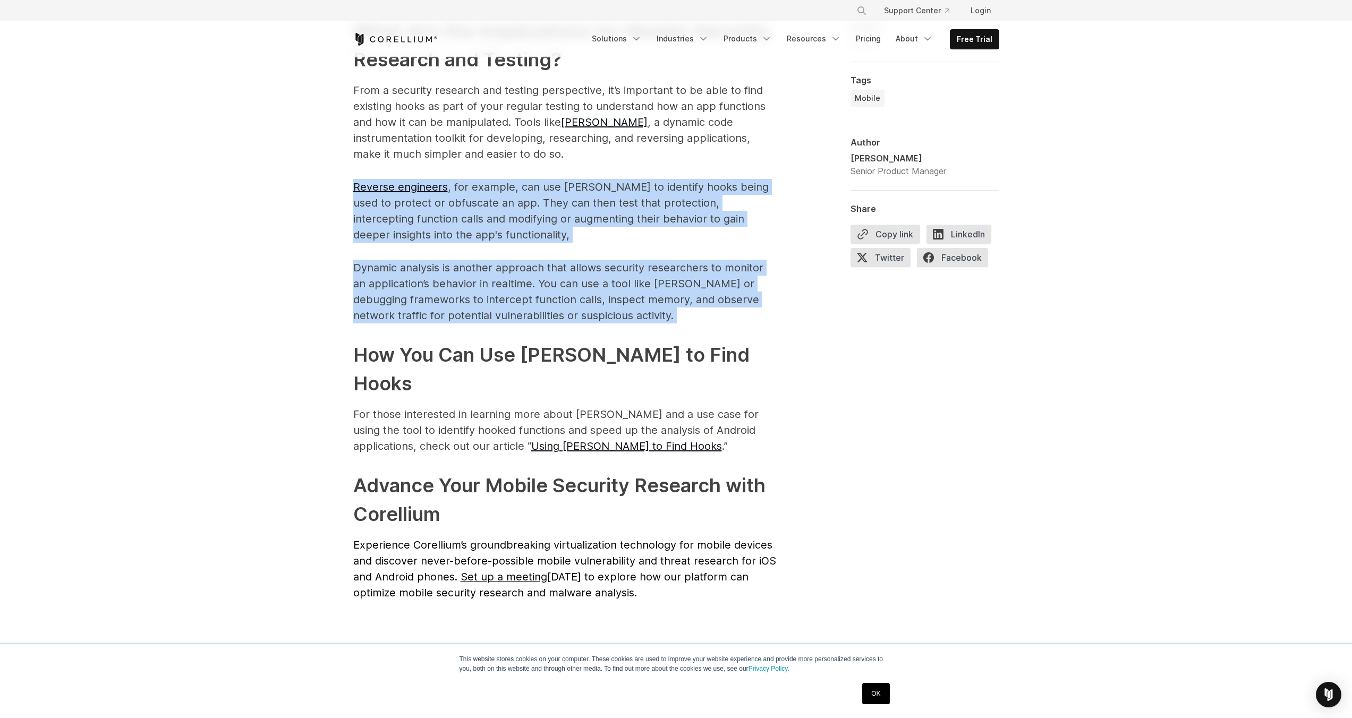
drag, startPoint x: 572, startPoint y: 254, endPoint x: 583, endPoint y: 164, distance: 91.0
click at [583, 179] on p "Reverse engineers , for example, can use [PERSON_NAME] to identify hooks being …" at bounding box center [565, 211] width 425 height 64
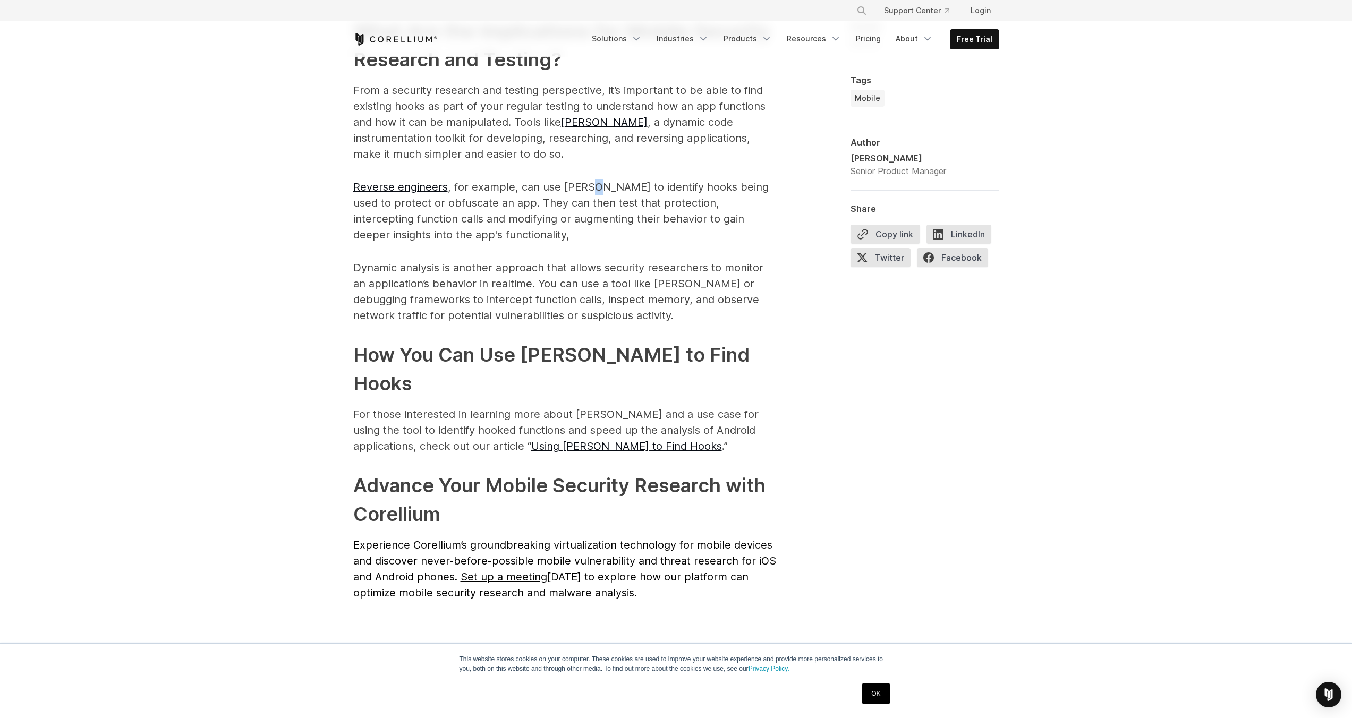
click at [583, 179] on p "Reverse engineers , for example, can use [PERSON_NAME] to identify hooks being …" at bounding box center [565, 211] width 425 height 64
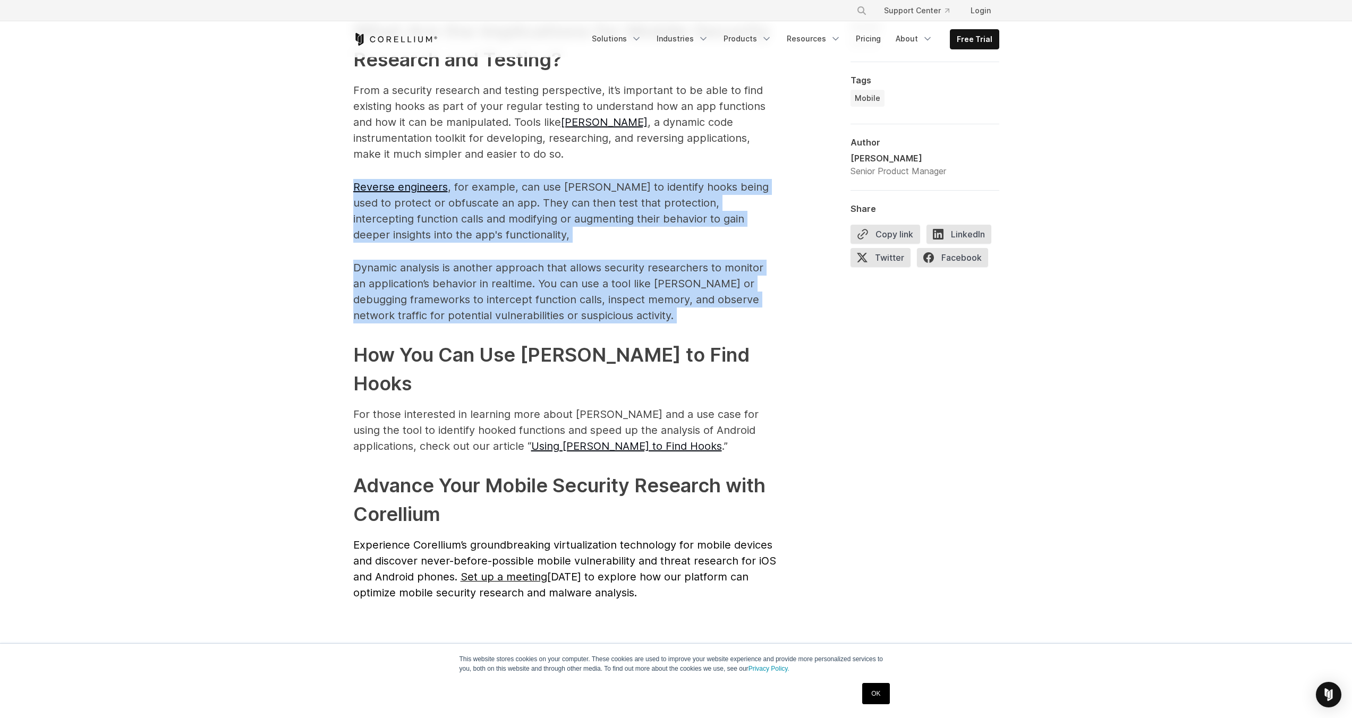
drag, startPoint x: 583, startPoint y: 164, endPoint x: 599, endPoint y: 280, distance: 117.5
click at [599, 280] on p "Dynamic analysis is another approach that allows security researchers to monito…" at bounding box center [565, 292] width 425 height 64
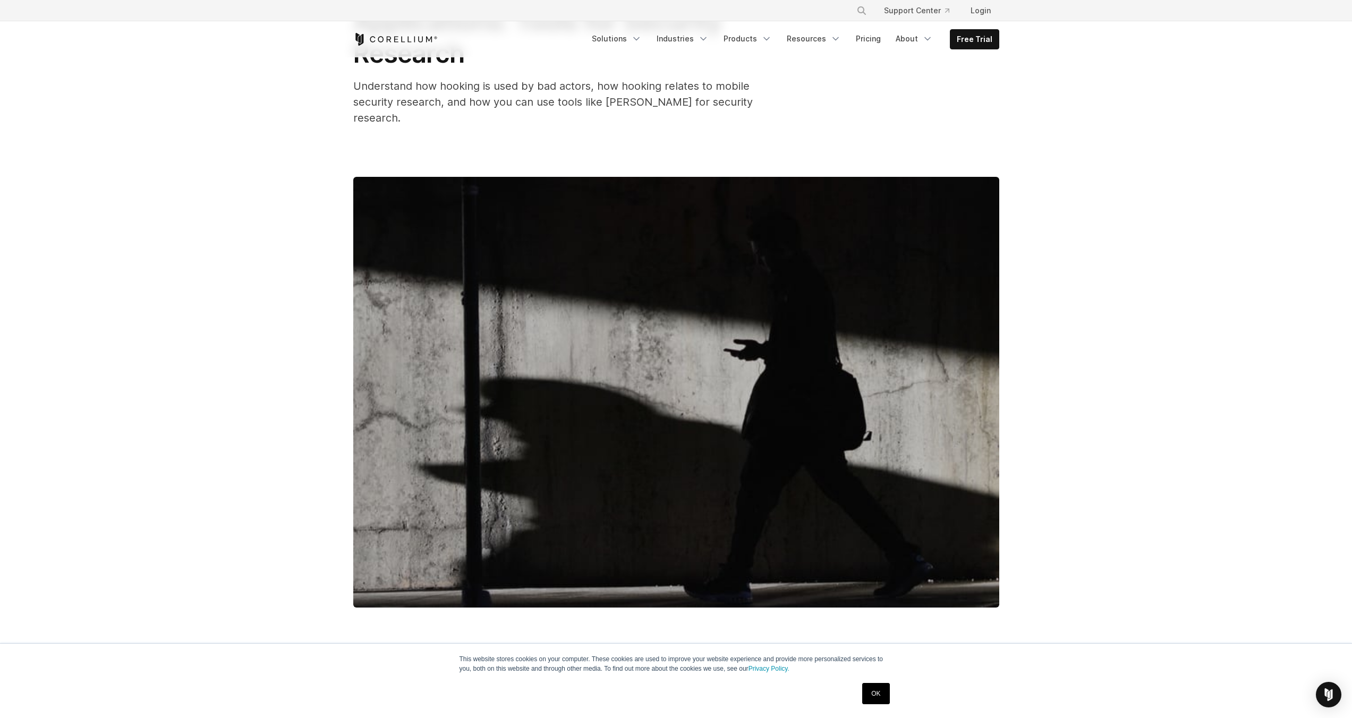
scroll to position [0, 0]
